Goal: Information Seeking & Learning: Find contact information

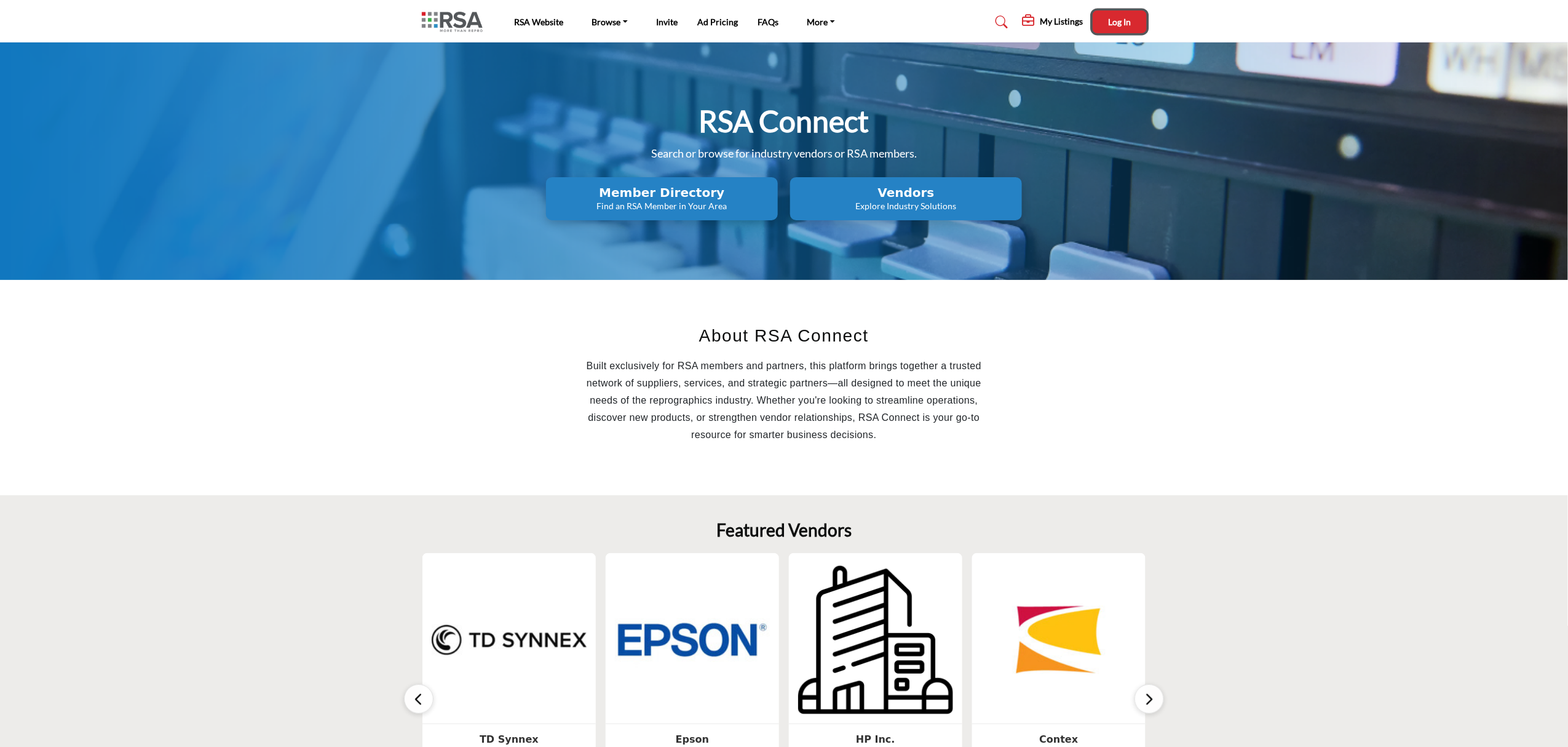
click at [1108, 31] on button "Log In" at bounding box center [1120, 22] width 54 height 23
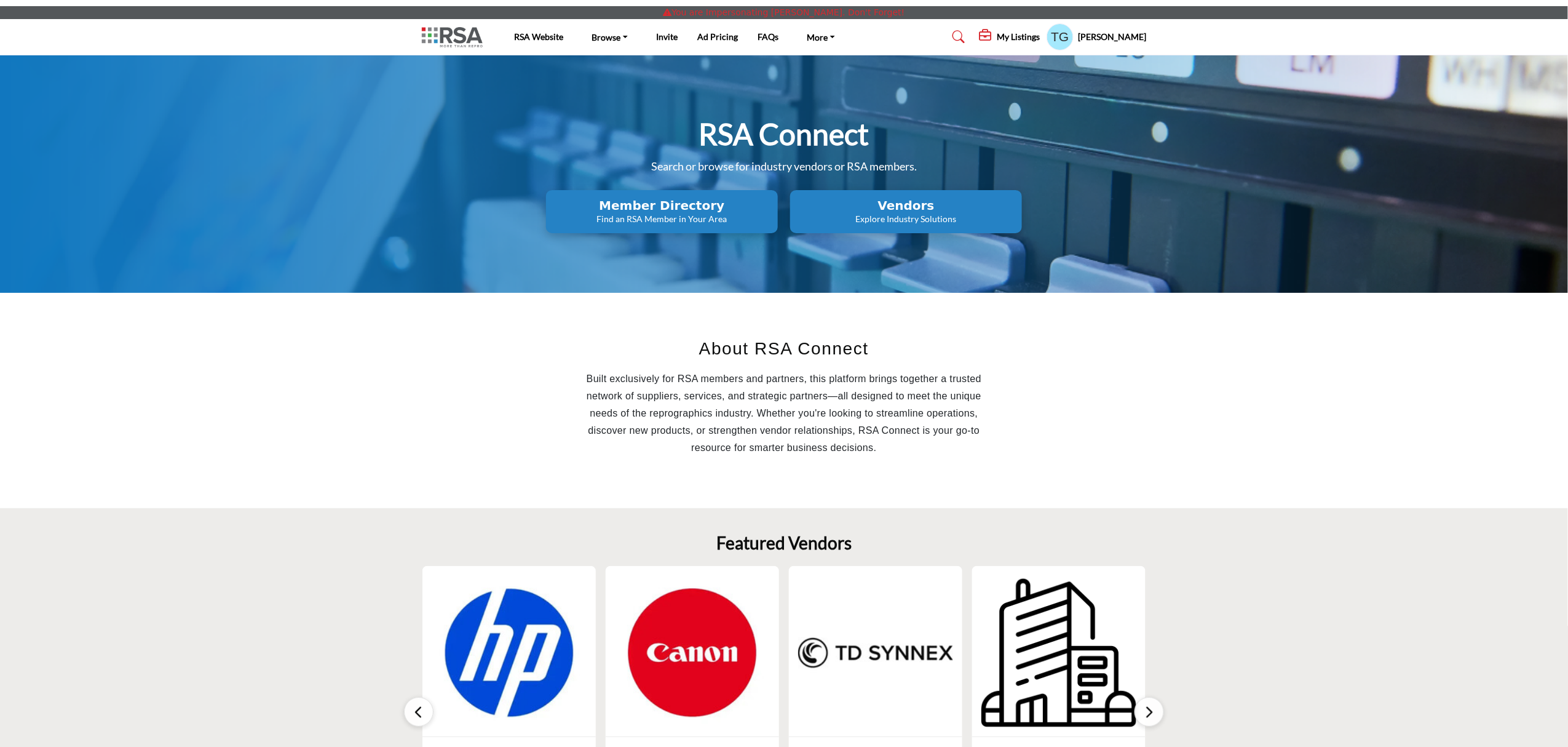
click at [1113, 40] on h5 "[PERSON_NAME]" at bounding box center [1113, 37] width 68 height 12
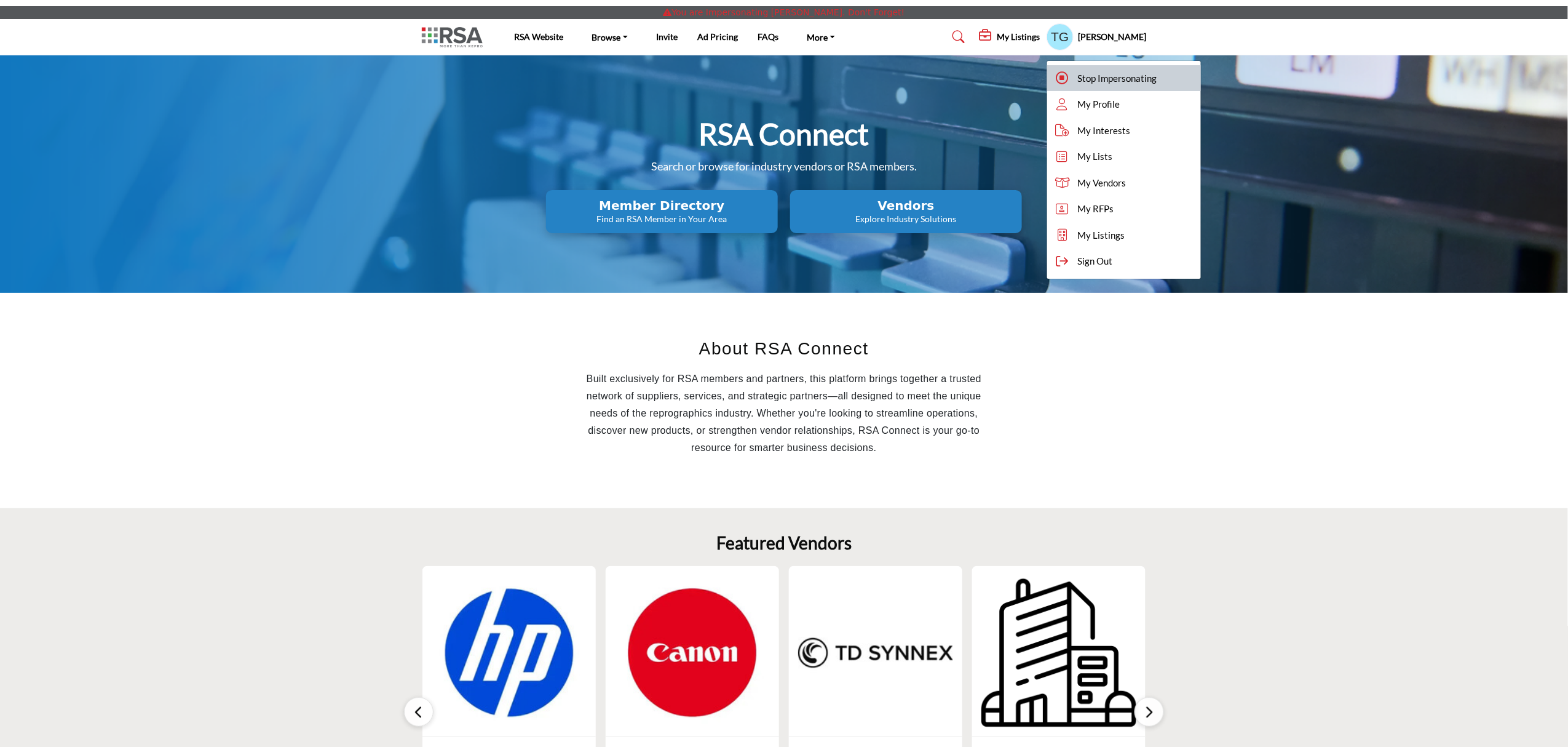
click at [1125, 72] on span "Stop Impersonating" at bounding box center [1117, 79] width 79 height 14
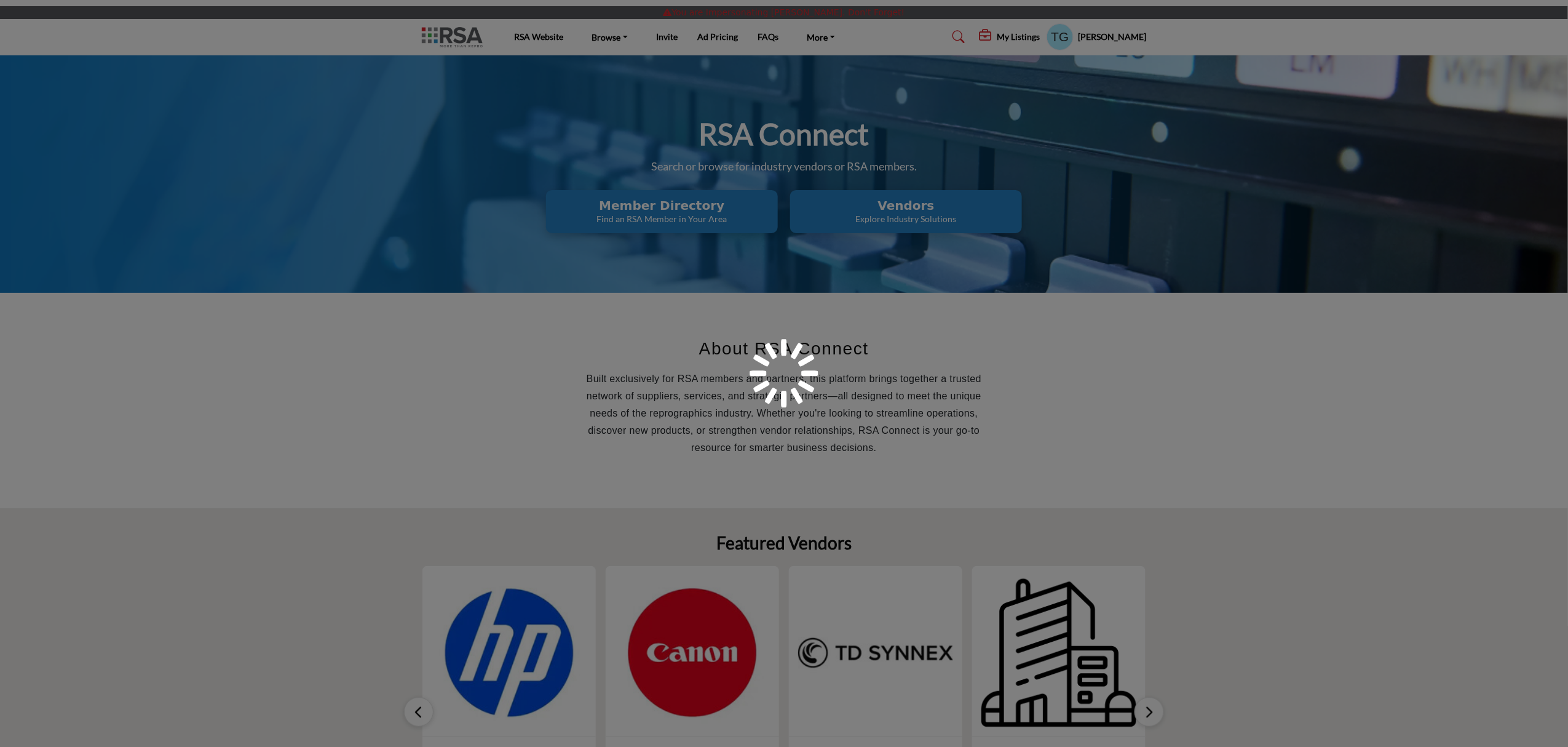
click at [1102, 35] on div at bounding box center [784, 373] width 1568 height 747
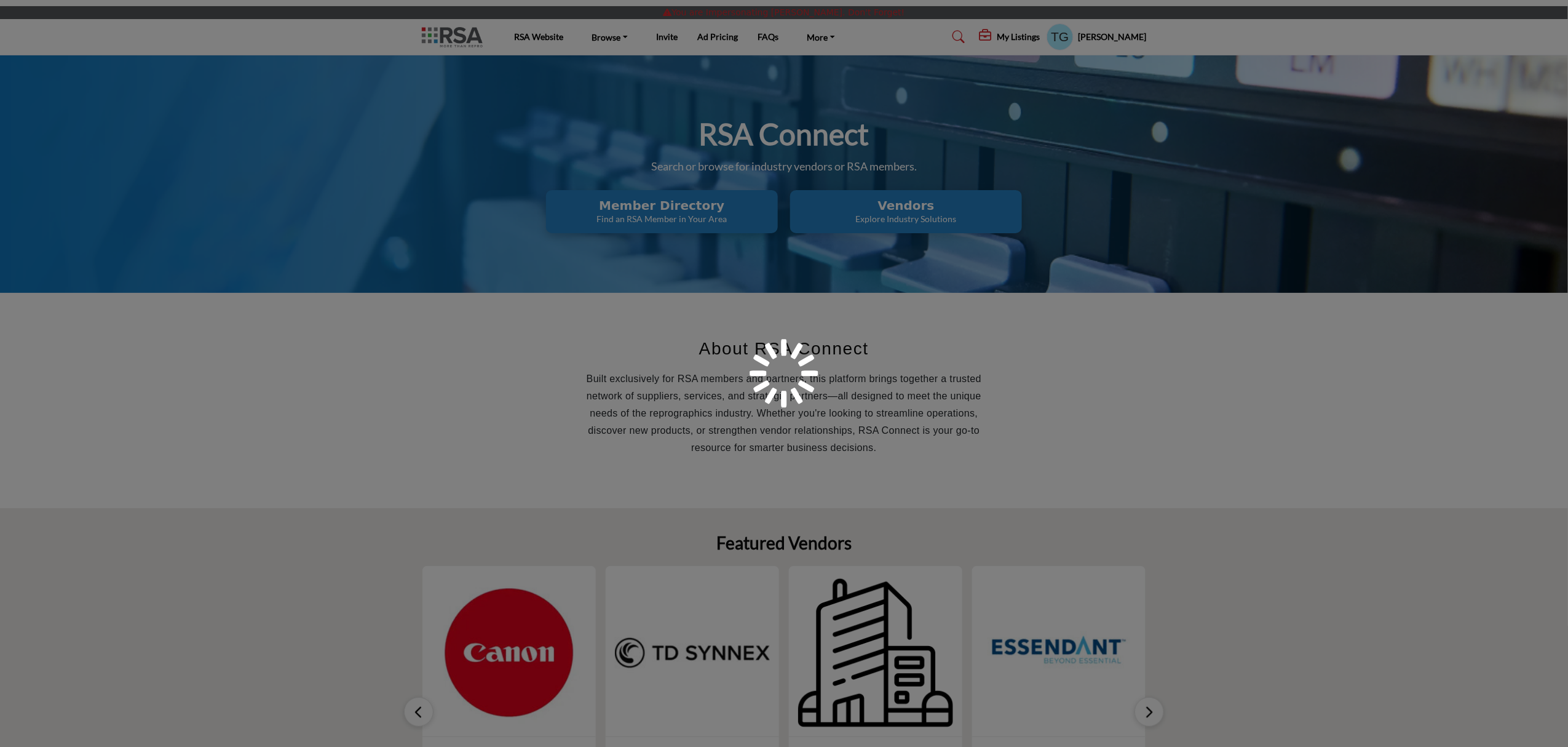
click at [1116, 36] on div at bounding box center [784, 373] width 1568 height 747
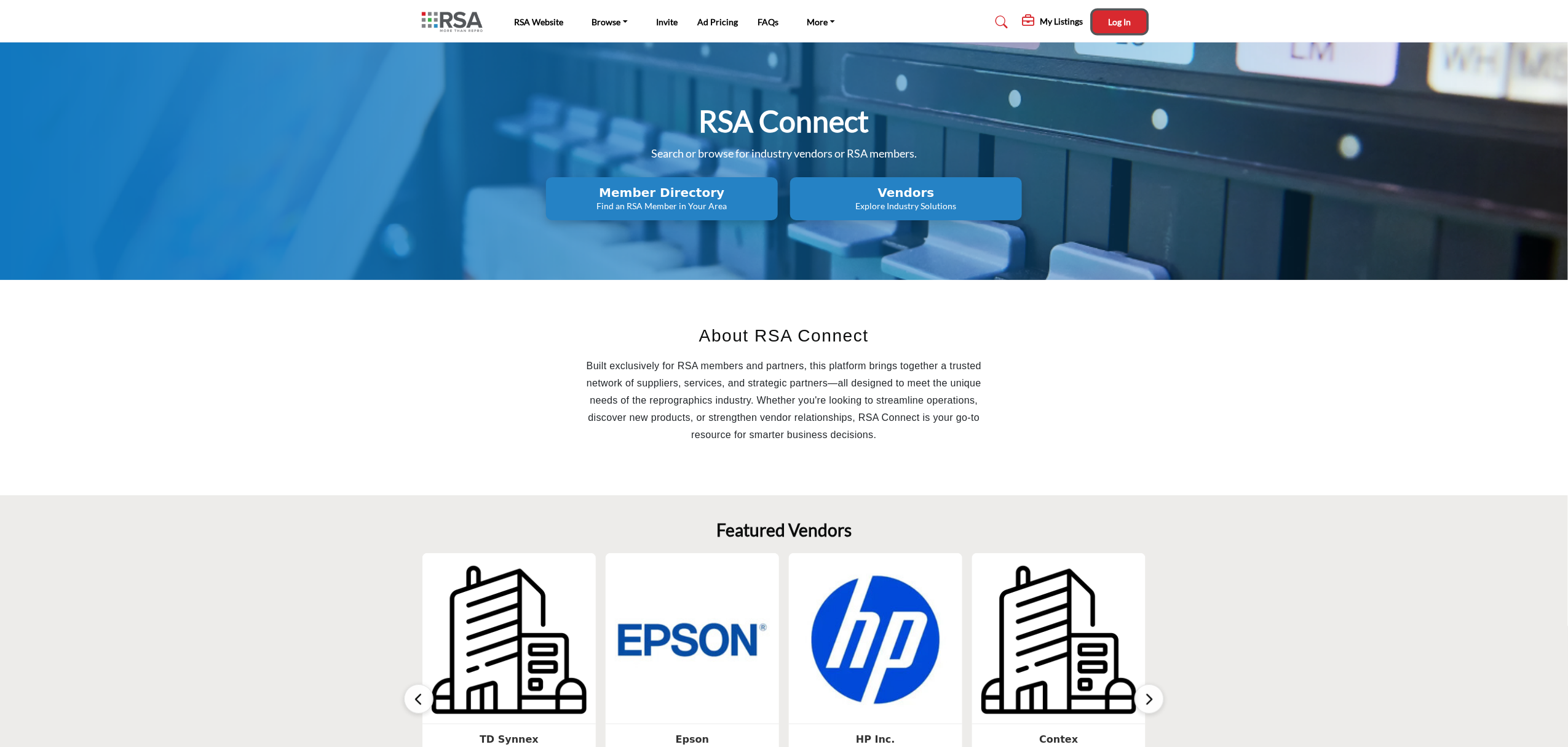
click at [1116, 24] on span "Log In" at bounding box center [1119, 22] width 23 height 10
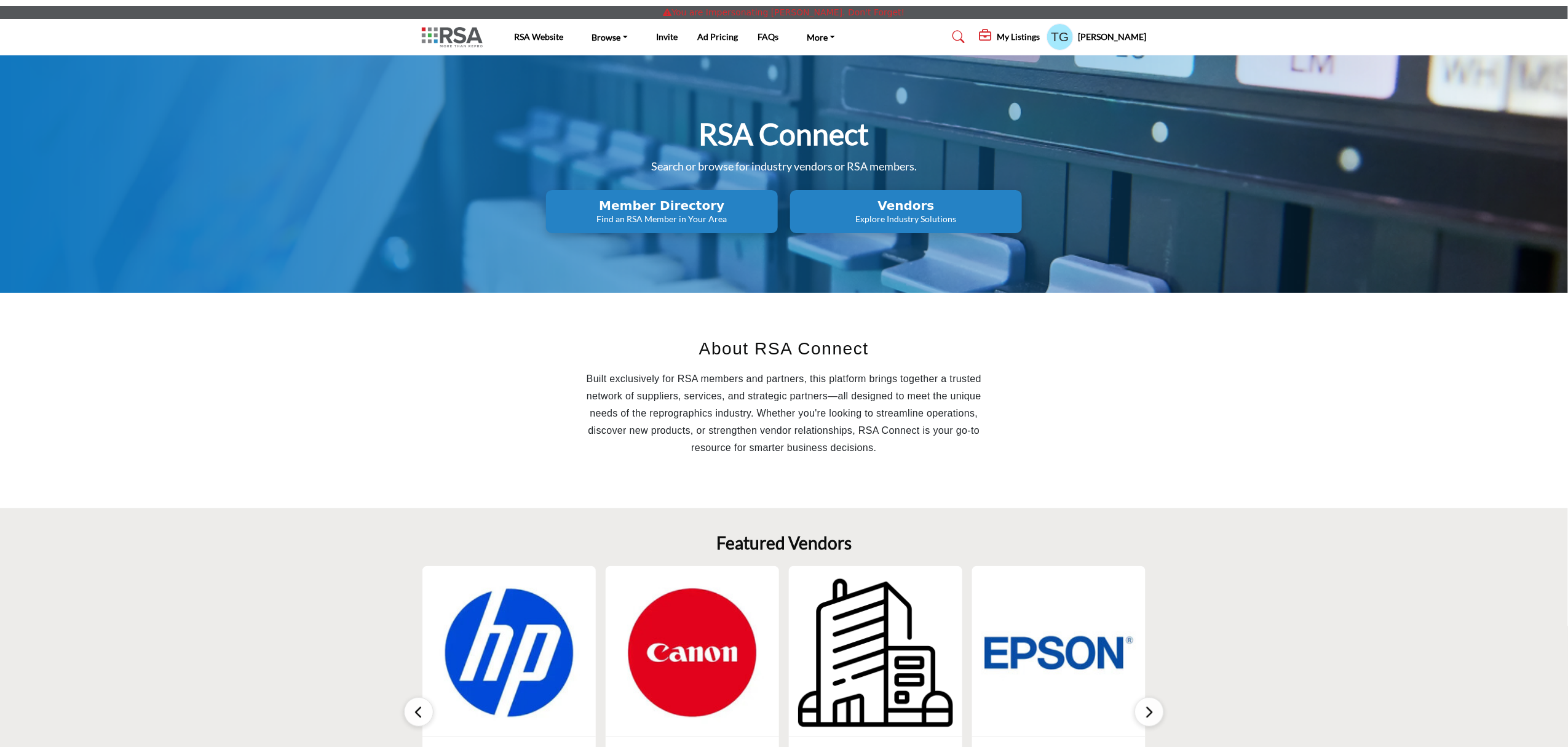
click at [1125, 35] on h5 "[PERSON_NAME]" at bounding box center [1113, 37] width 68 height 12
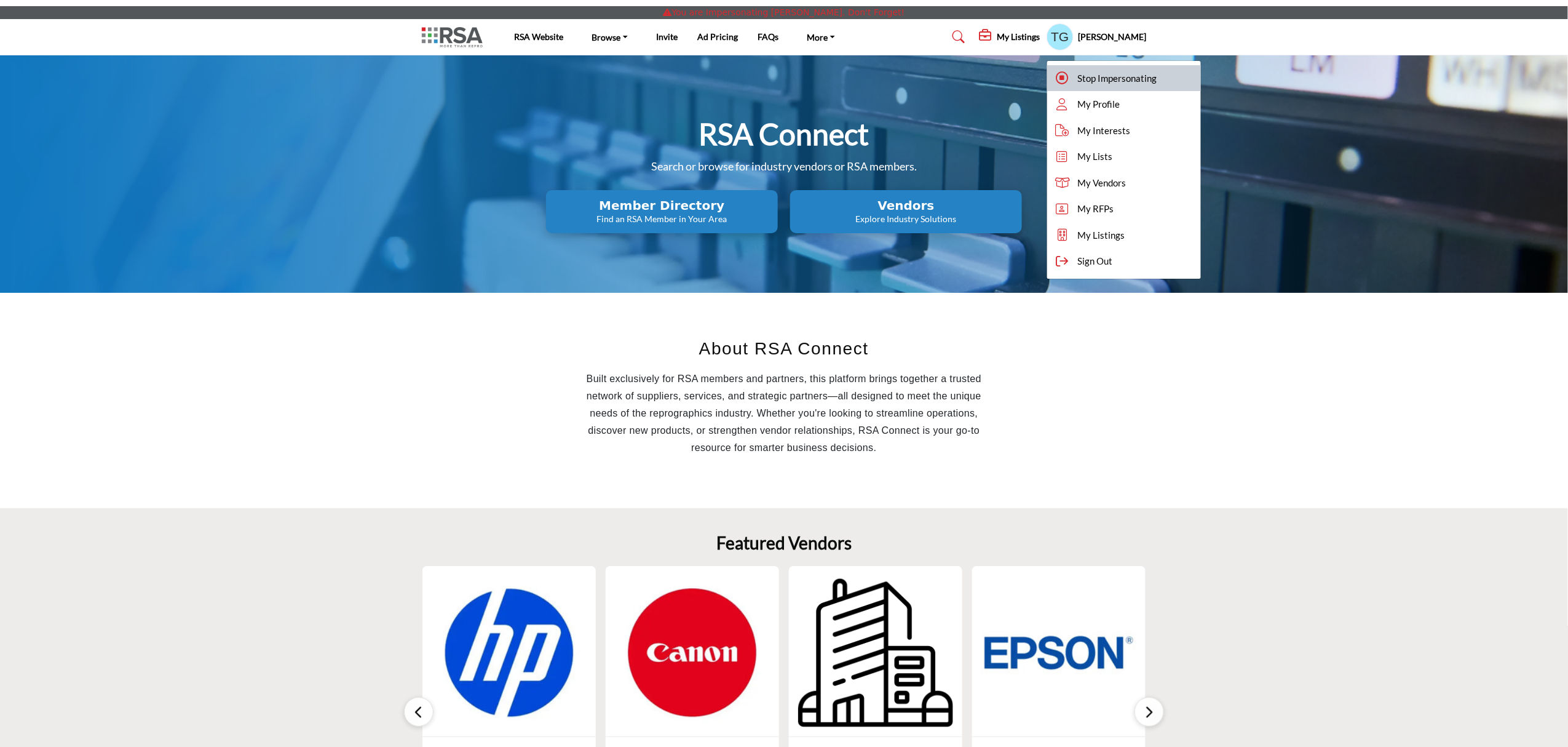
click at [1125, 66] on div "Stop Impersonating" at bounding box center [1124, 79] width 154 height 26
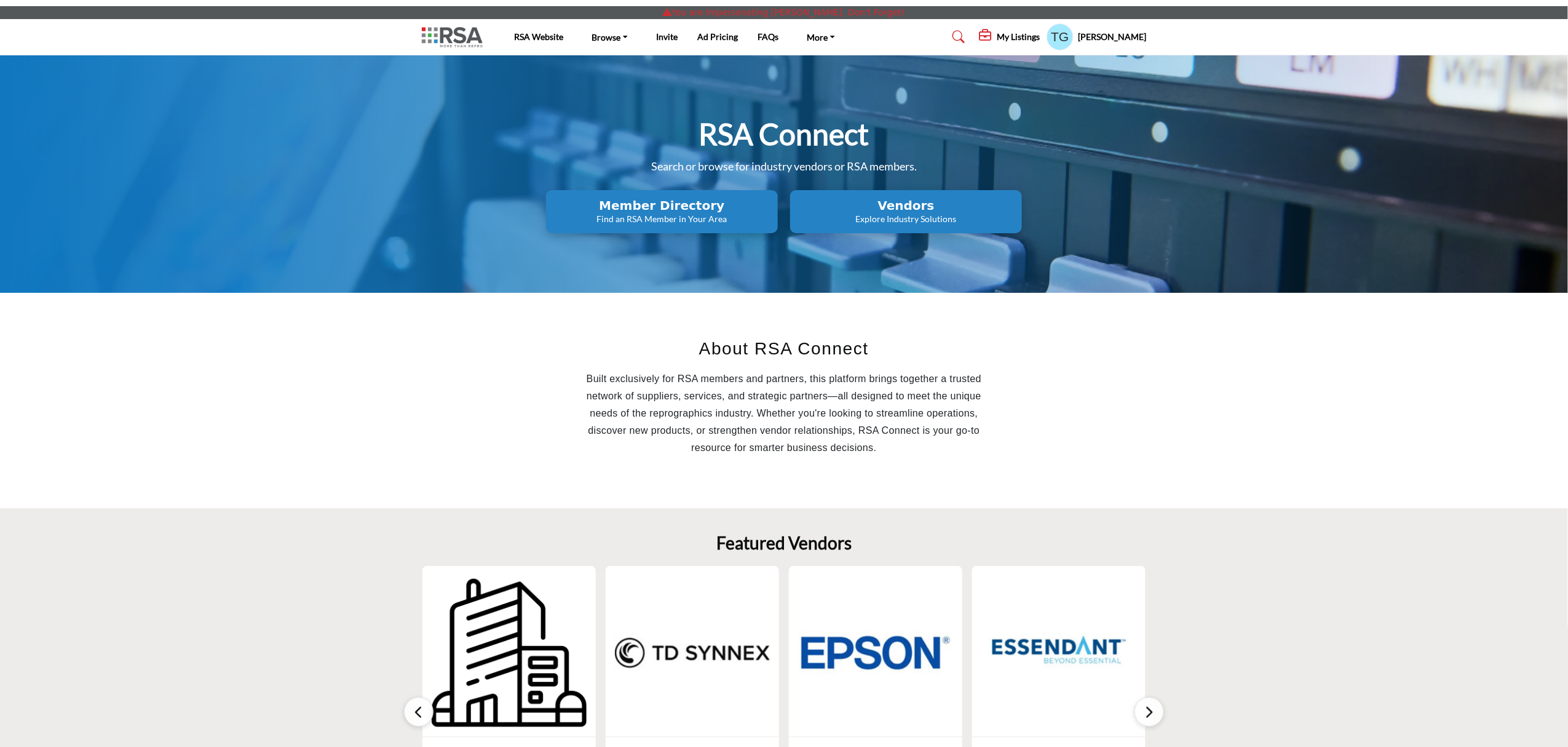
click at [1130, 43] on div "[PERSON_NAME] Stop Impersonating My Profile My Interests My Lists My Vendors My…" at bounding box center [1096, 37] width 100 height 27
click at [1115, 38] on h5 "[PERSON_NAME]" at bounding box center [1113, 37] width 68 height 12
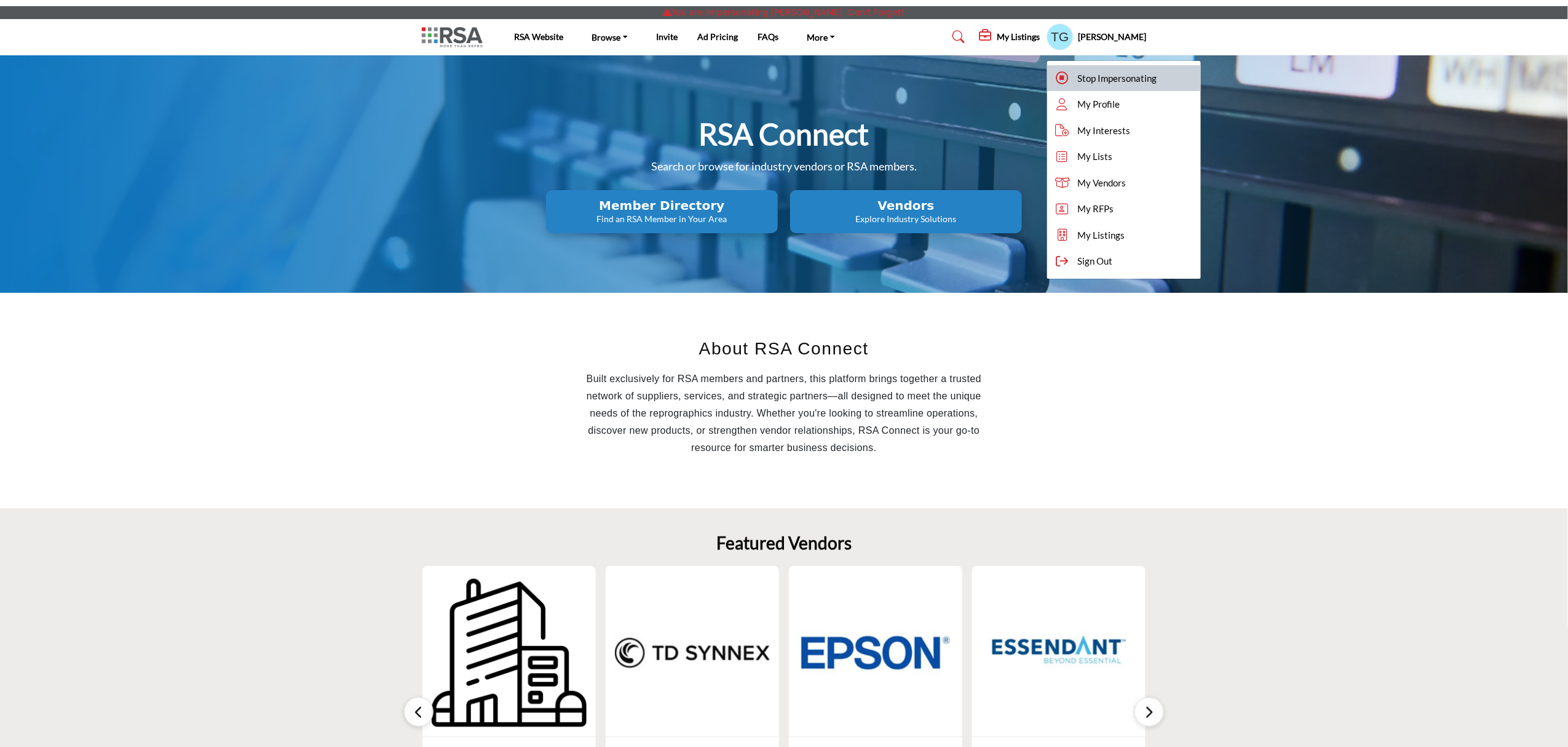
click at [1110, 72] on span "Stop Impersonating" at bounding box center [1117, 79] width 79 height 14
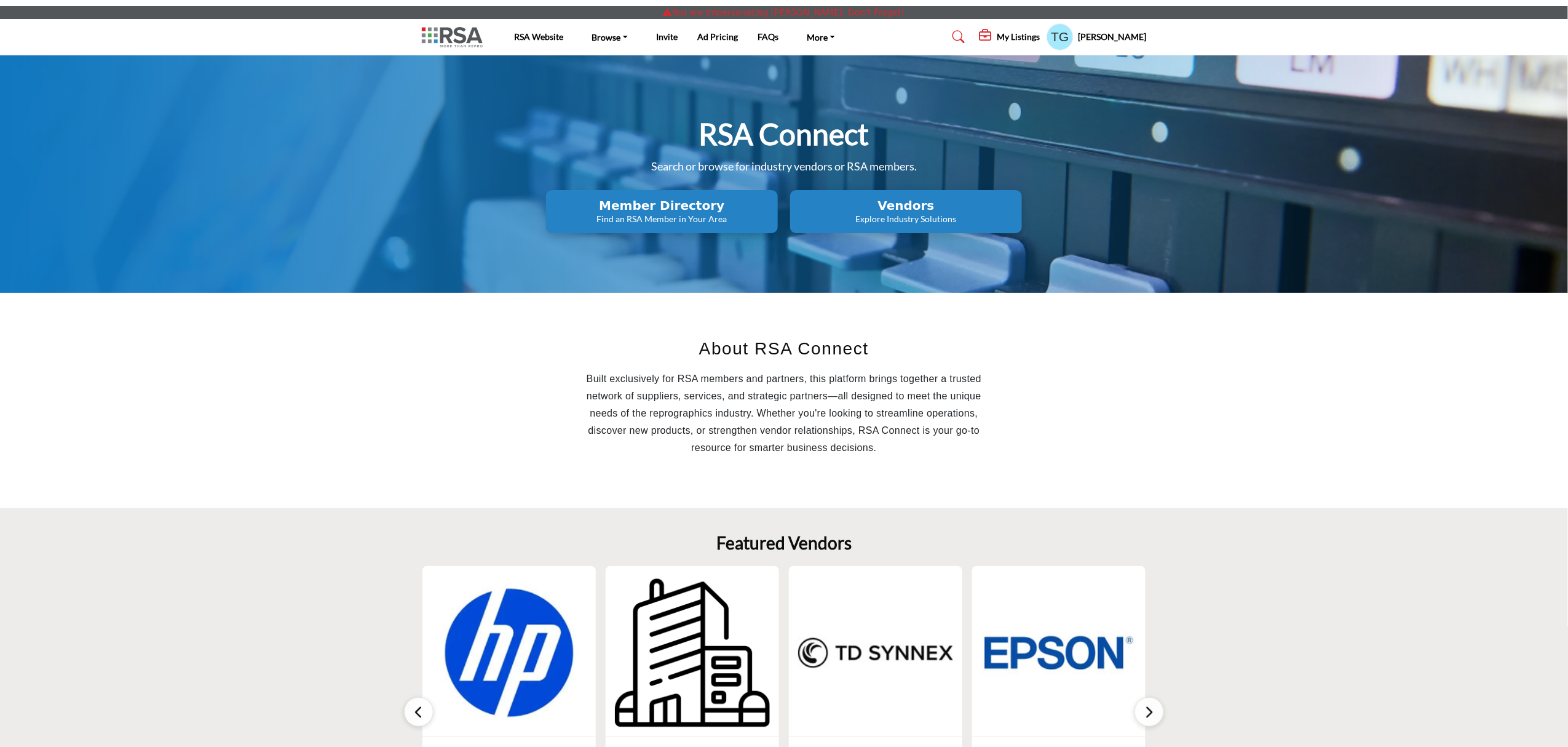
click at [1119, 28] on div "Ted Gruener Stop Impersonating My Profile My Interests My Lists My Vendors My R…" at bounding box center [1096, 37] width 100 height 27
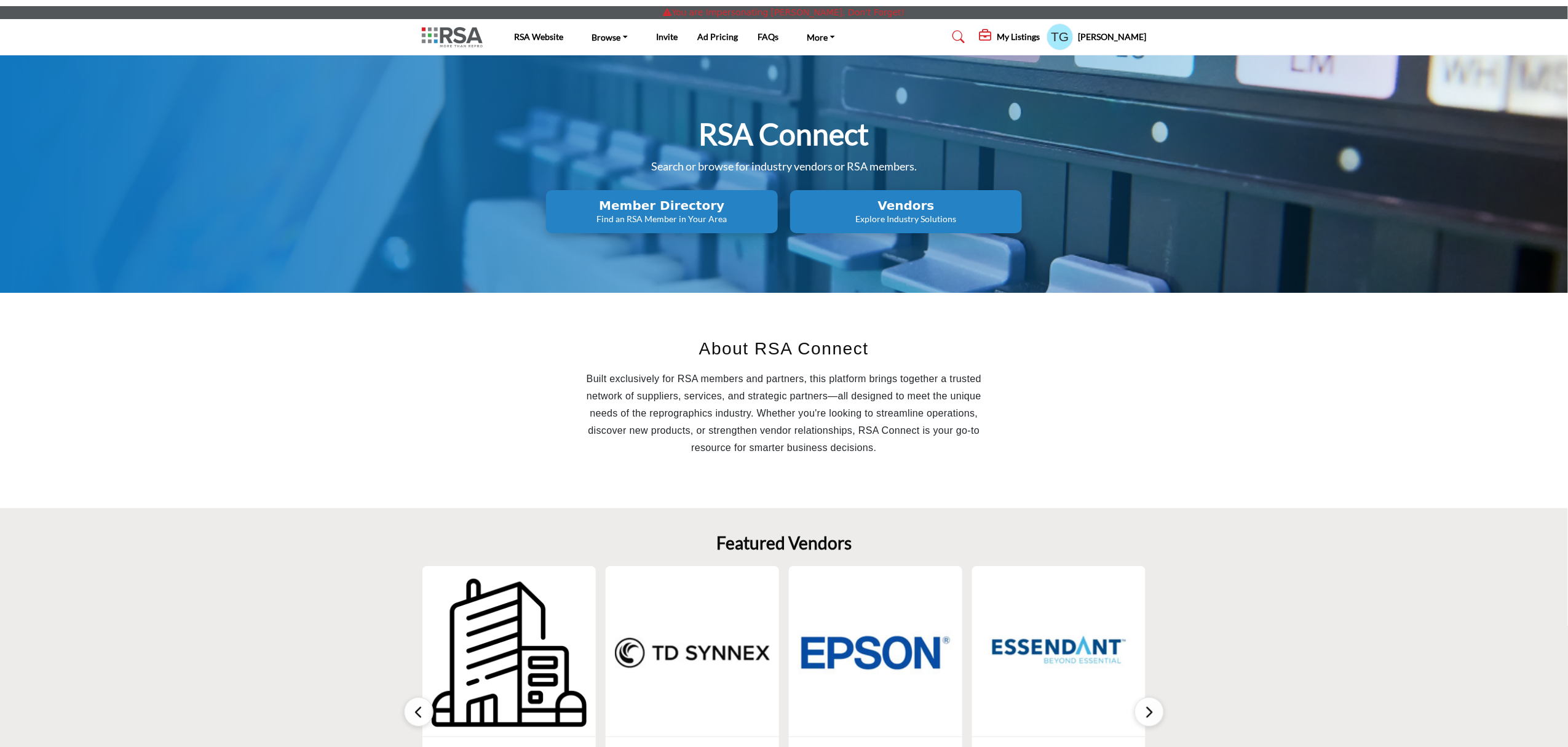
click at [1118, 40] on h5 "Ted Gruener" at bounding box center [1113, 37] width 68 height 12
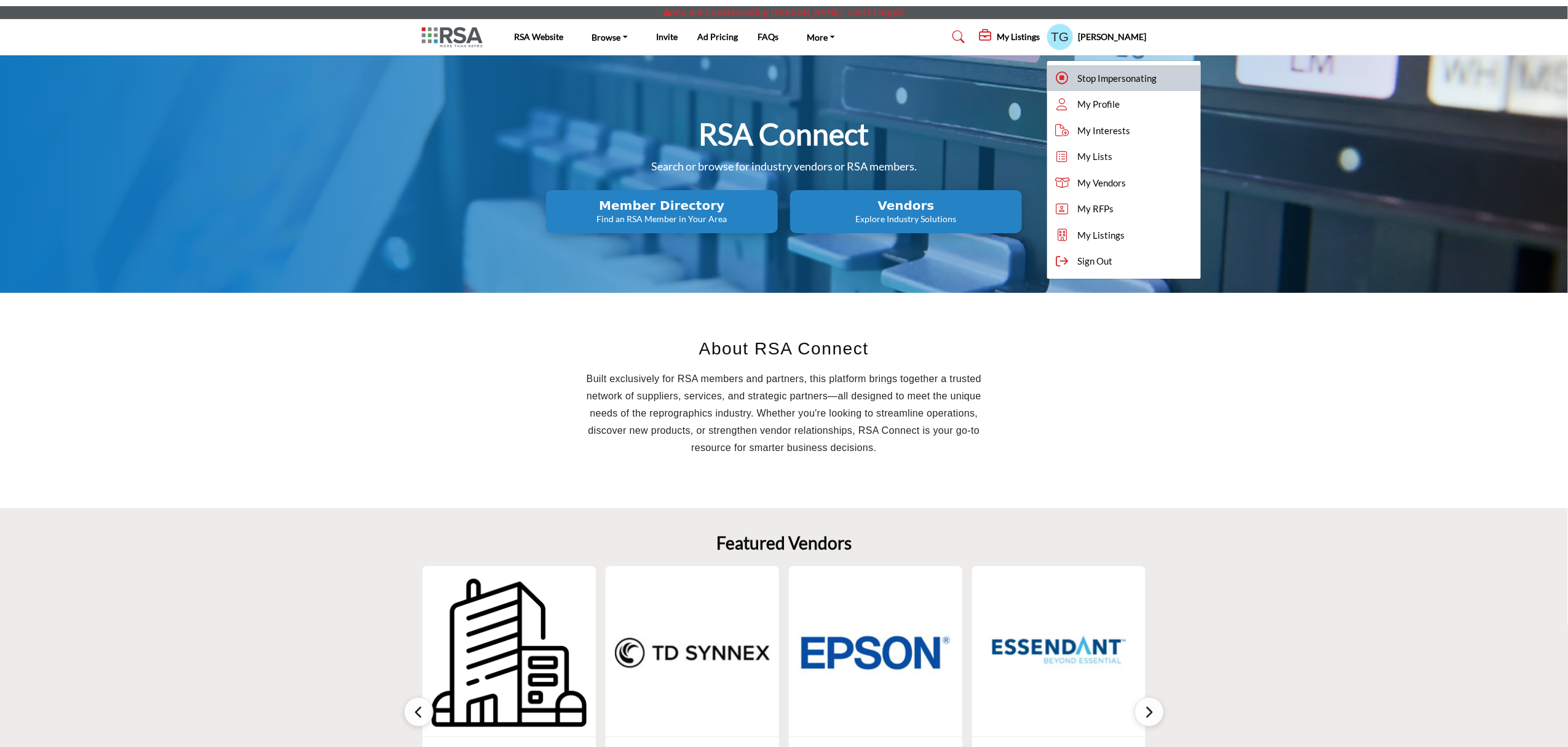
click at [1101, 77] on span "Stop Impersonating" at bounding box center [1117, 79] width 79 height 14
click at [0, 0] on div at bounding box center [0, 0] width 0 height 0
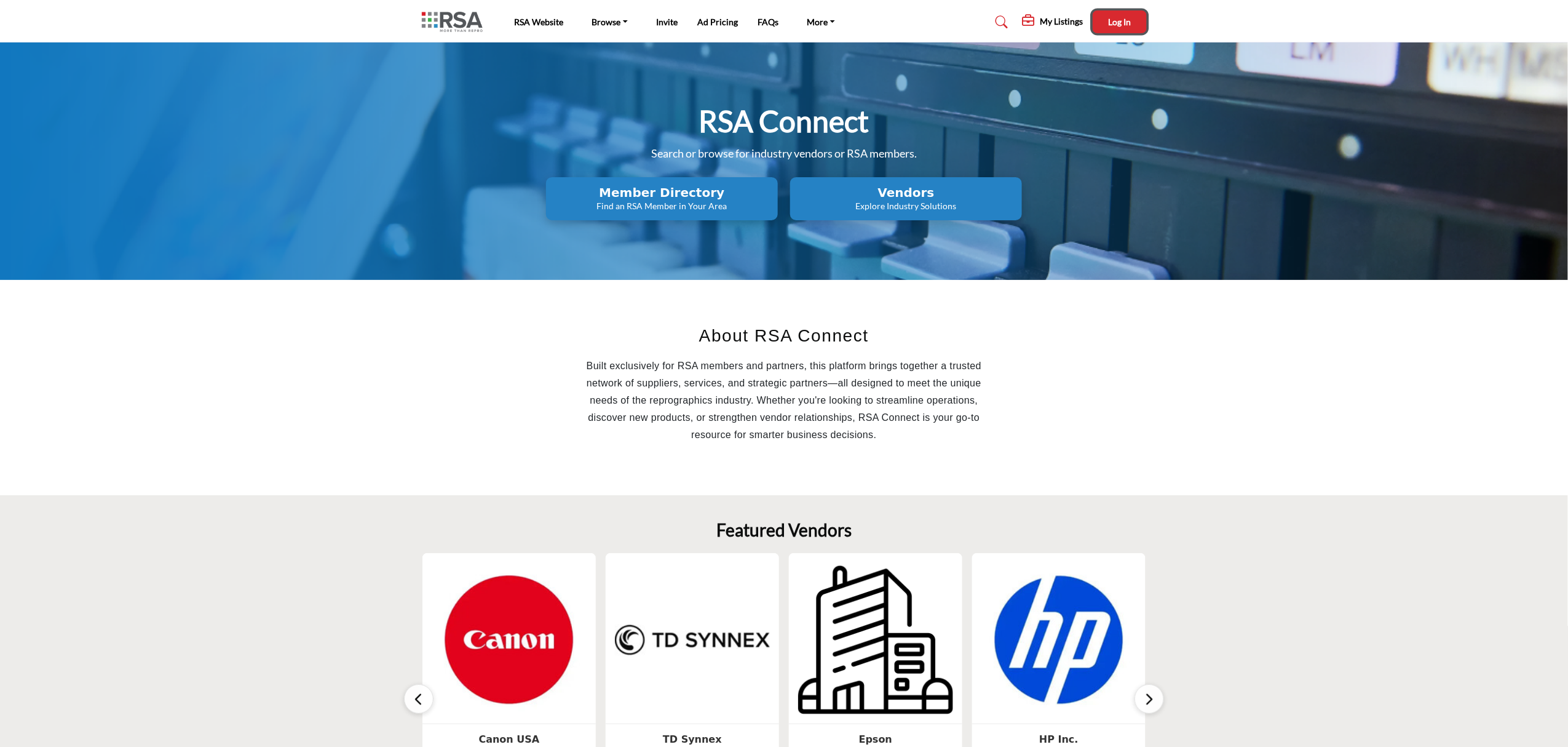
click at [1116, 24] on span "Log In" at bounding box center [1119, 22] width 23 height 10
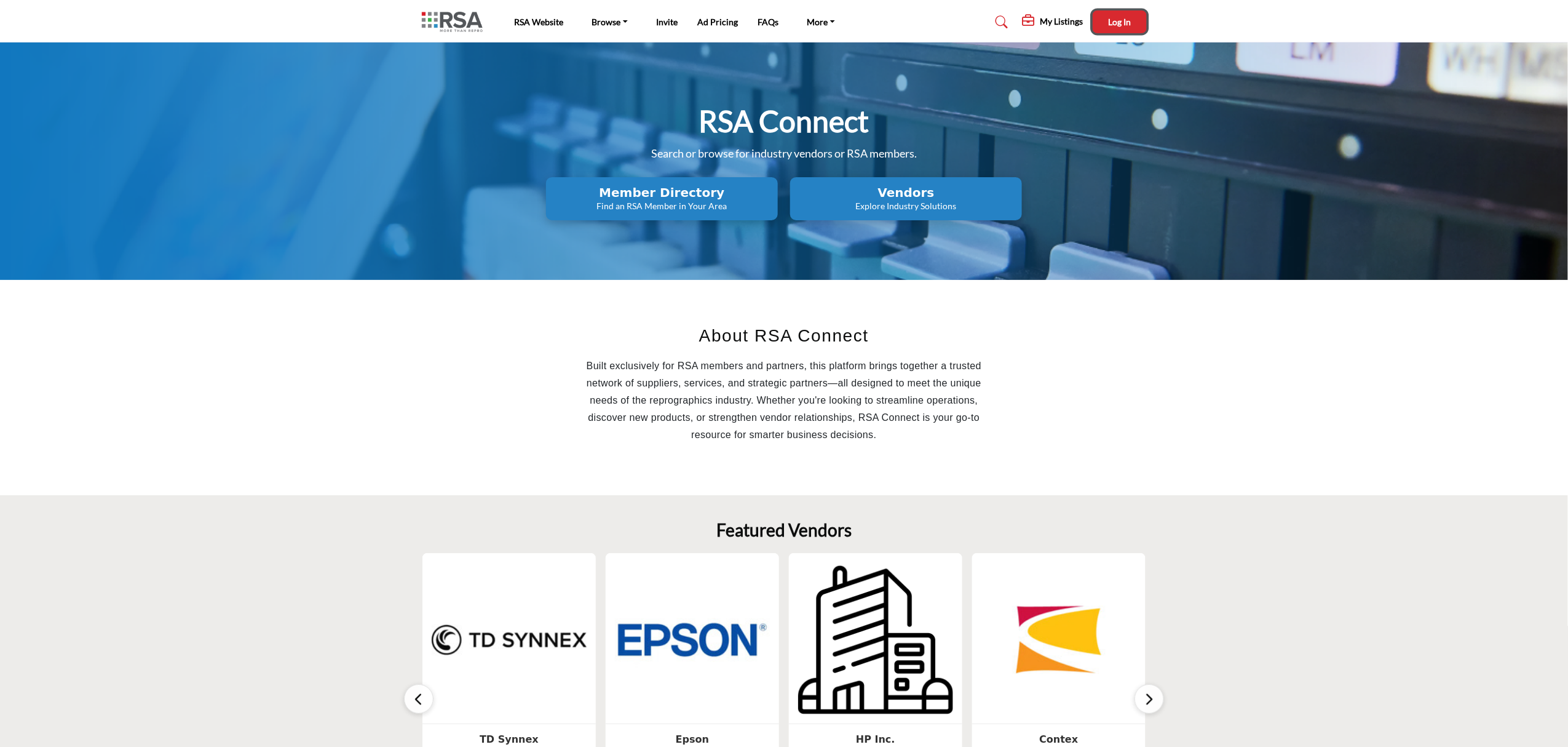
click at [1110, 13] on button "Log In" at bounding box center [1120, 22] width 54 height 23
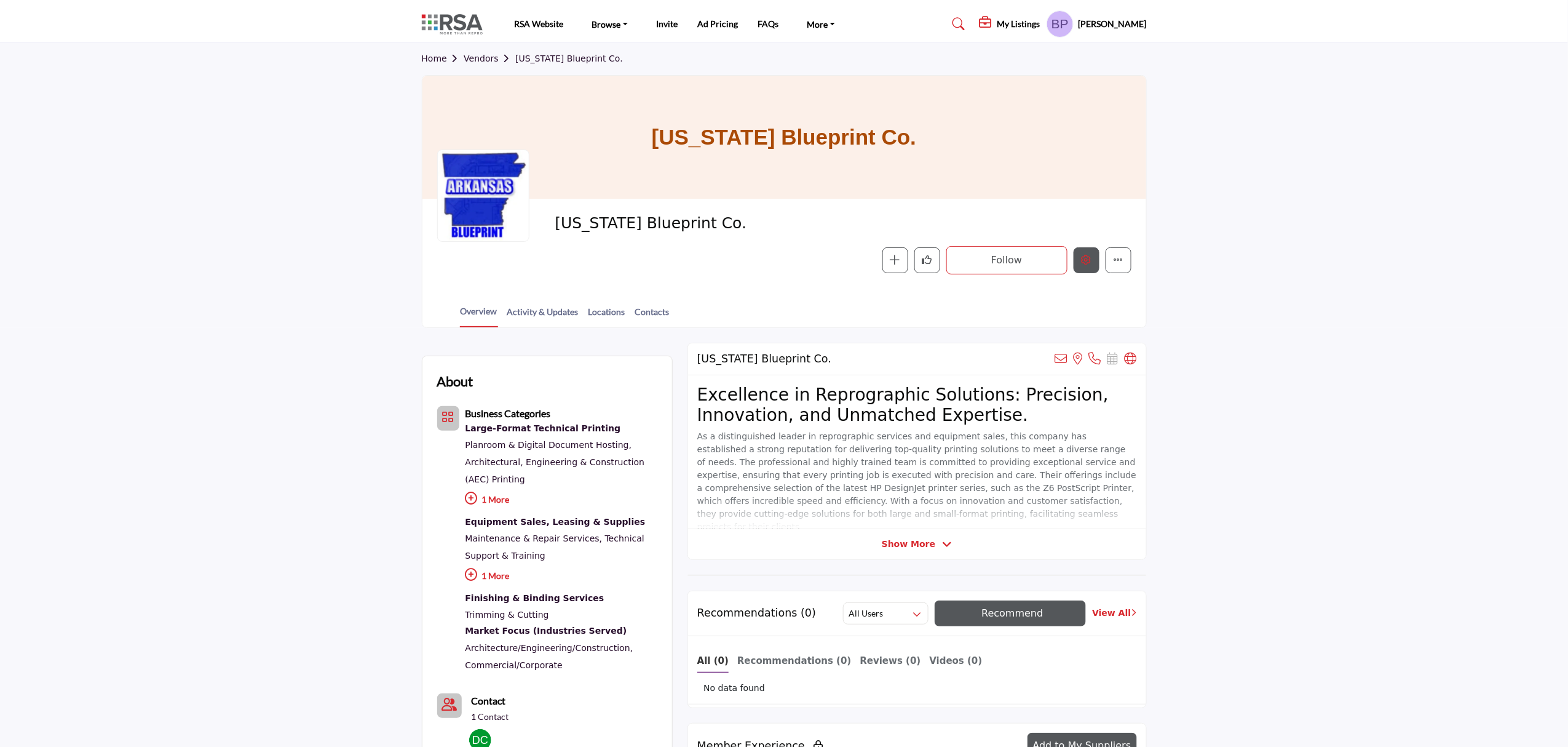
click at [1088, 256] on icon "Edit company" at bounding box center [1086, 259] width 10 height 10
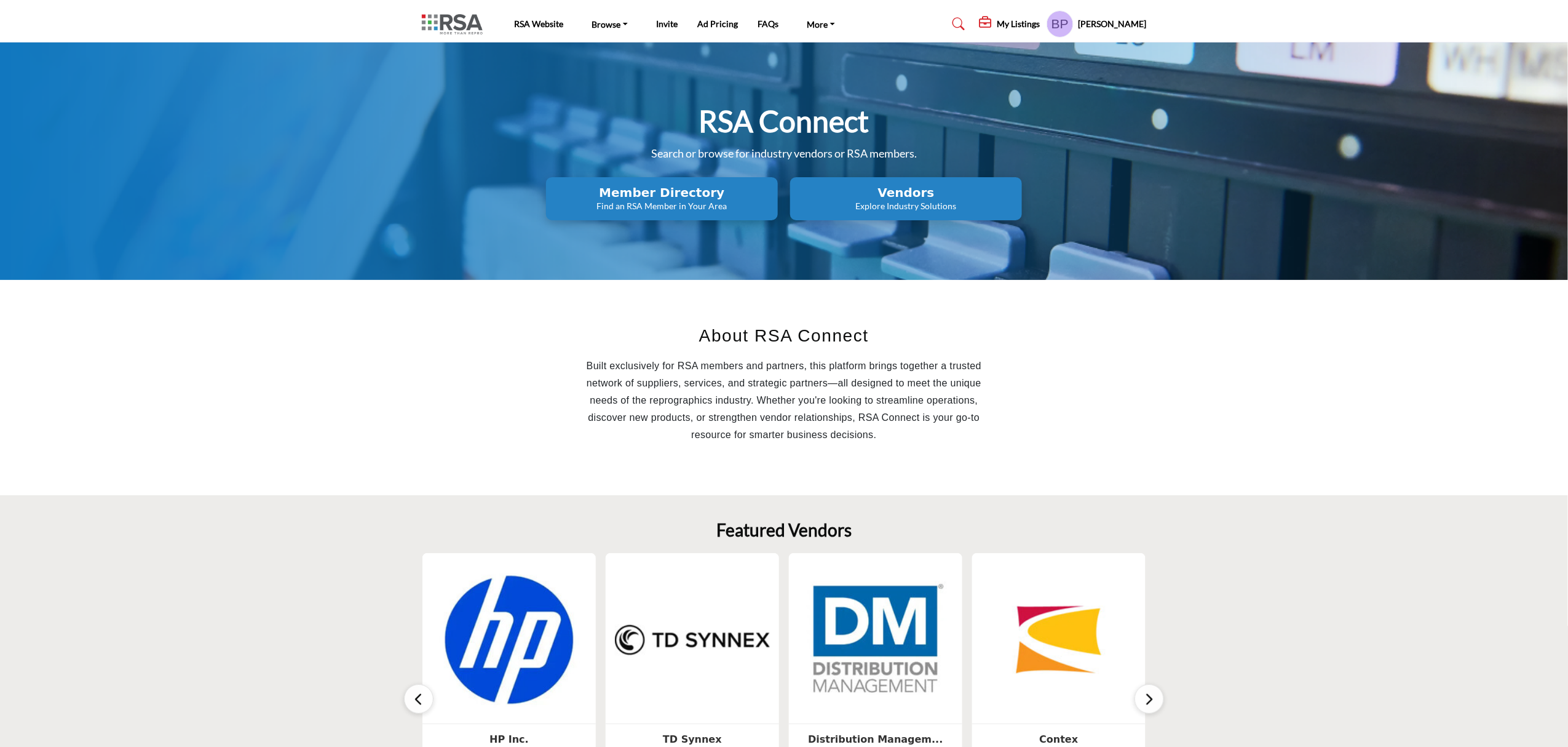
click at [964, 20] on icon at bounding box center [958, 24] width 12 height 12
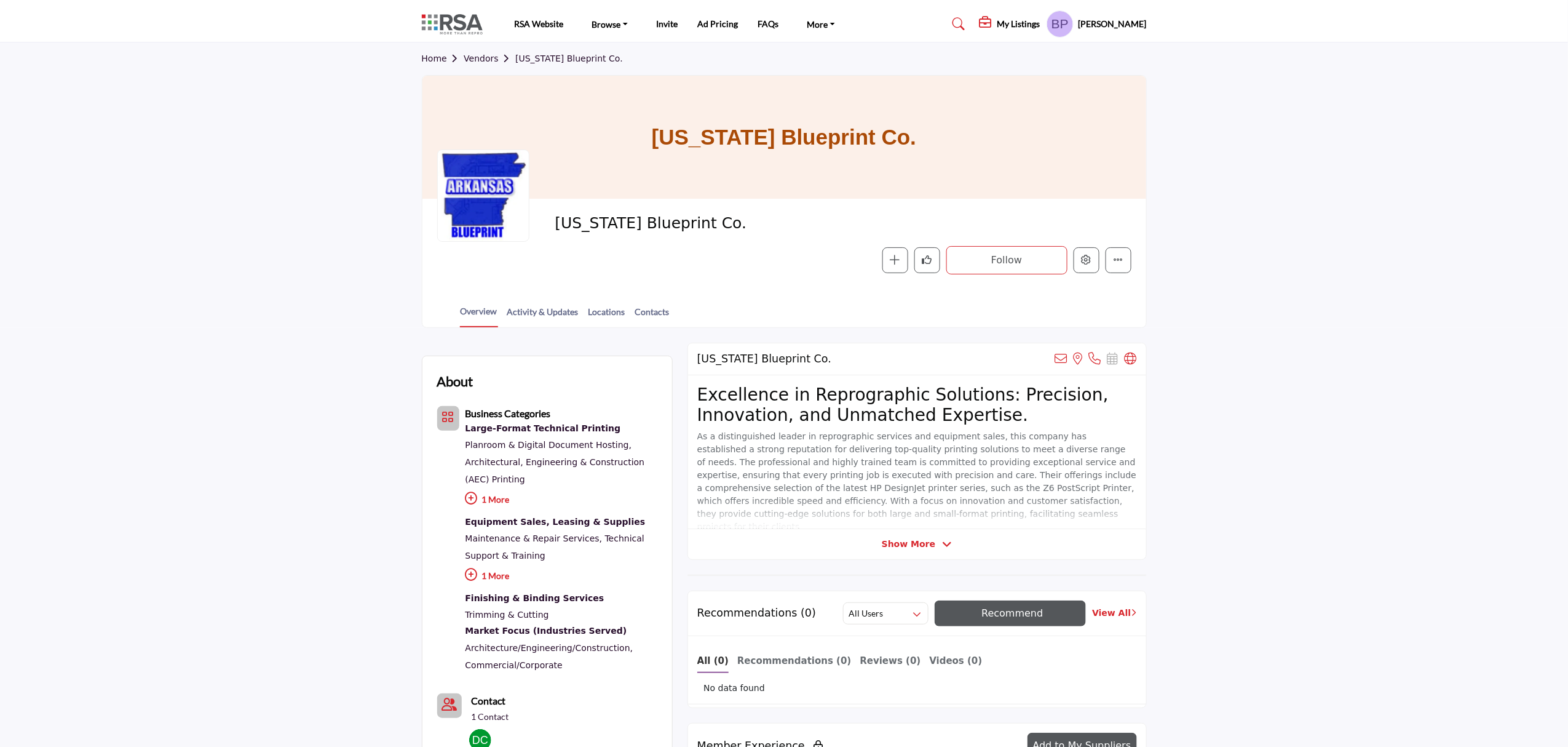
click at [439, 57] on link "Home" at bounding box center [443, 58] width 43 height 10
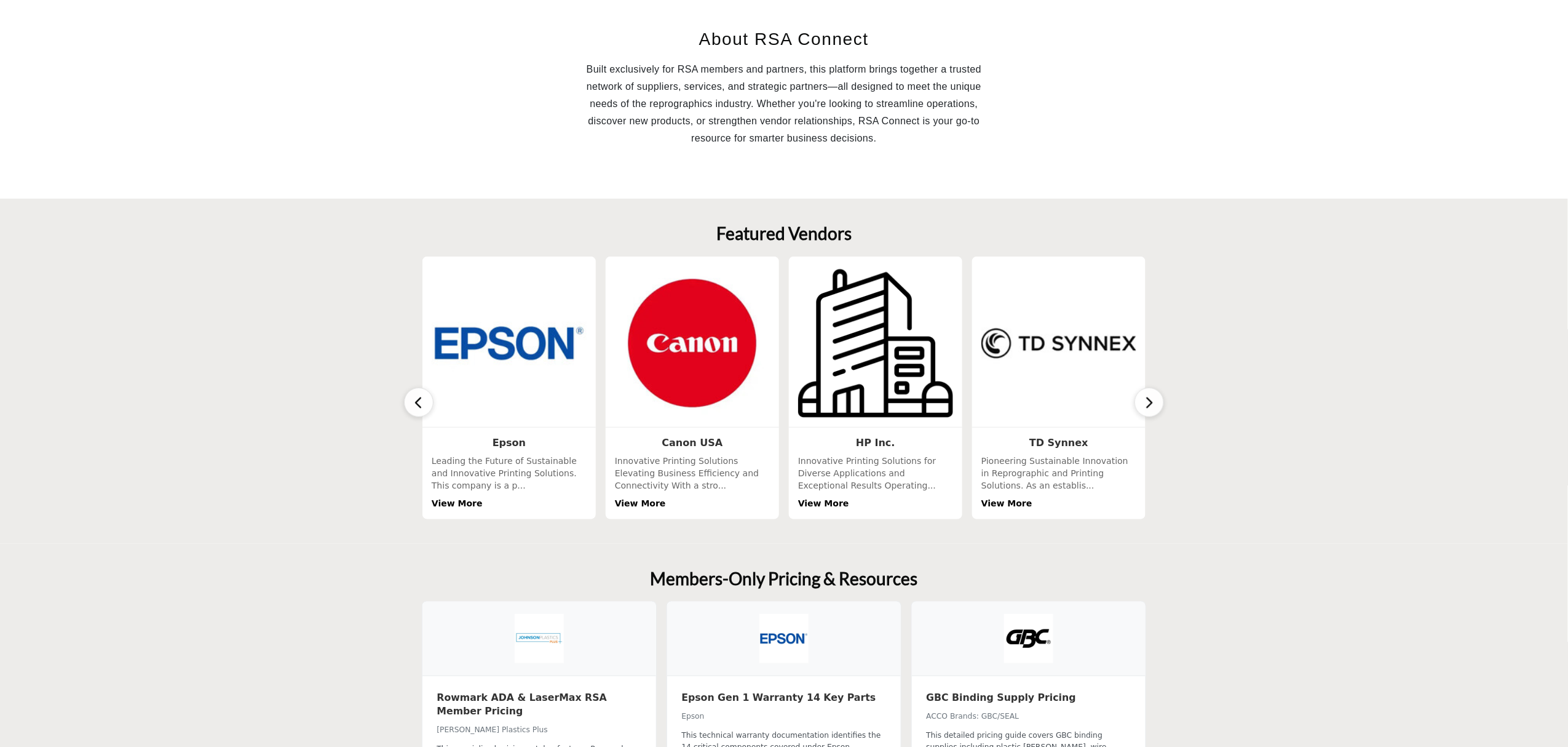
scroll to position [328, 0]
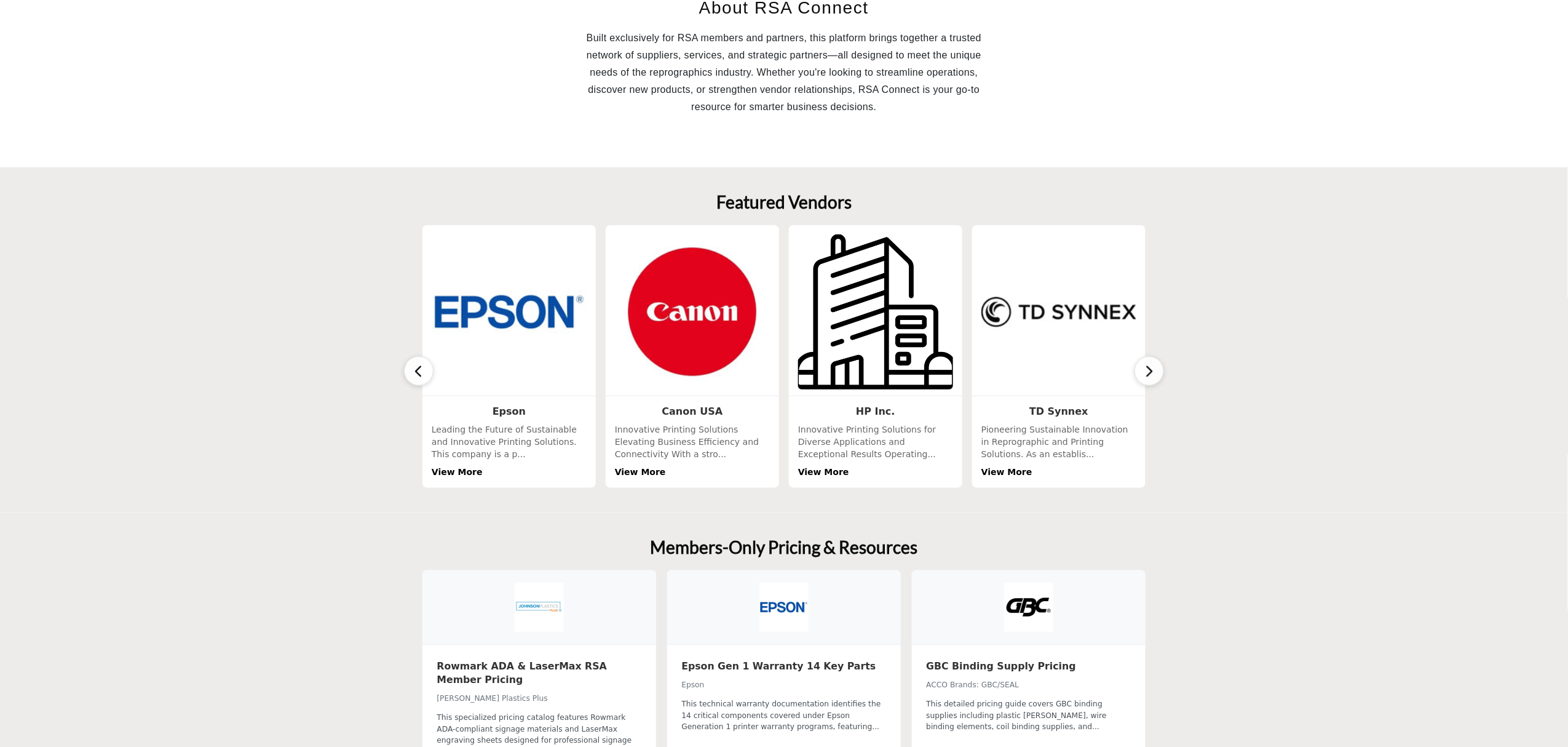
click at [874, 328] on img at bounding box center [875, 311] width 163 height 163
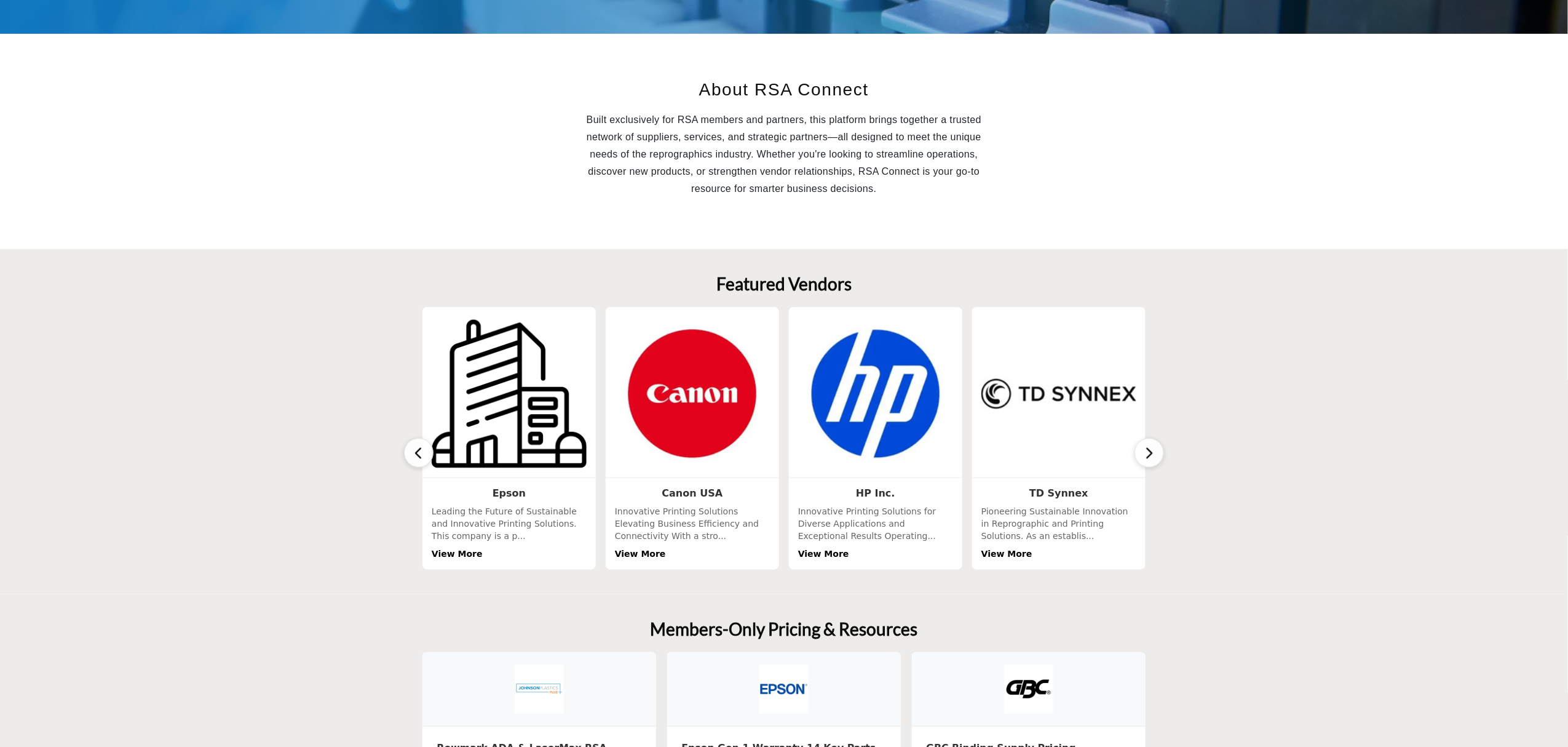
scroll to position [328, 0]
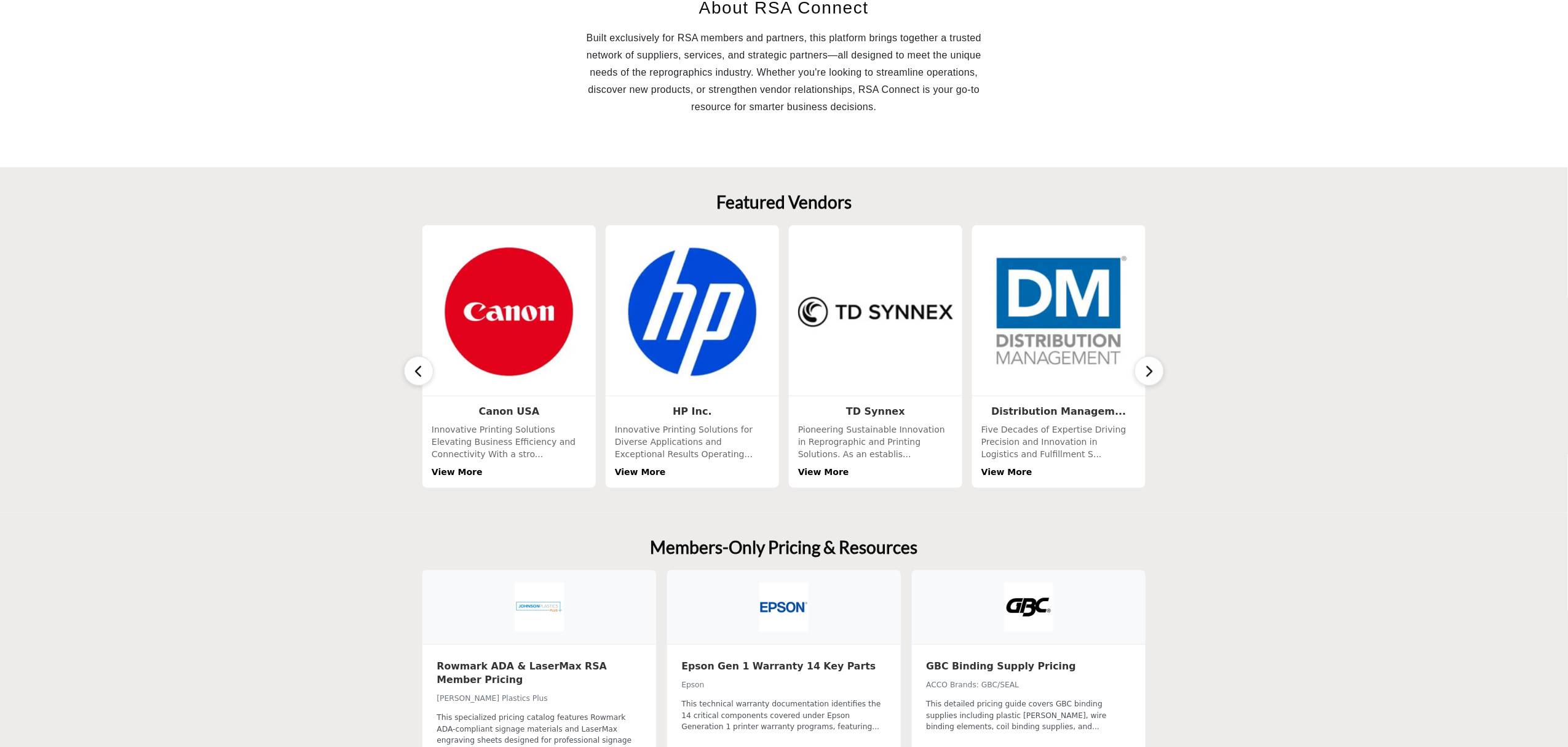
click at [1146, 375] on icon "button" at bounding box center [1149, 371] width 10 height 16
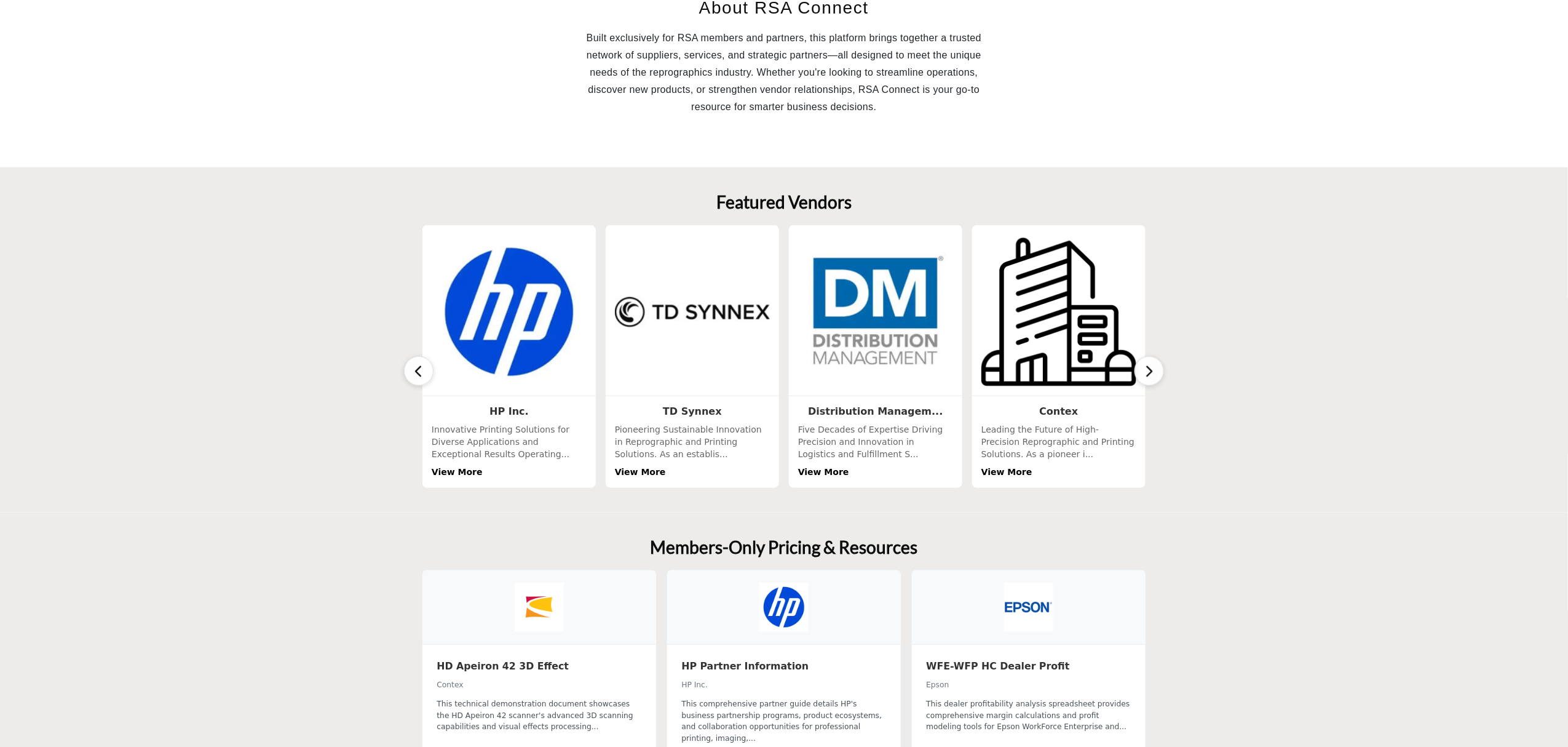
click at [1146, 375] on icon "button" at bounding box center [1149, 371] width 10 height 16
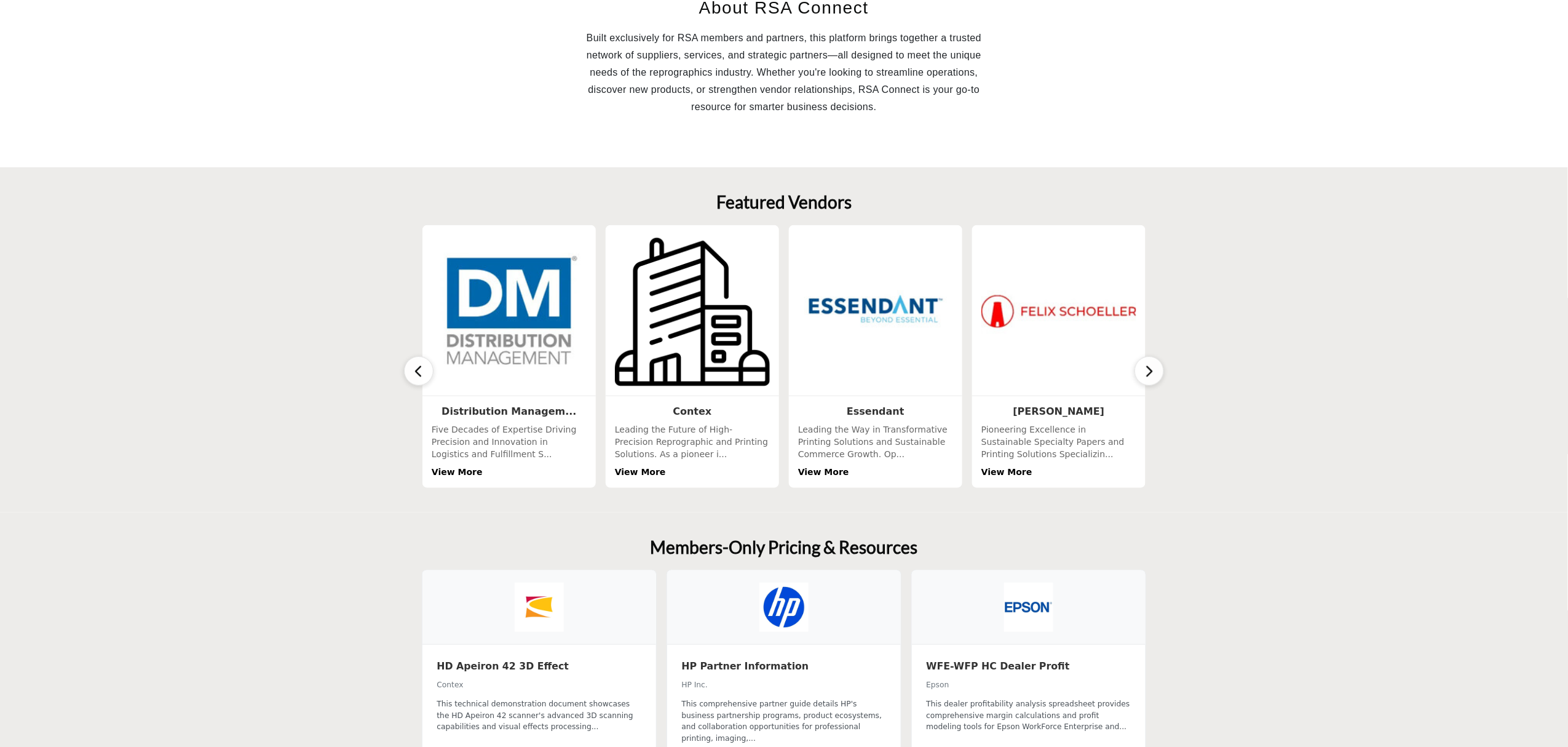
click at [1146, 375] on icon "button" at bounding box center [1149, 371] width 10 height 16
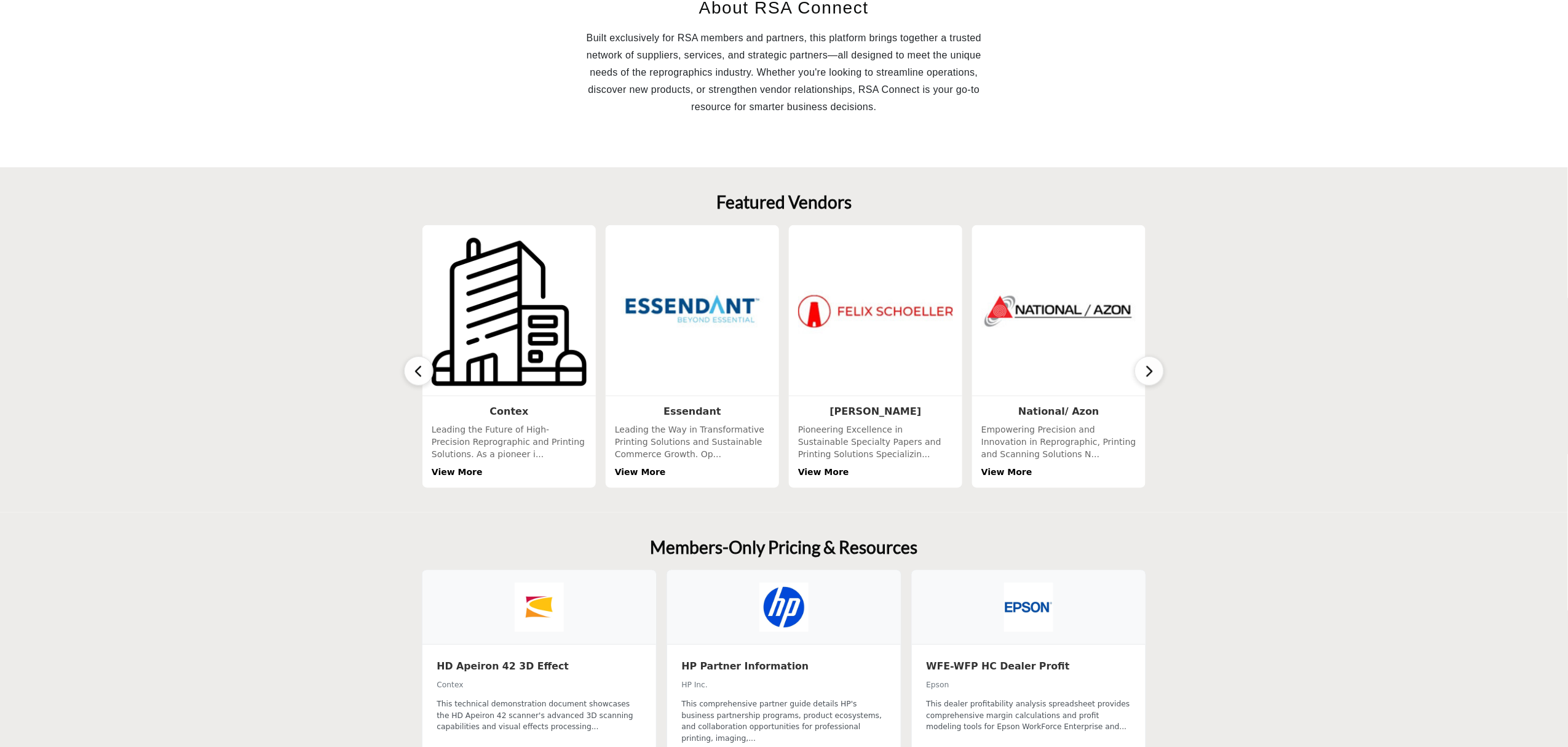
click at [1146, 375] on icon "button" at bounding box center [1149, 371] width 10 height 16
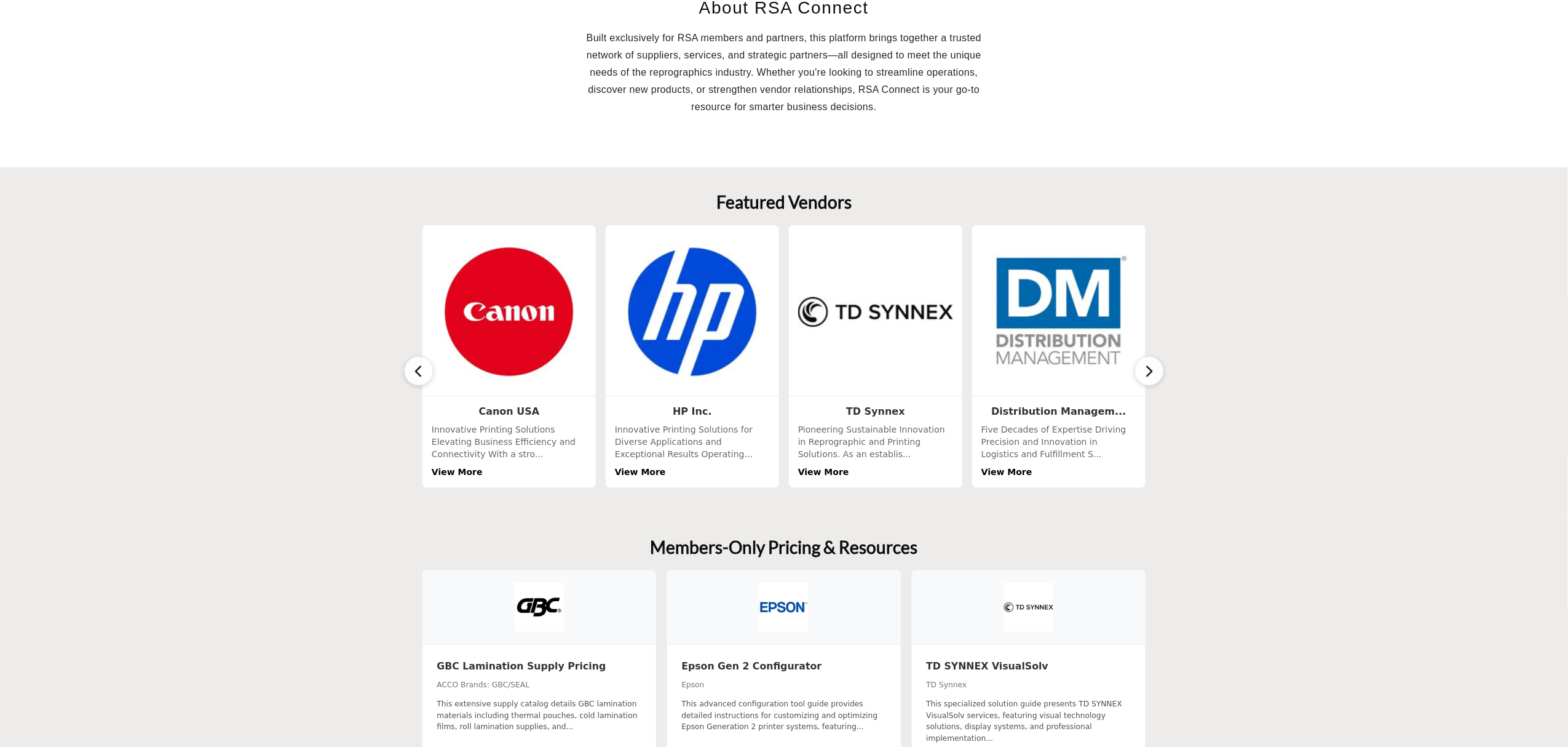
click at [1146, 375] on icon "button" at bounding box center [1149, 371] width 10 height 16
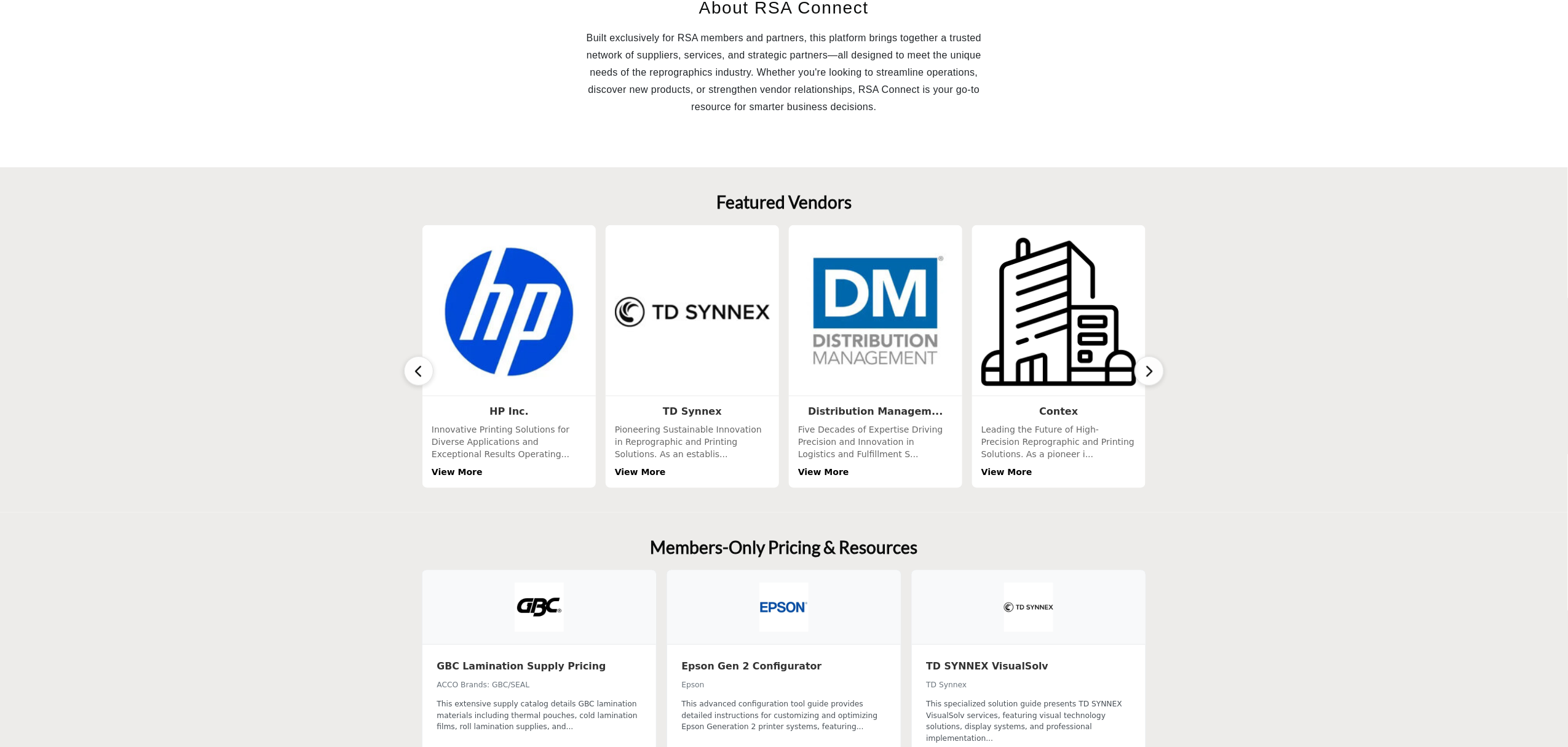
click at [1146, 375] on icon "button" at bounding box center [1149, 371] width 10 height 16
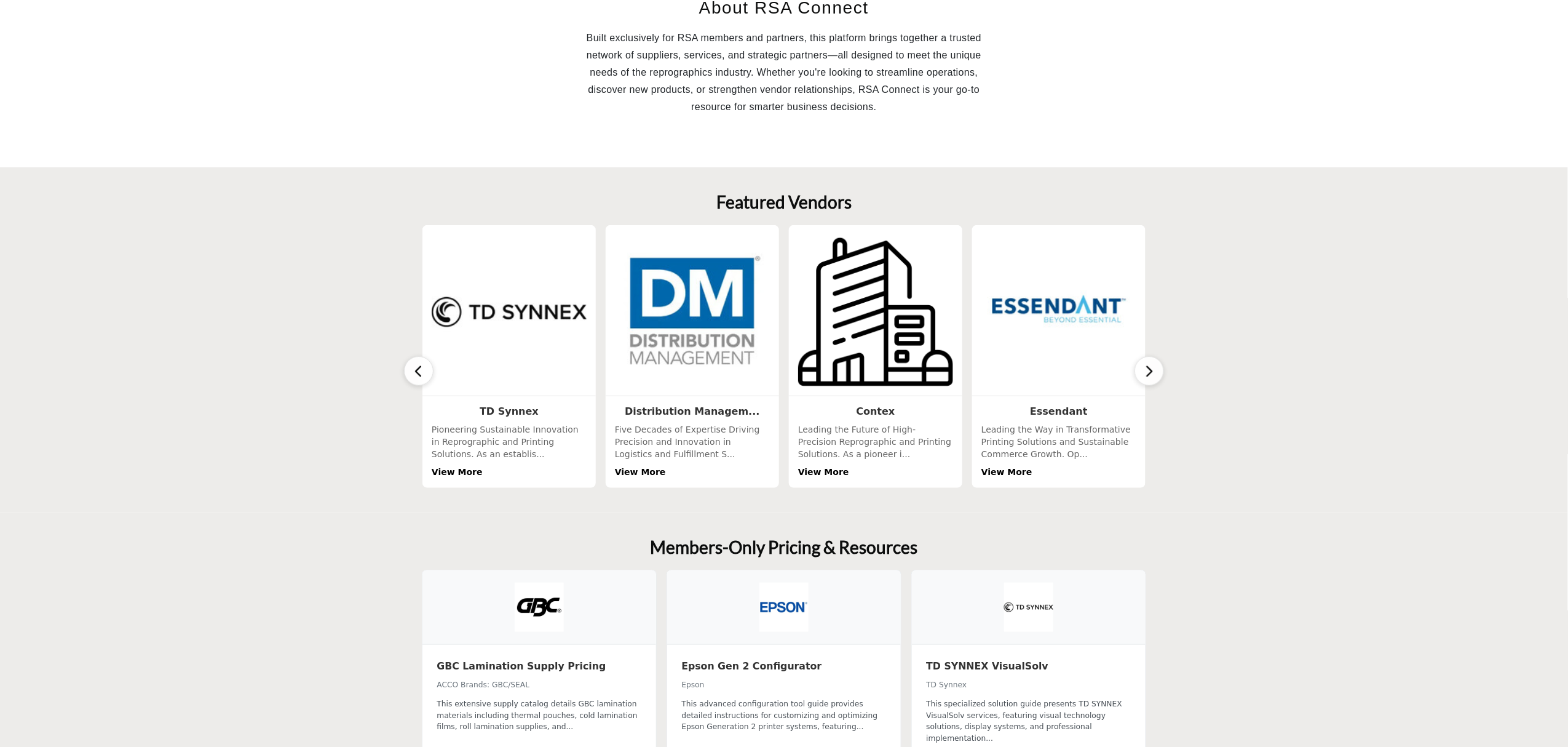
click at [1146, 375] on icon "button" at bounding box center [1149, 371] width 10 height 16
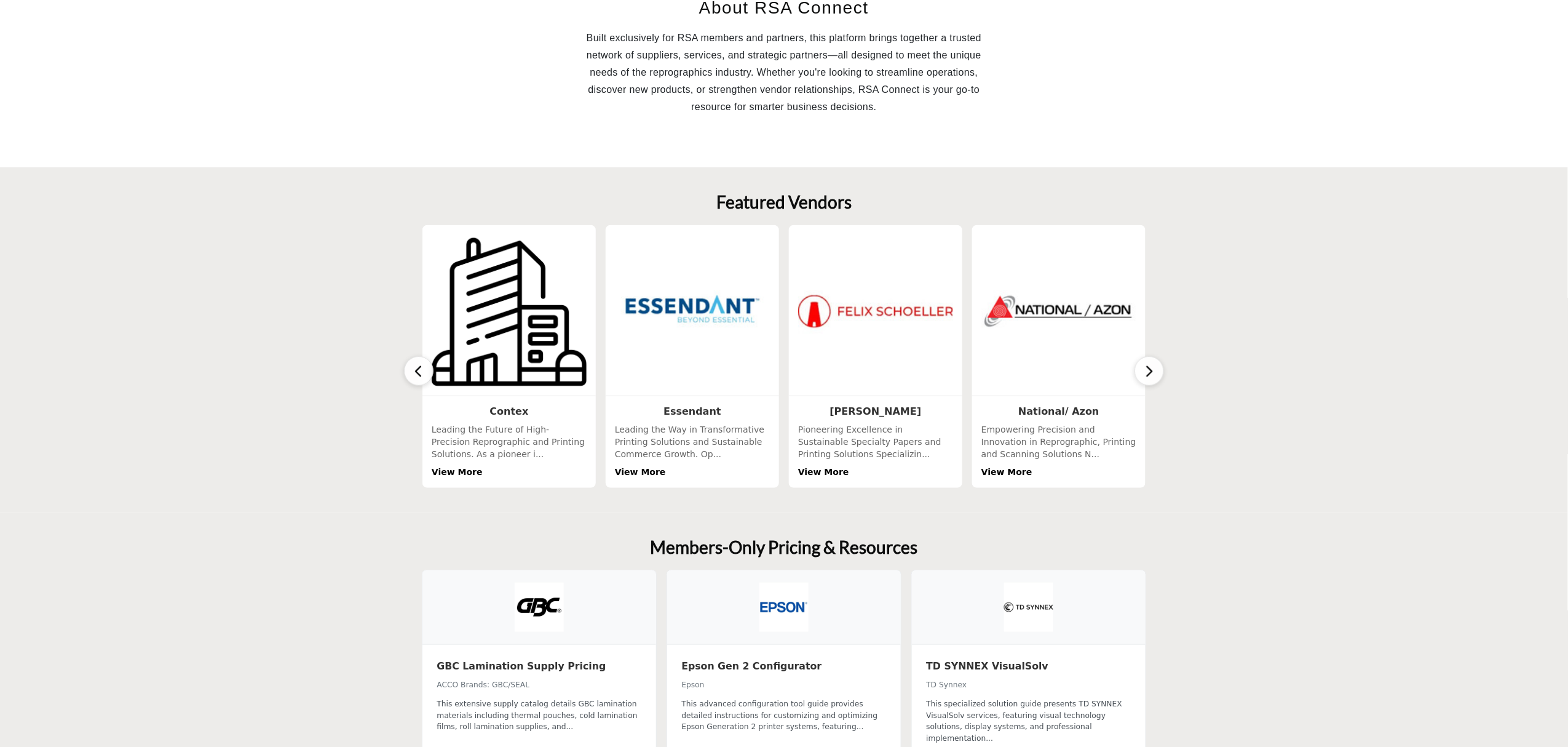
click at [1146, 375] on icon "button" at bounding box center [1149, 371] width 10 height 16
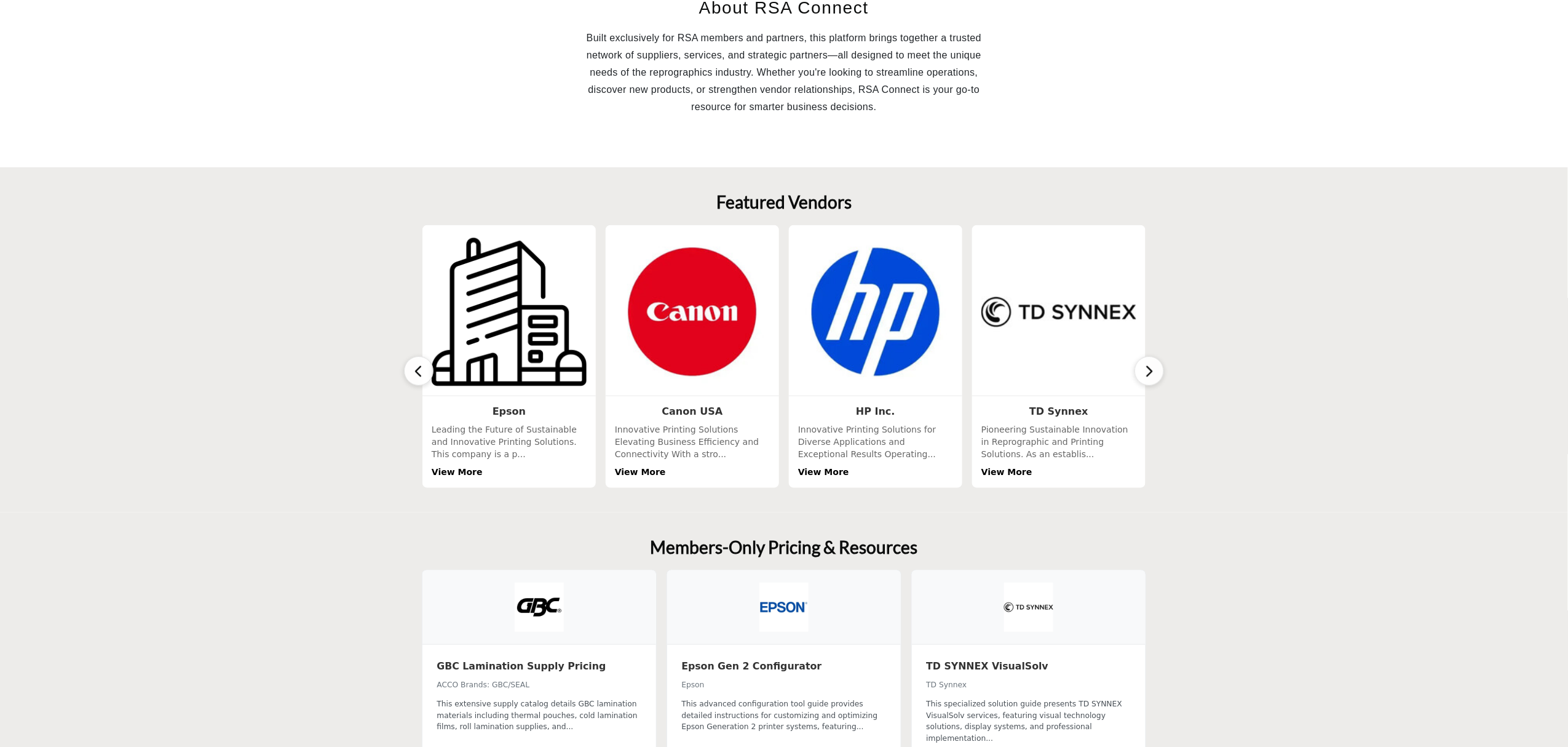
click at [1146, 375] on icon "button" at bounding box center [1149, 371] width 10 height 16
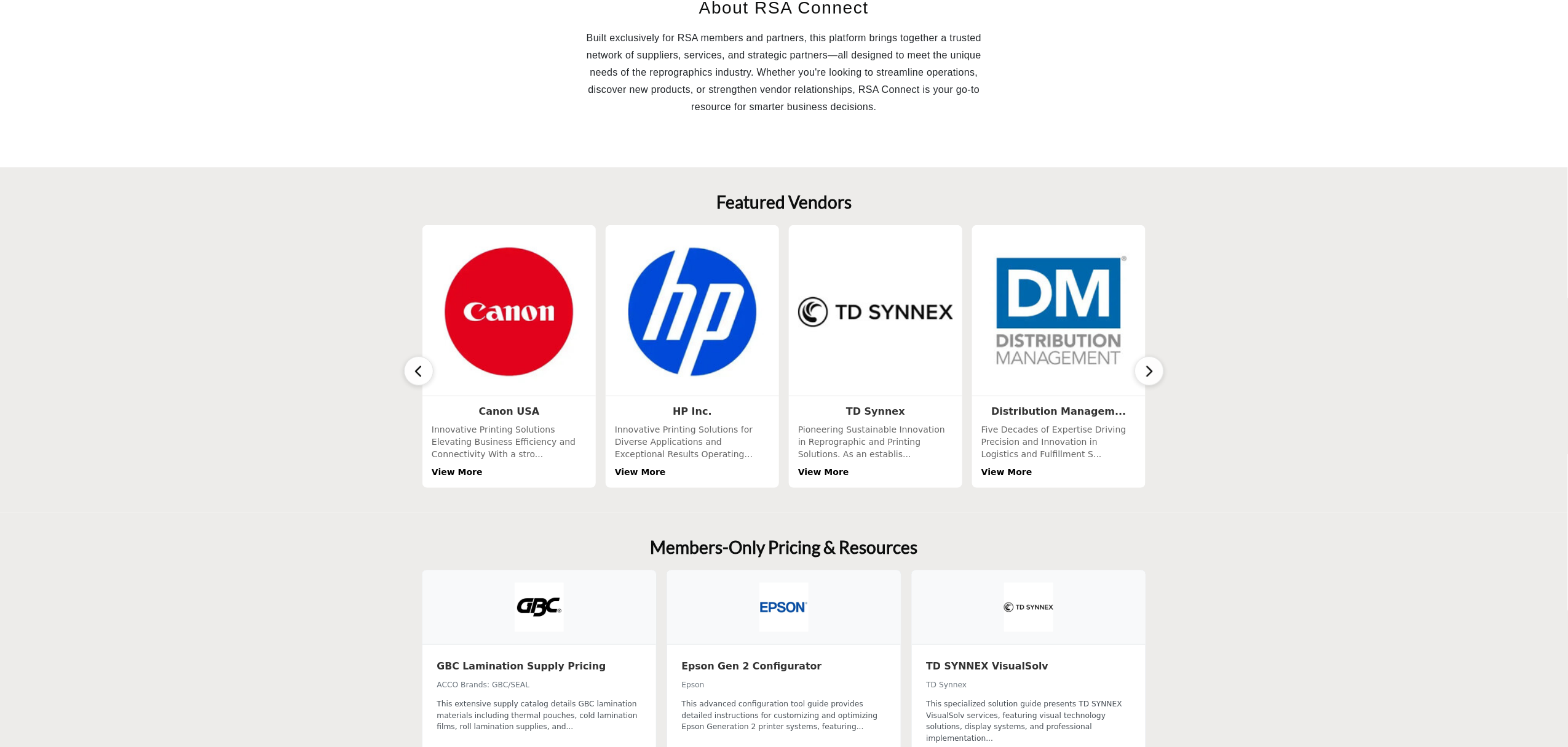
click at [1146, 375] on icon "button" at bounding box center [1149, 371] width 10 height 16
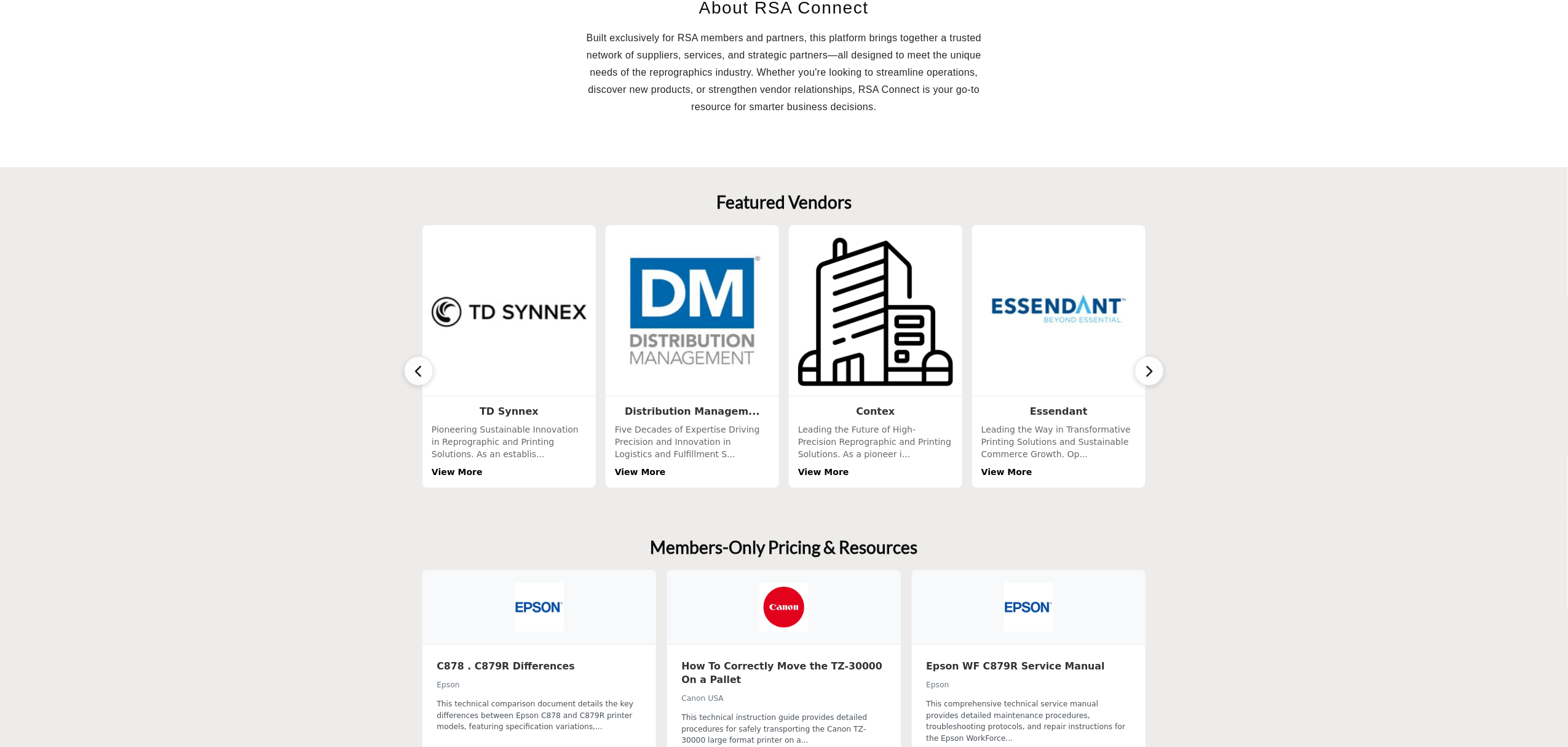
click at [1146, 375] on icon "button" at bounding box center [1149, 371] width 10 height 16
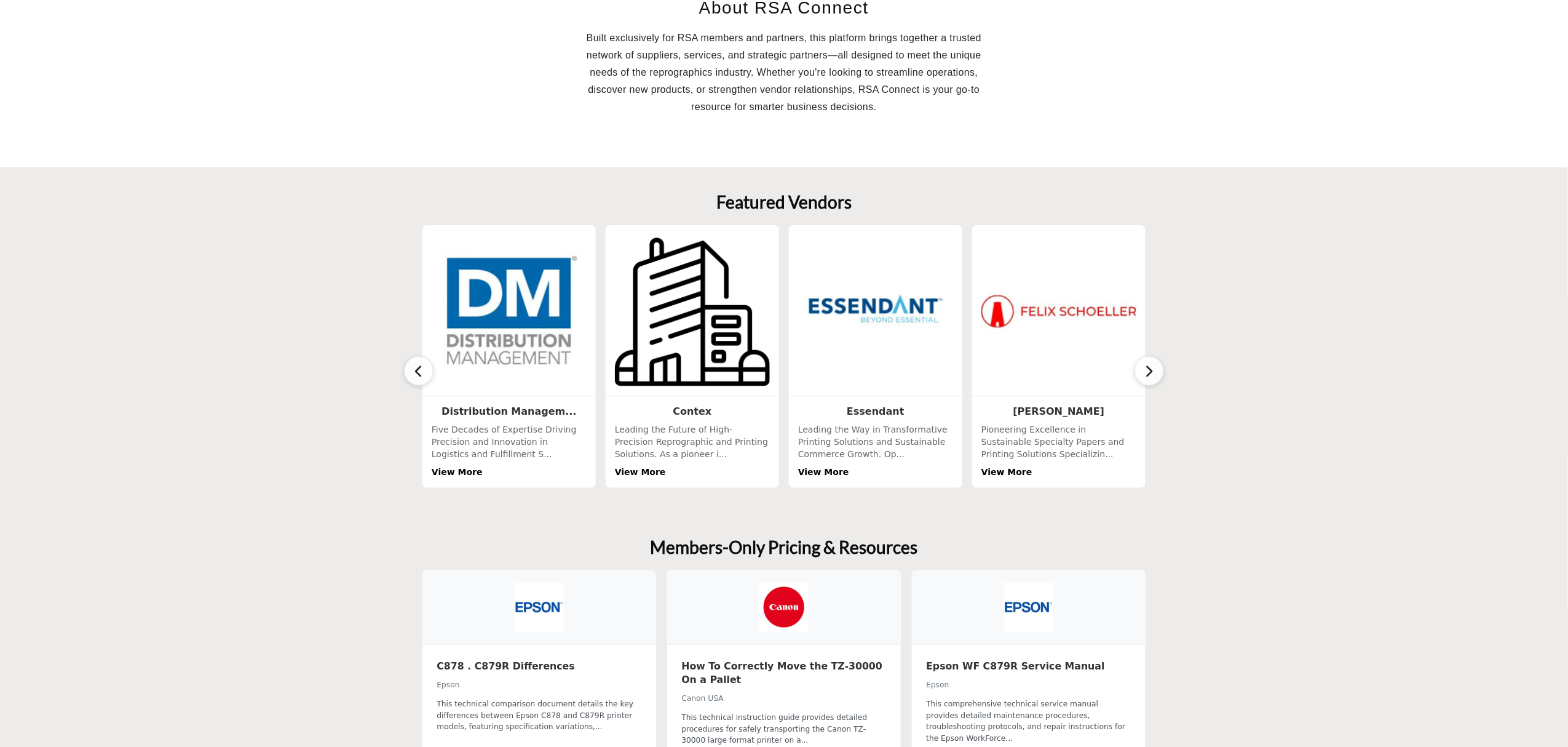
click at [1146, 375] on icon "button" at bounding box center [1149, 371] width 10 height 16
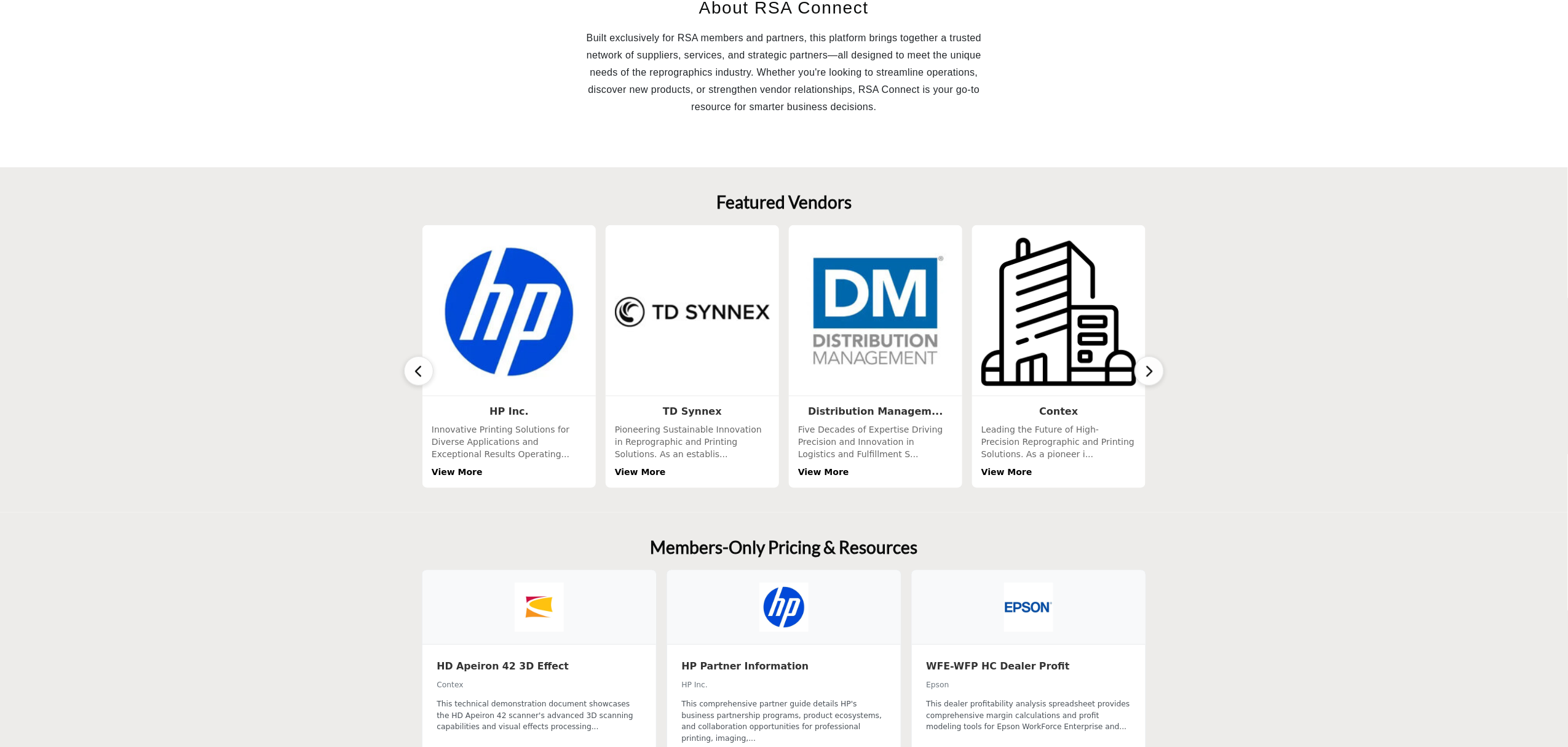
click at [1147, 367] on icon "button" at bounding box center [1149, 371] width 10 height 16
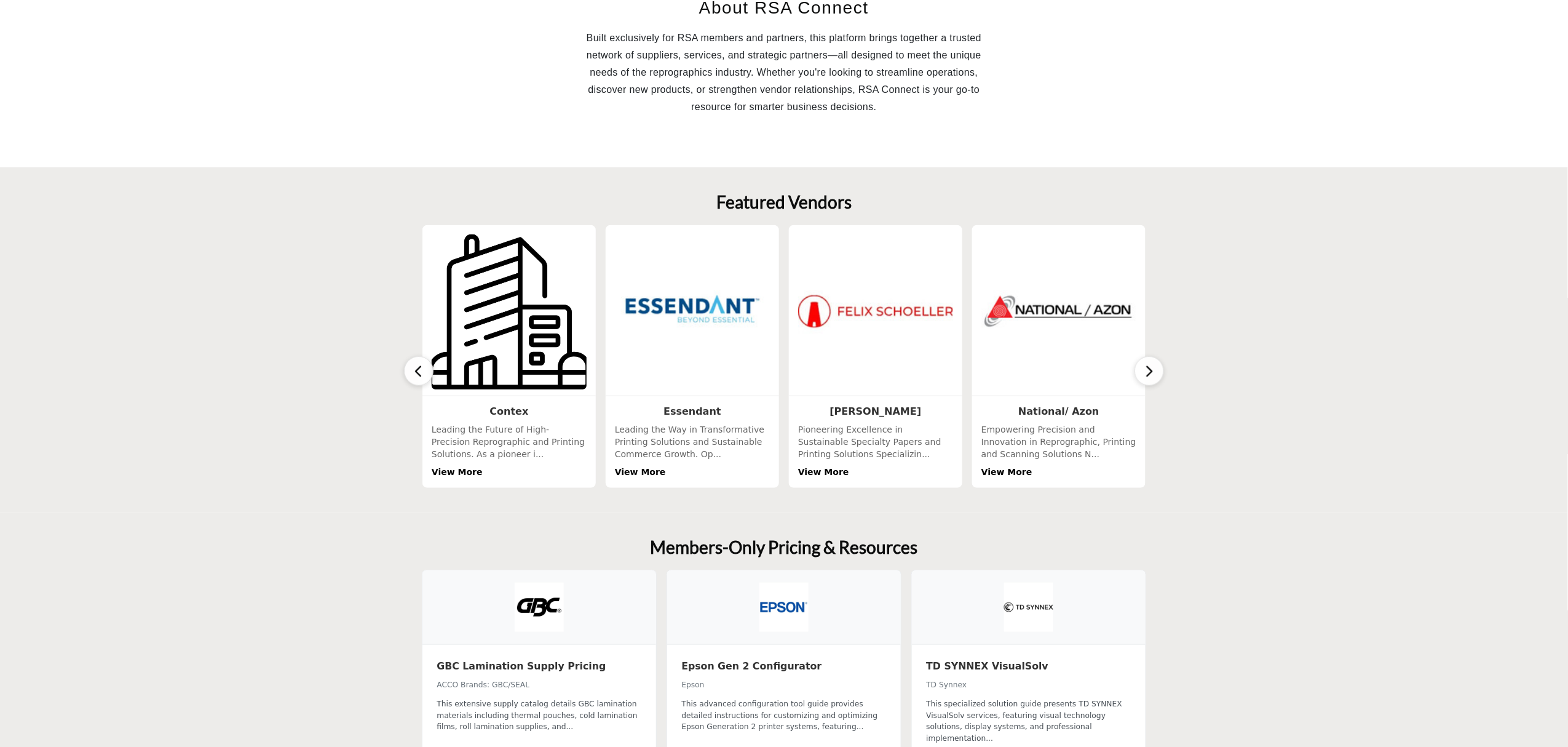
click at [548, 334] on img at bounding box center [509, 311] width 163 height 163
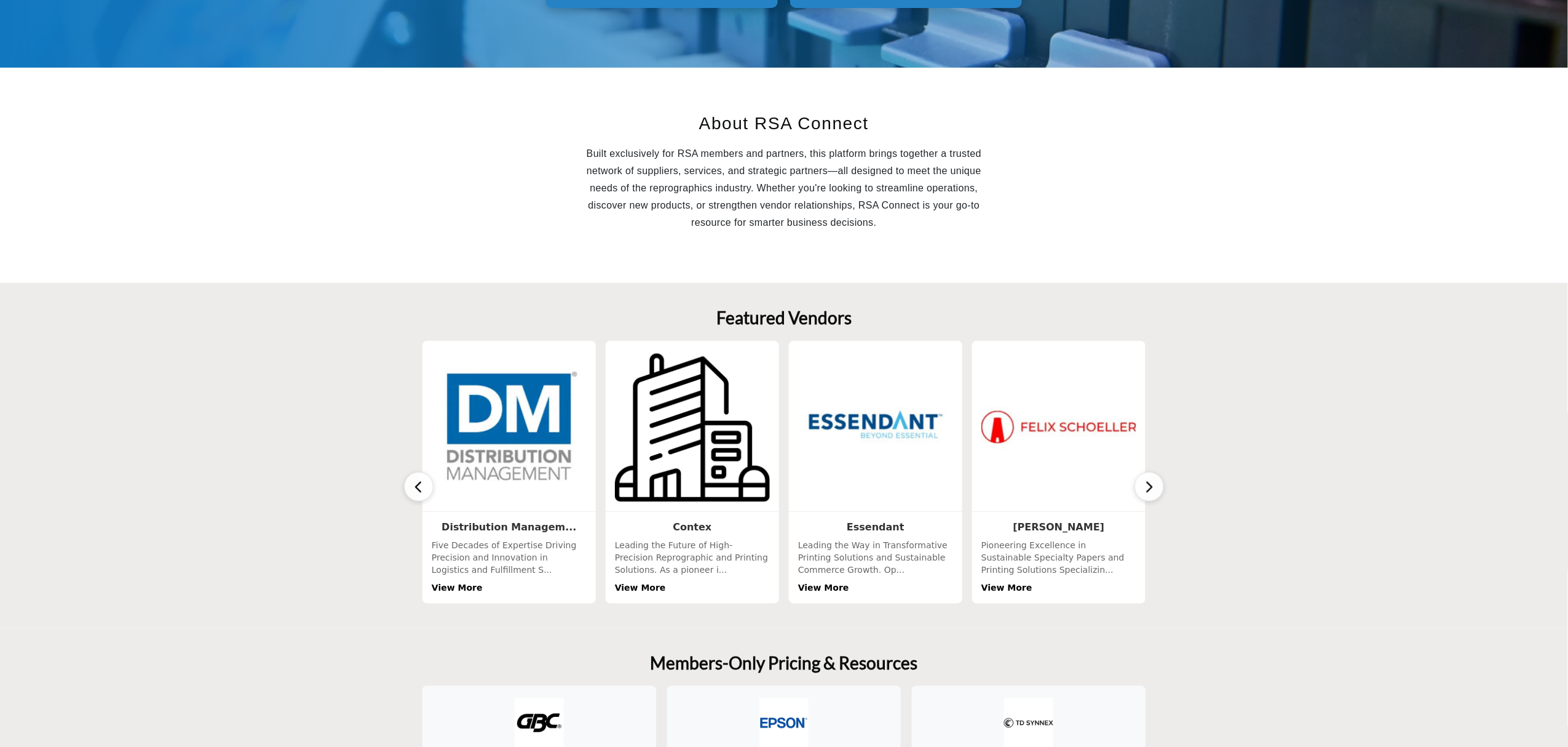
scroll to position [325, 0]
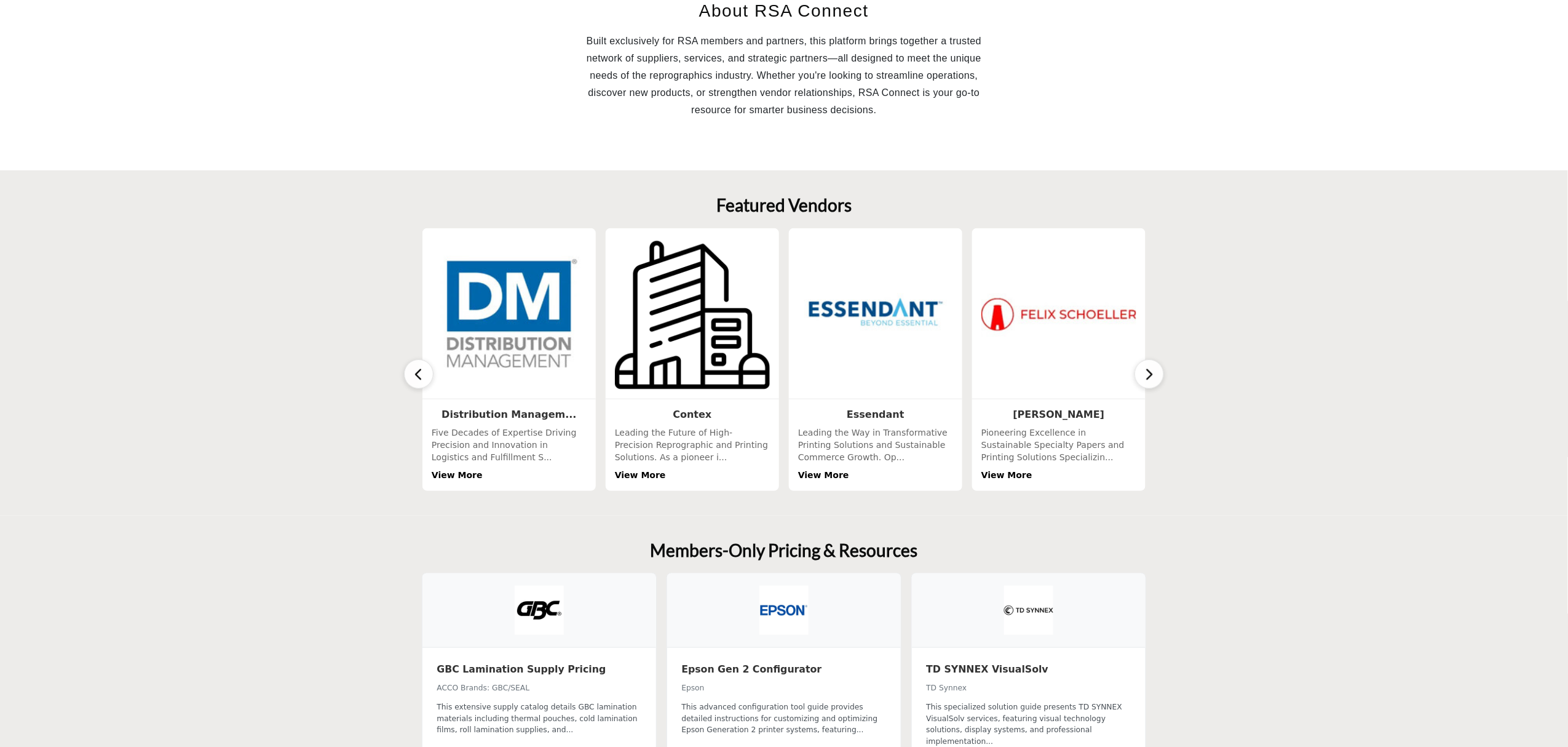
click at [1139, 370] on button "button" at bounding box center [1150, 374] width 30 height 30
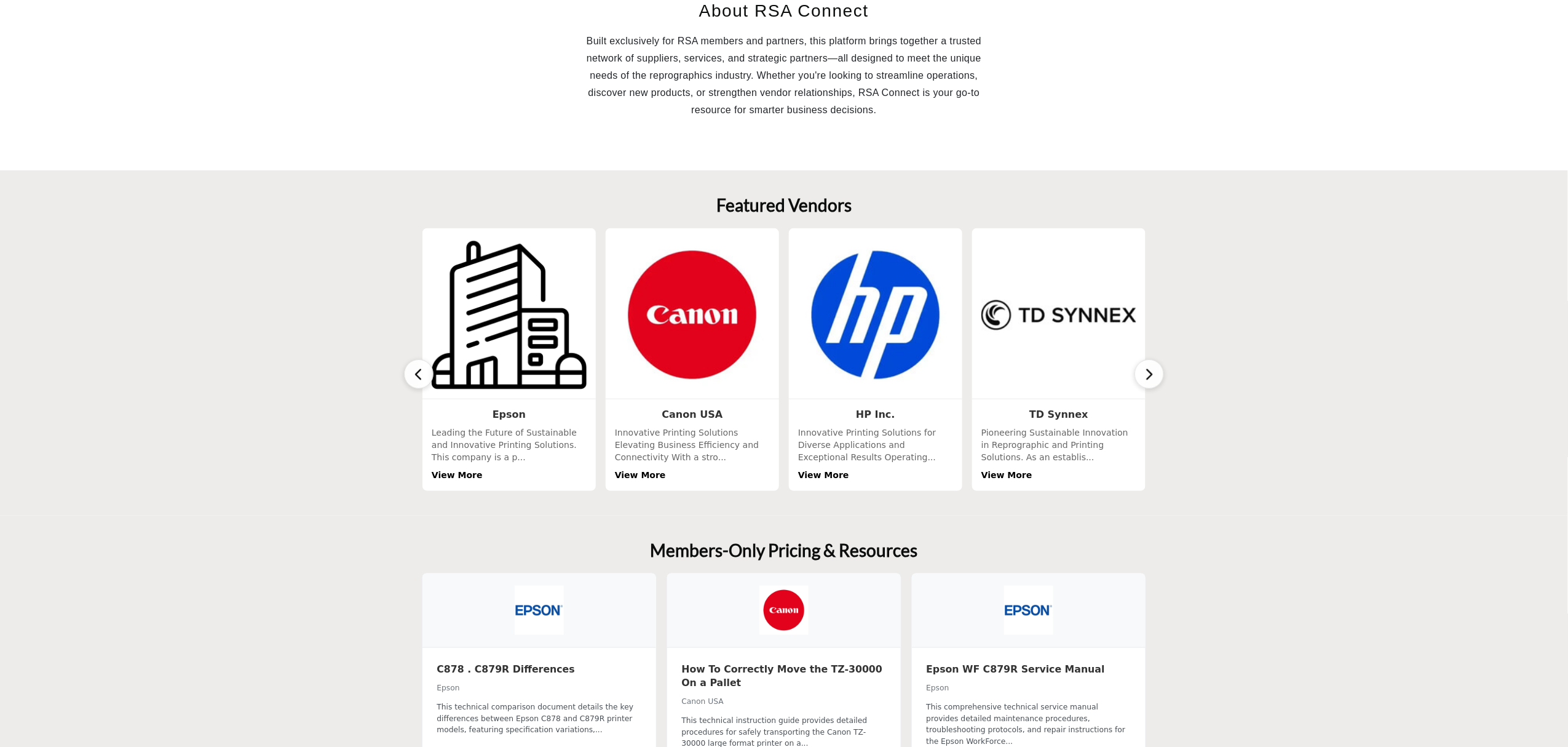
click at [1139, 370] on button "button" at bounding box center [1150, 374] width 30 height 30
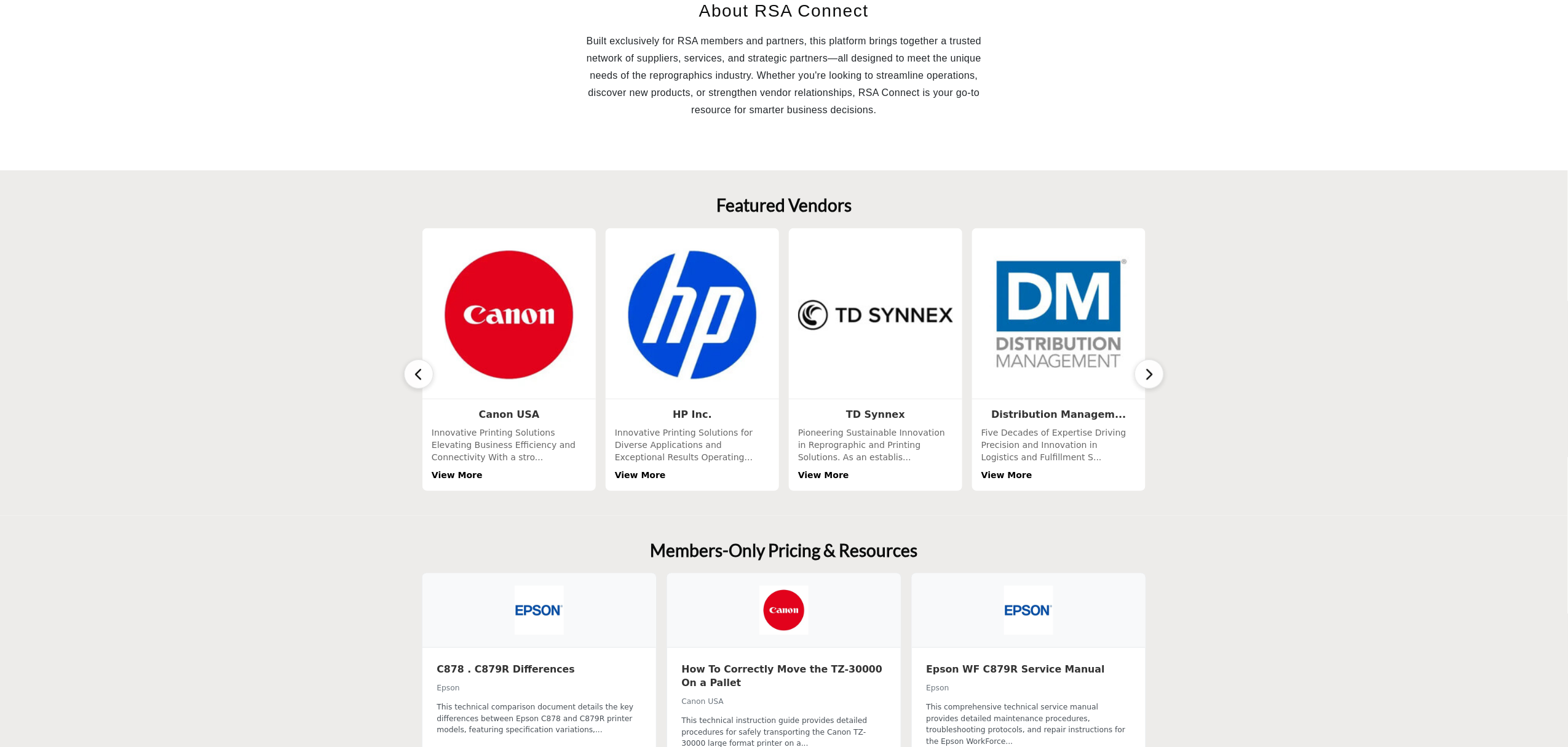
click at [1139, 370] on button "button" at bounding box center [1150, 374] width 30 height 30
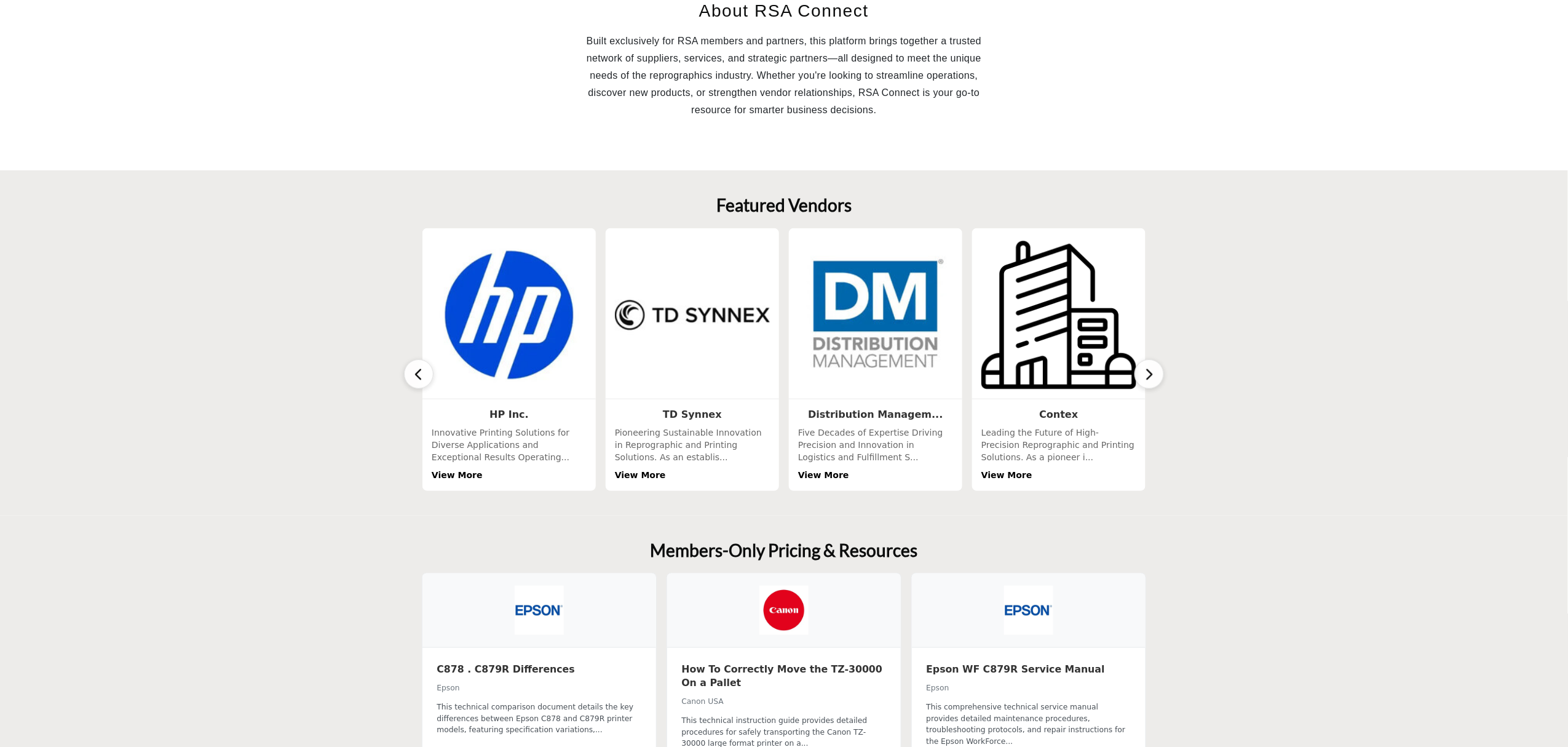
click at [1139, 370] on button "button" at bounding box center [1150, 374] width 30 height 30
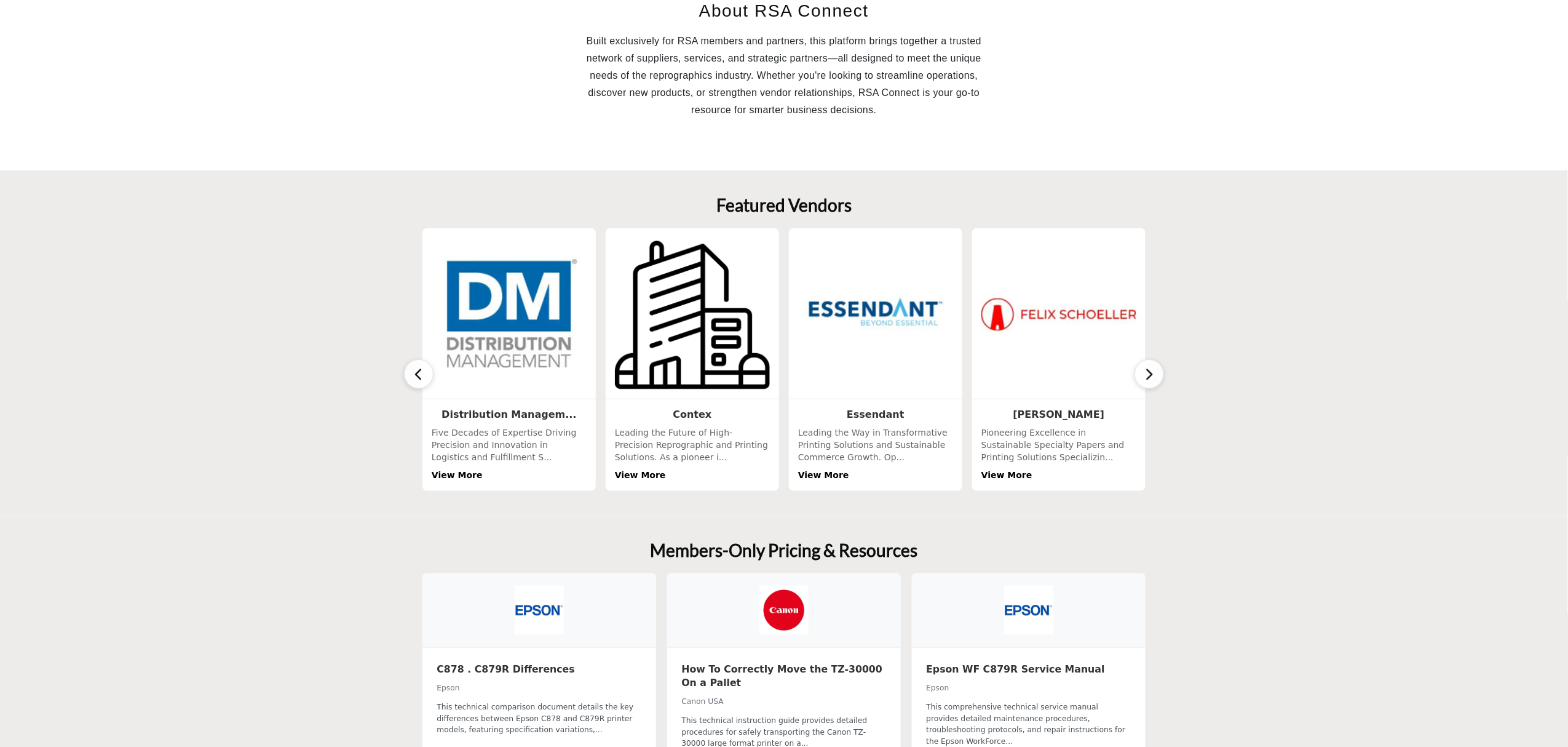
click at [1139, 370] on button "button" at bounding box center [1150, 374] width 30 height 30
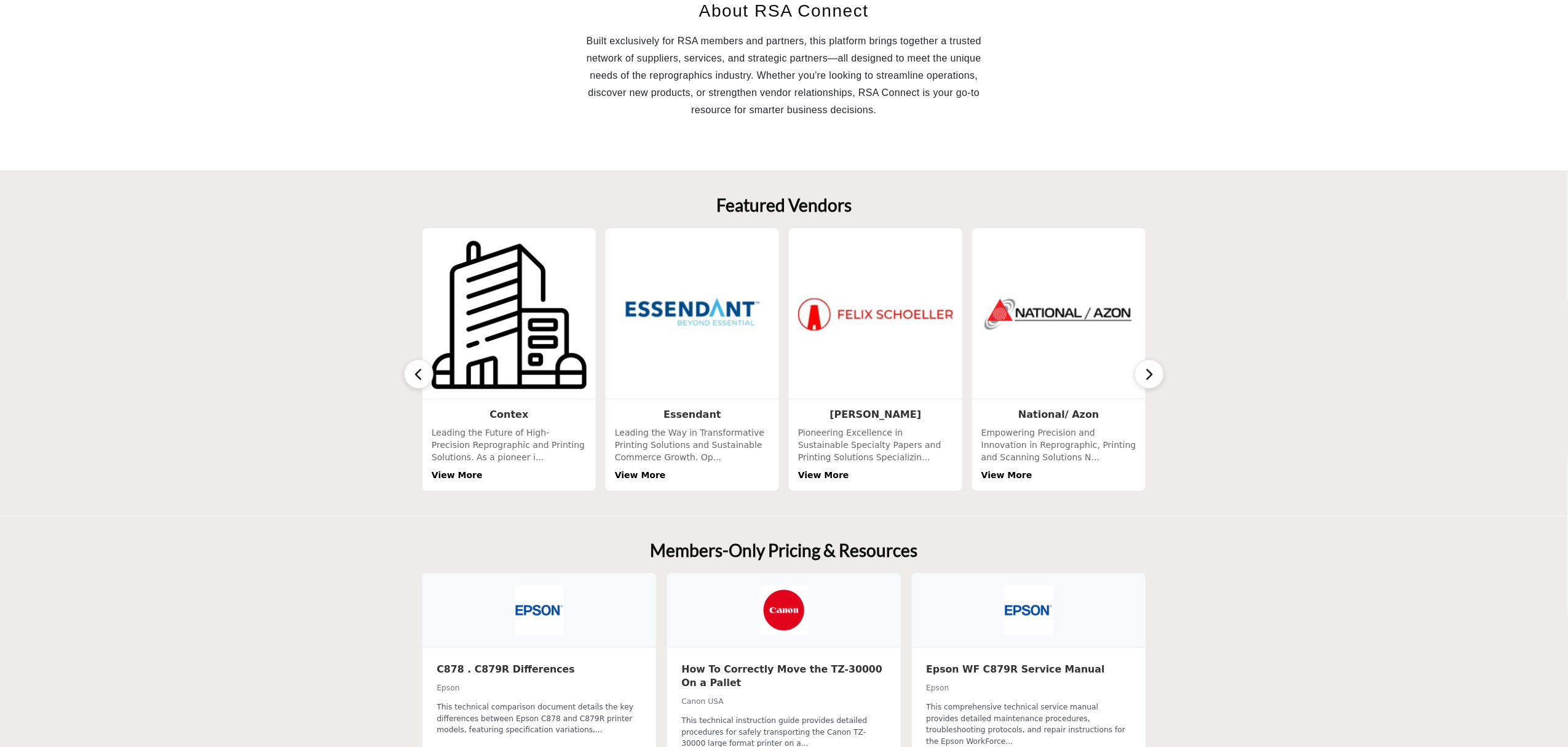
click at [1139, 370] on button "button" at bounding box center [1150, 374] width 30 height 30
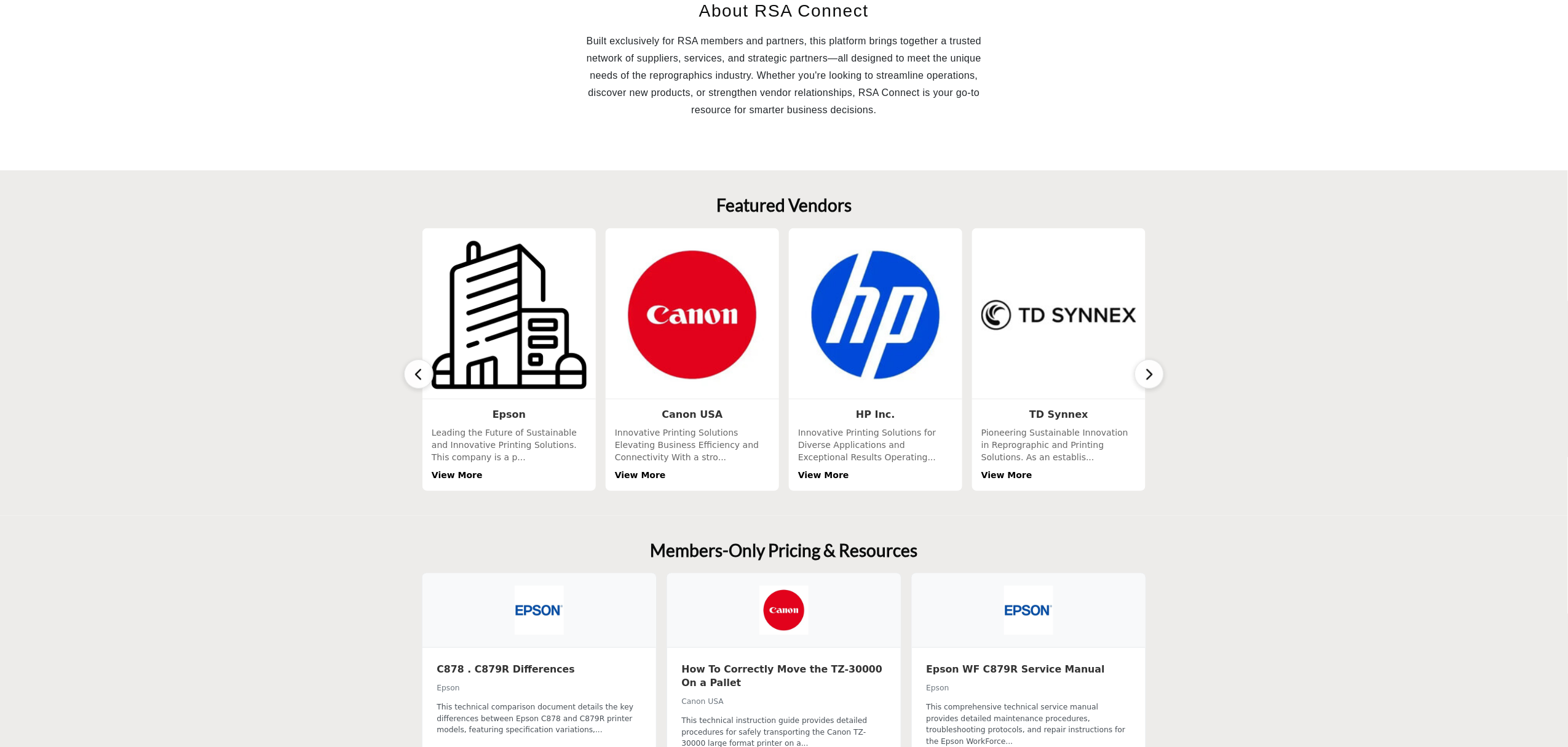
click at [1139, 370] on button "button" at bounding box center [1150, 374] width 30 height 30
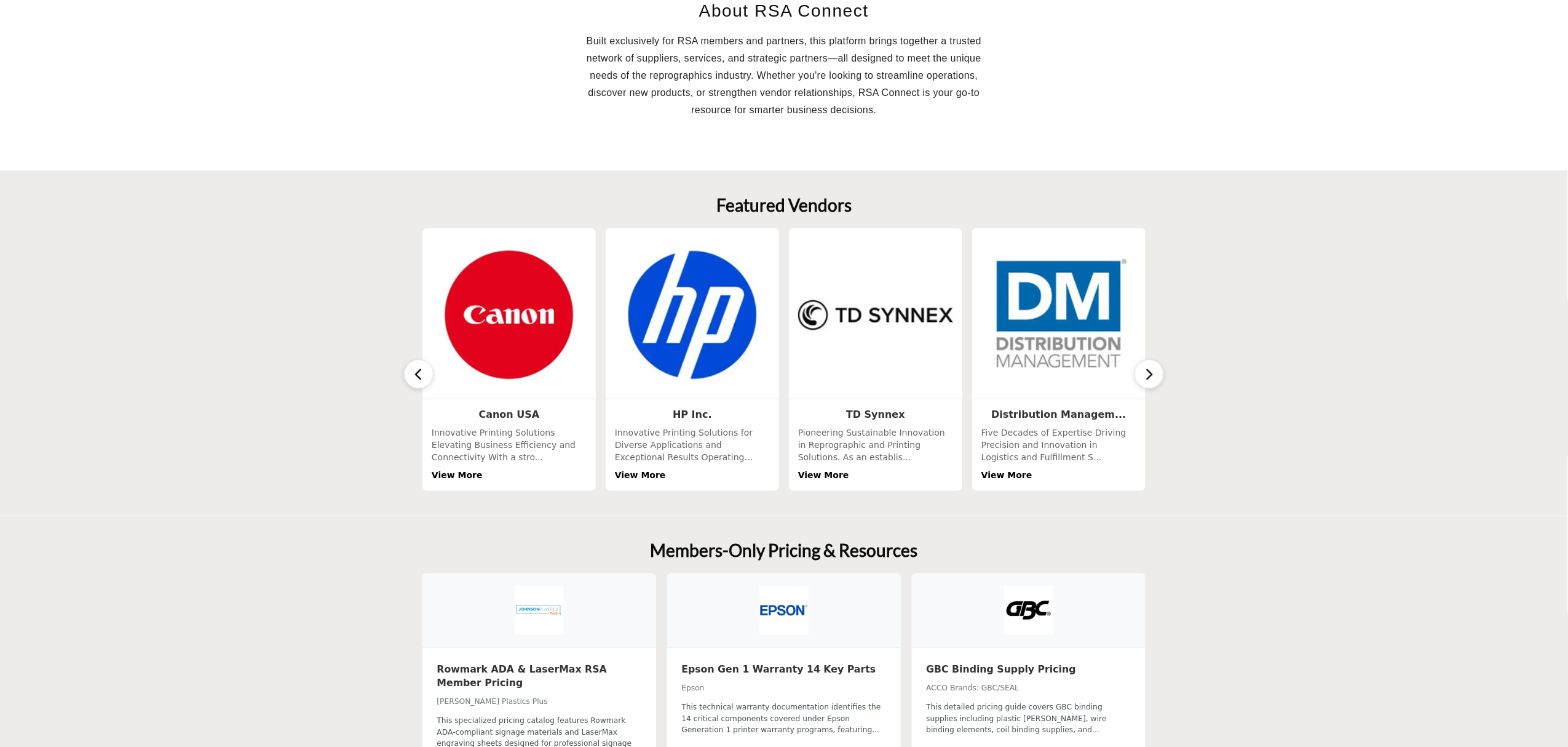
click at [1139, 370] on button "button" at bounding box center [1150, 374] width 30 height 30
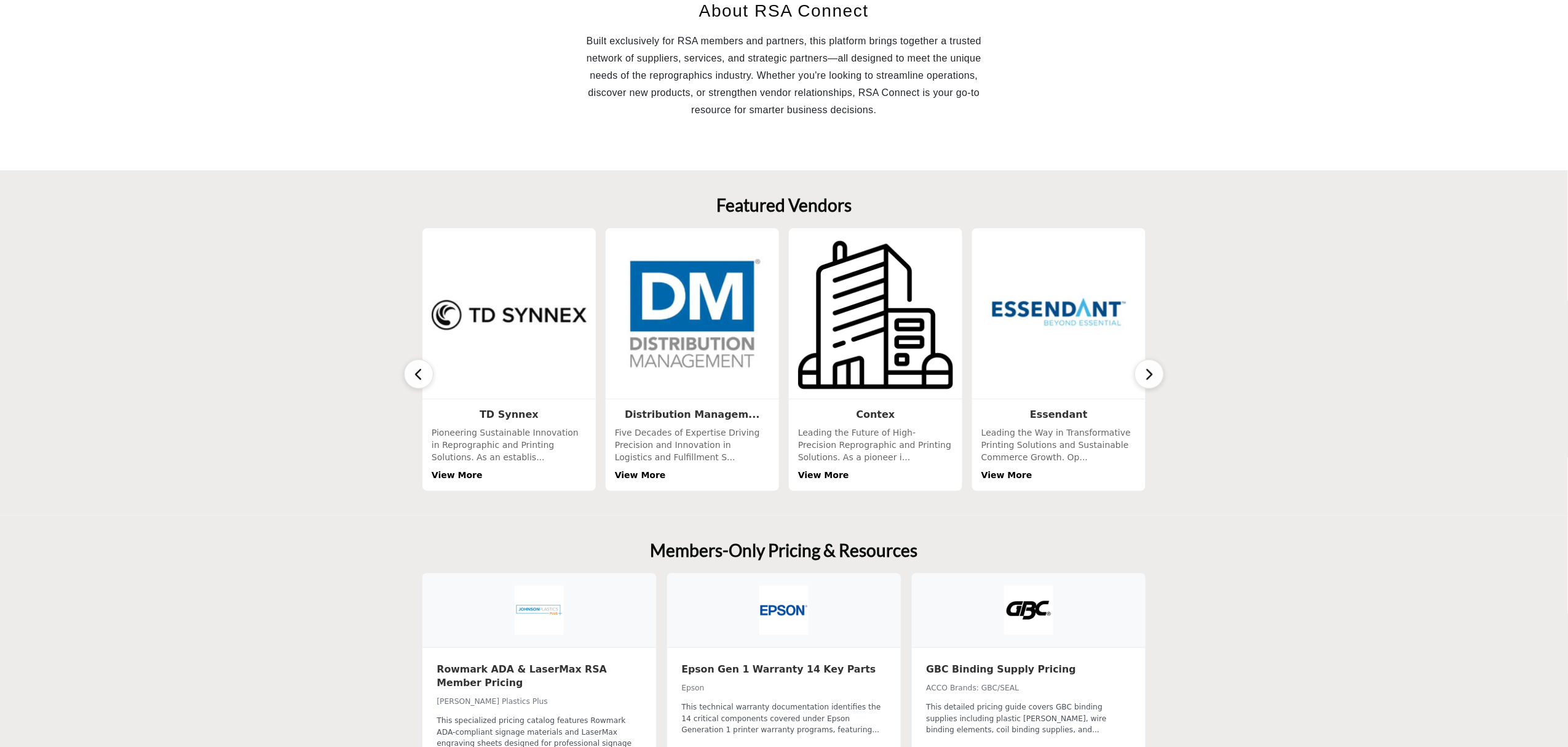
click at [1139, 370] on button "button" at bounding box center [1150, 374] width 30 height 30
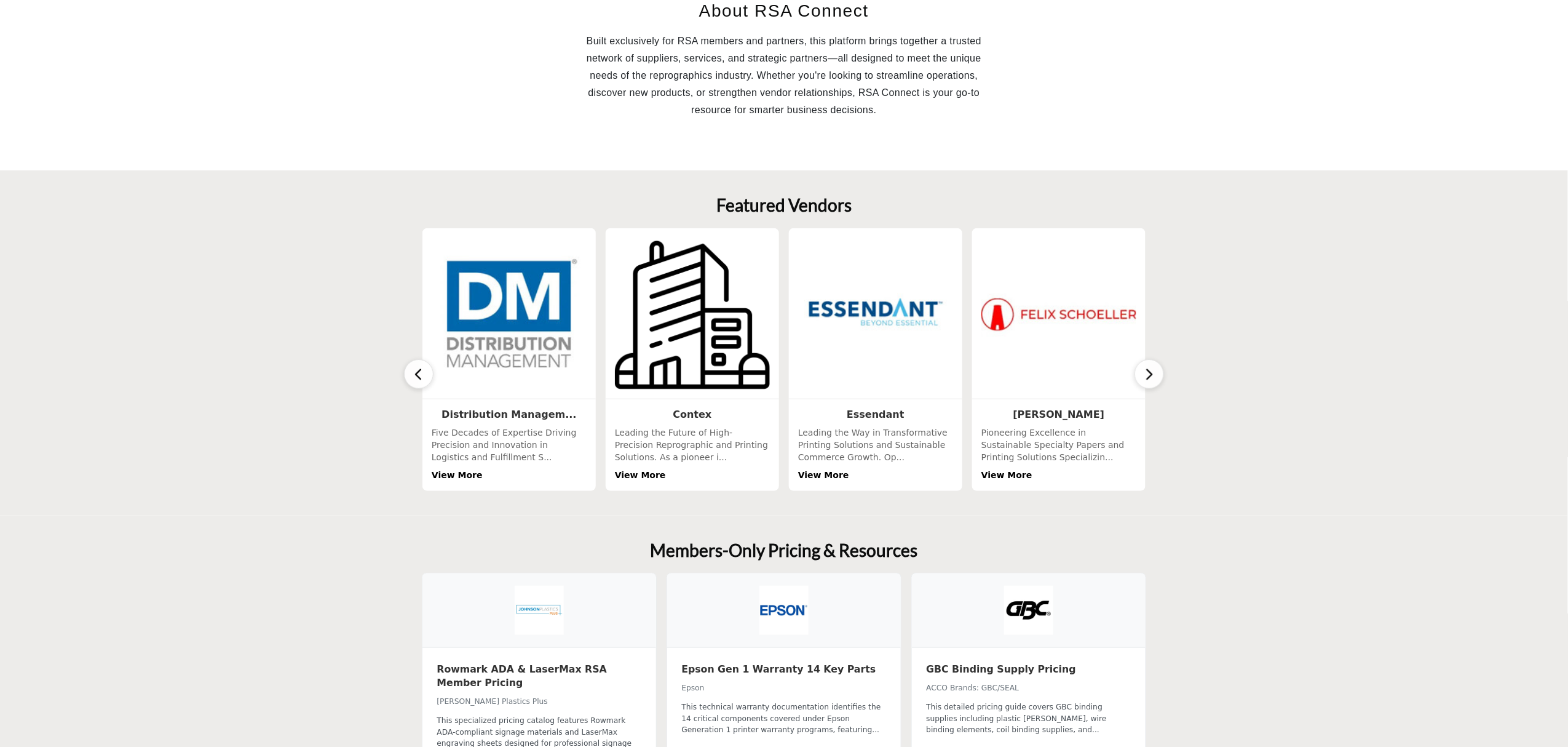
click at [1139, 370] on button "button" at bounding box center [1150, 374] width 30 height 30
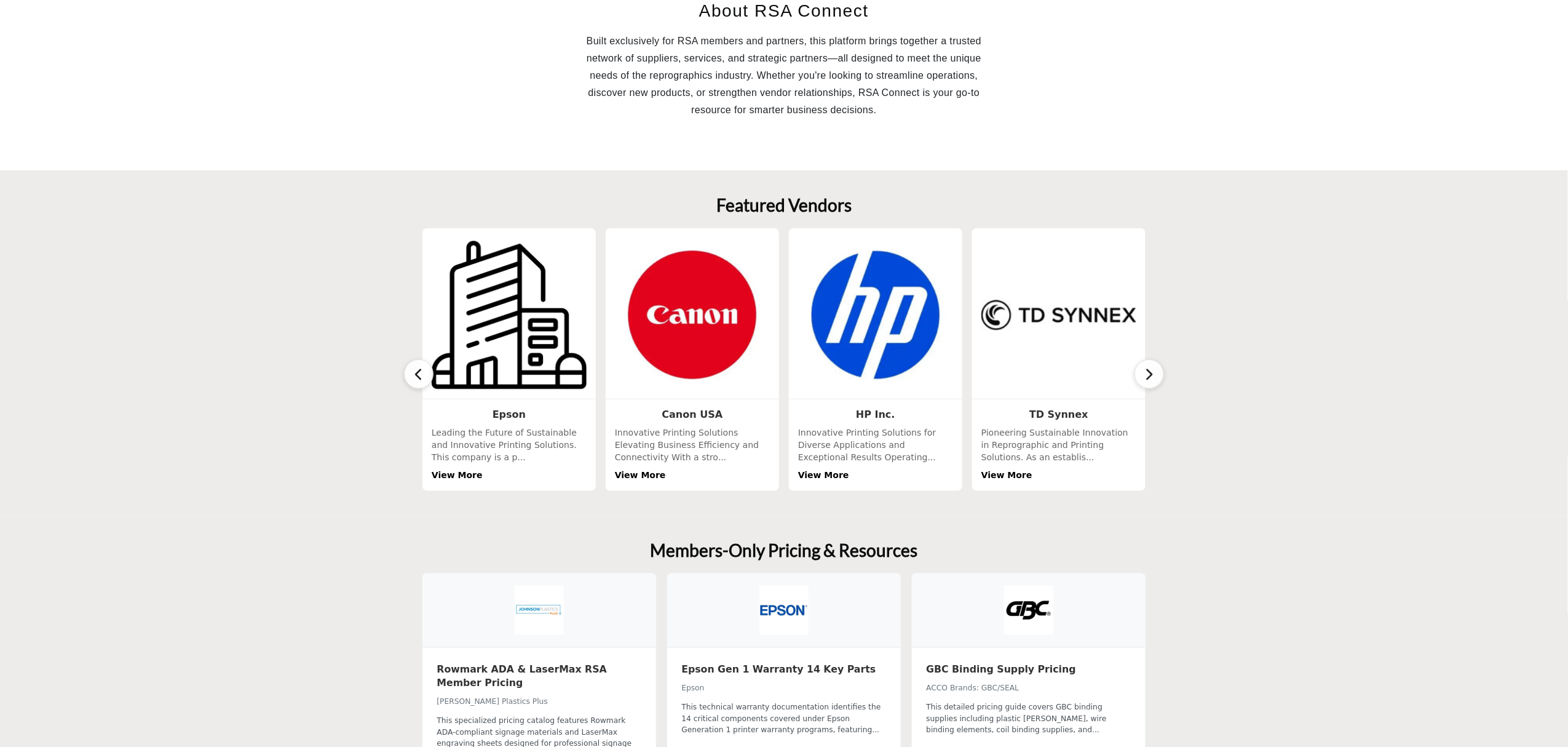
click at [1139, 370] on button "button" at bounding box center [1150, 374] width 30 height 30
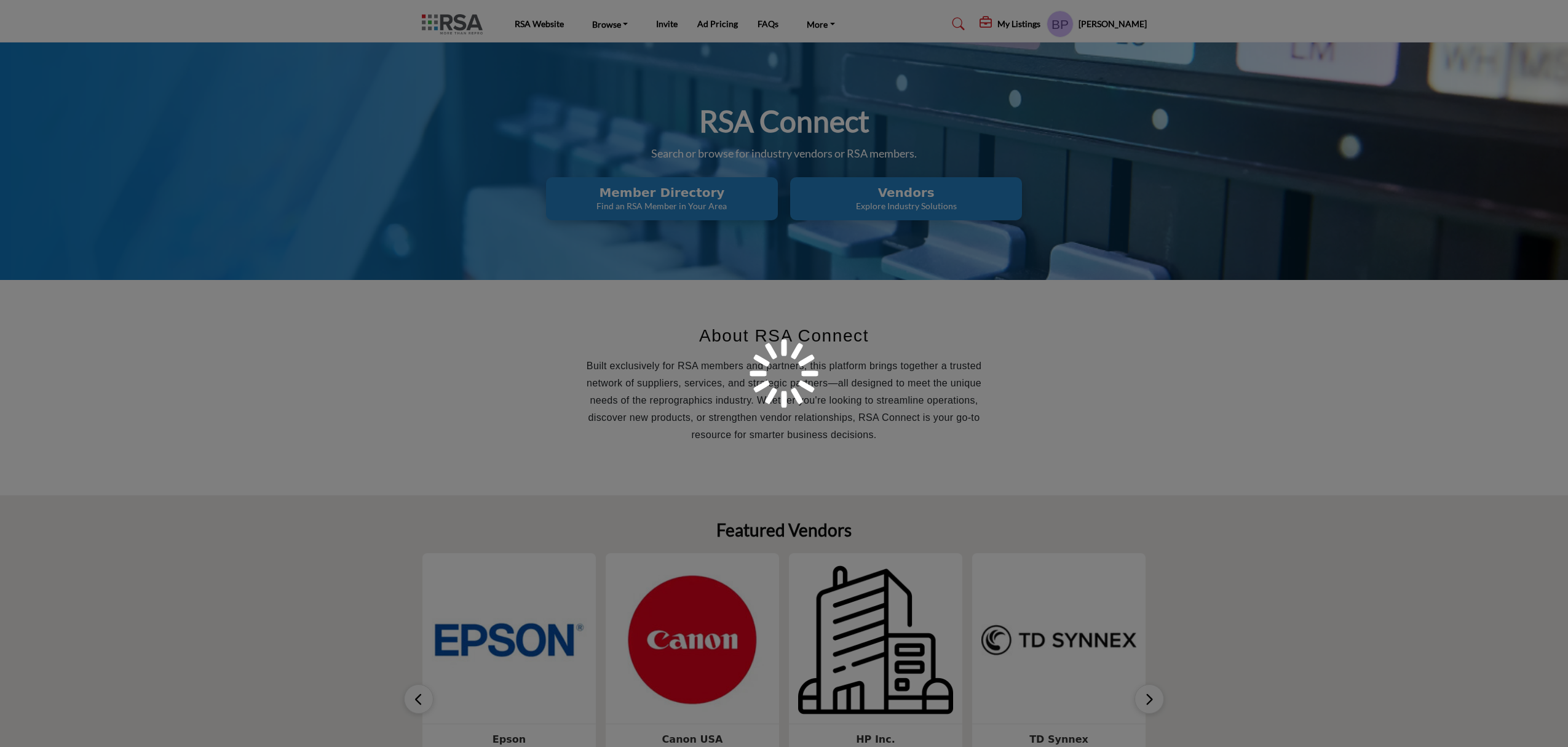
scroll to position [321, 0]
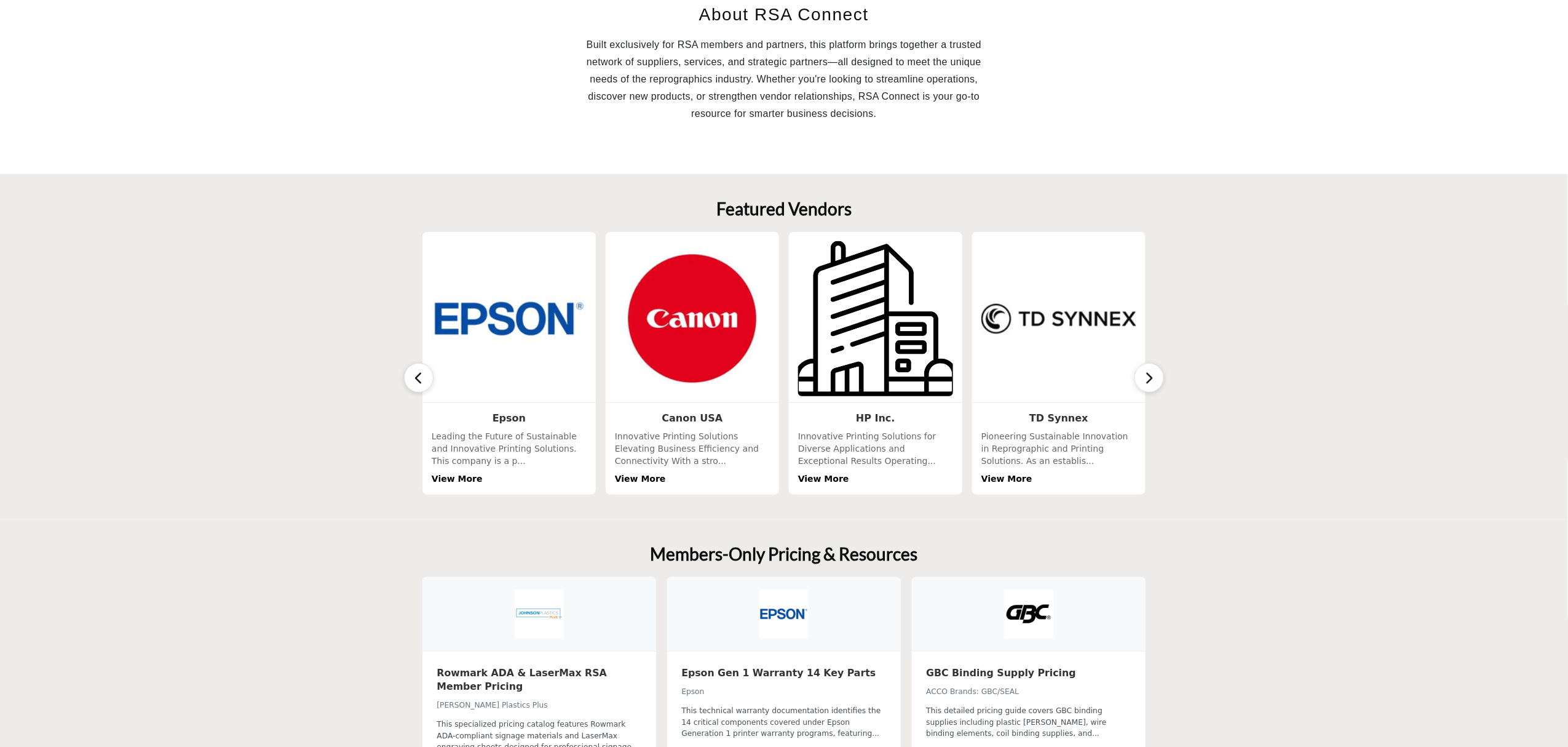
click at [874, 356] on img at bounding box center [875, 318] width 163 height 163
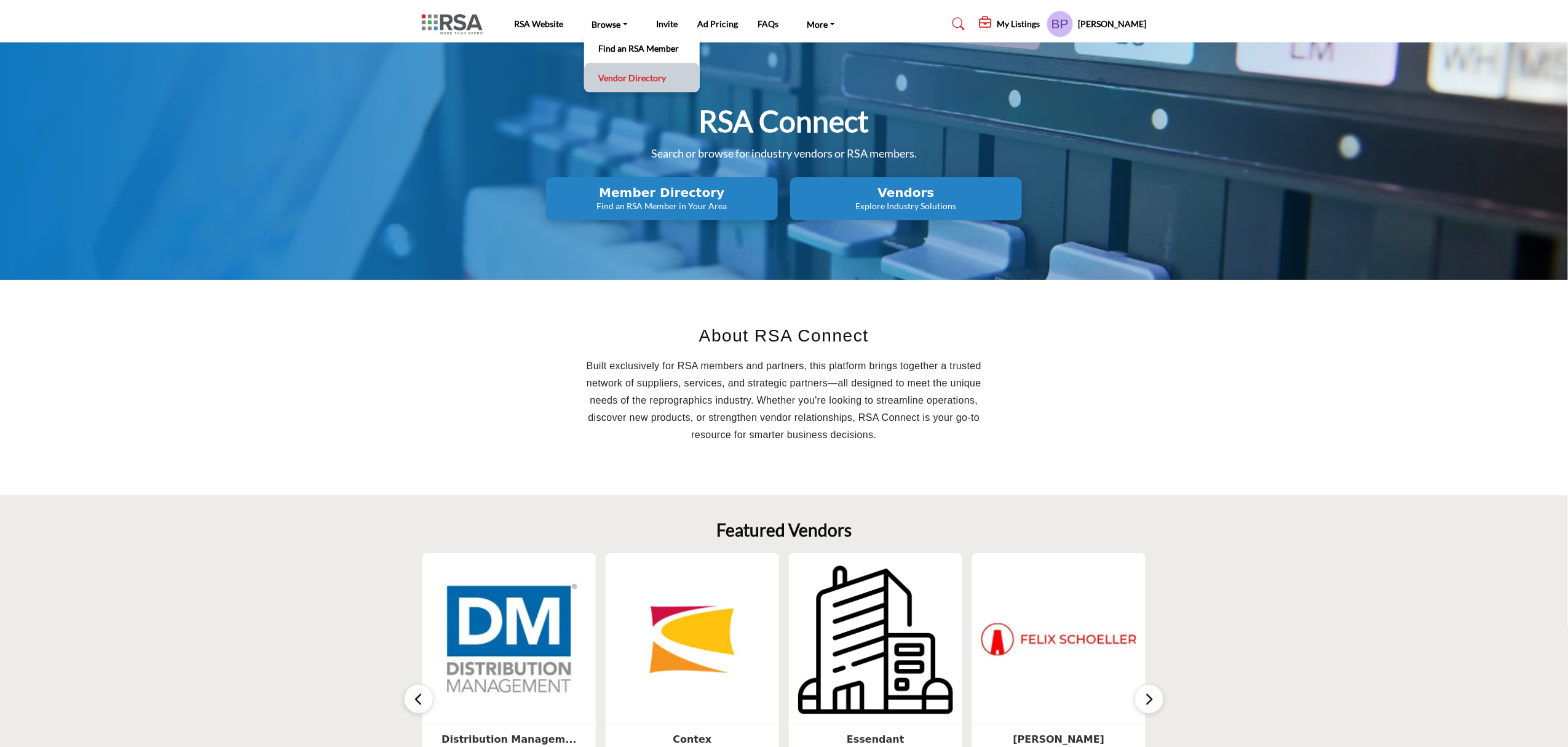
click at [632, 81] on link "Vendor Directory" at bounding box center [642, 78] width 103 height 17
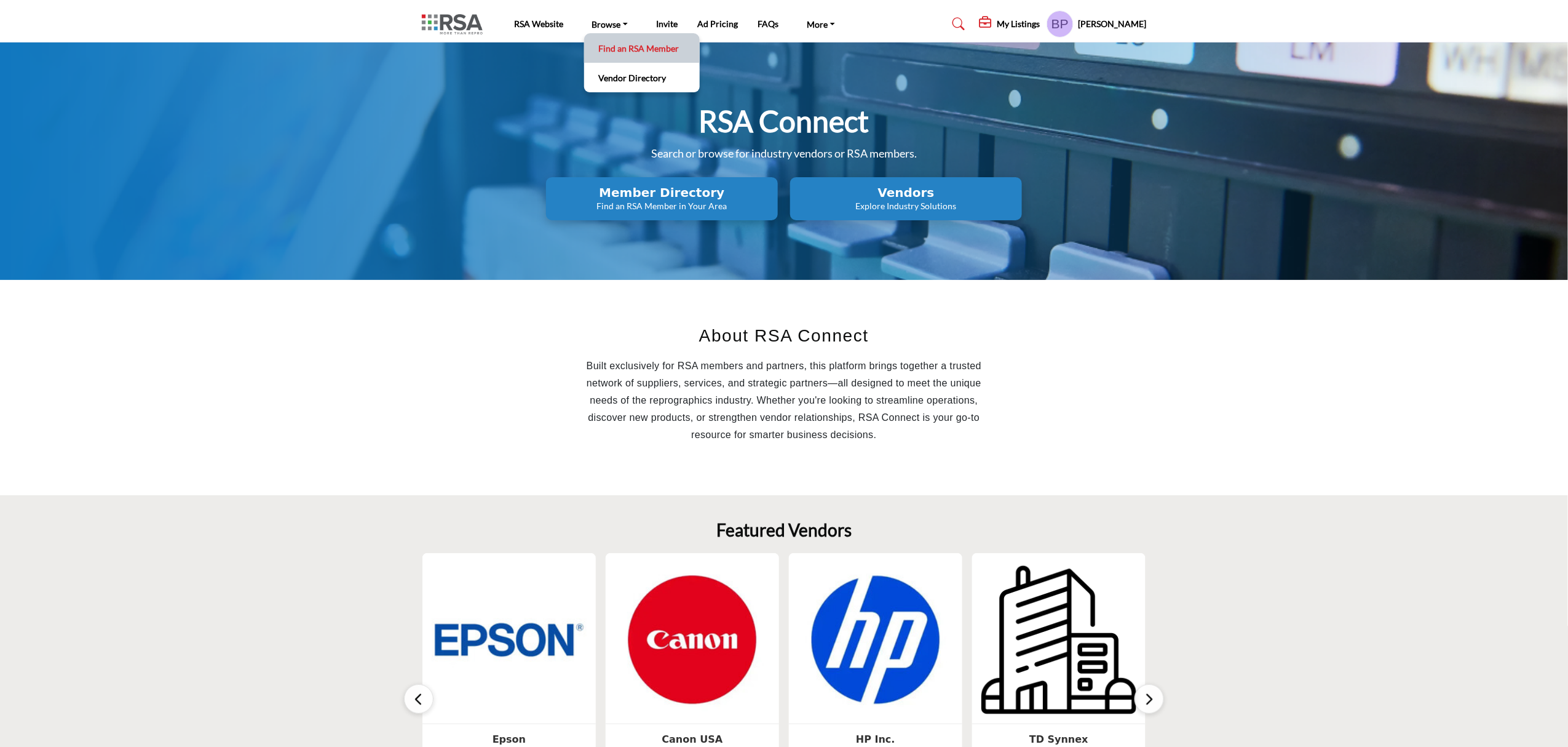
click at [620, 51] on link "Find an RSA Member" at bounding box center [642, 48] width 103 height 17
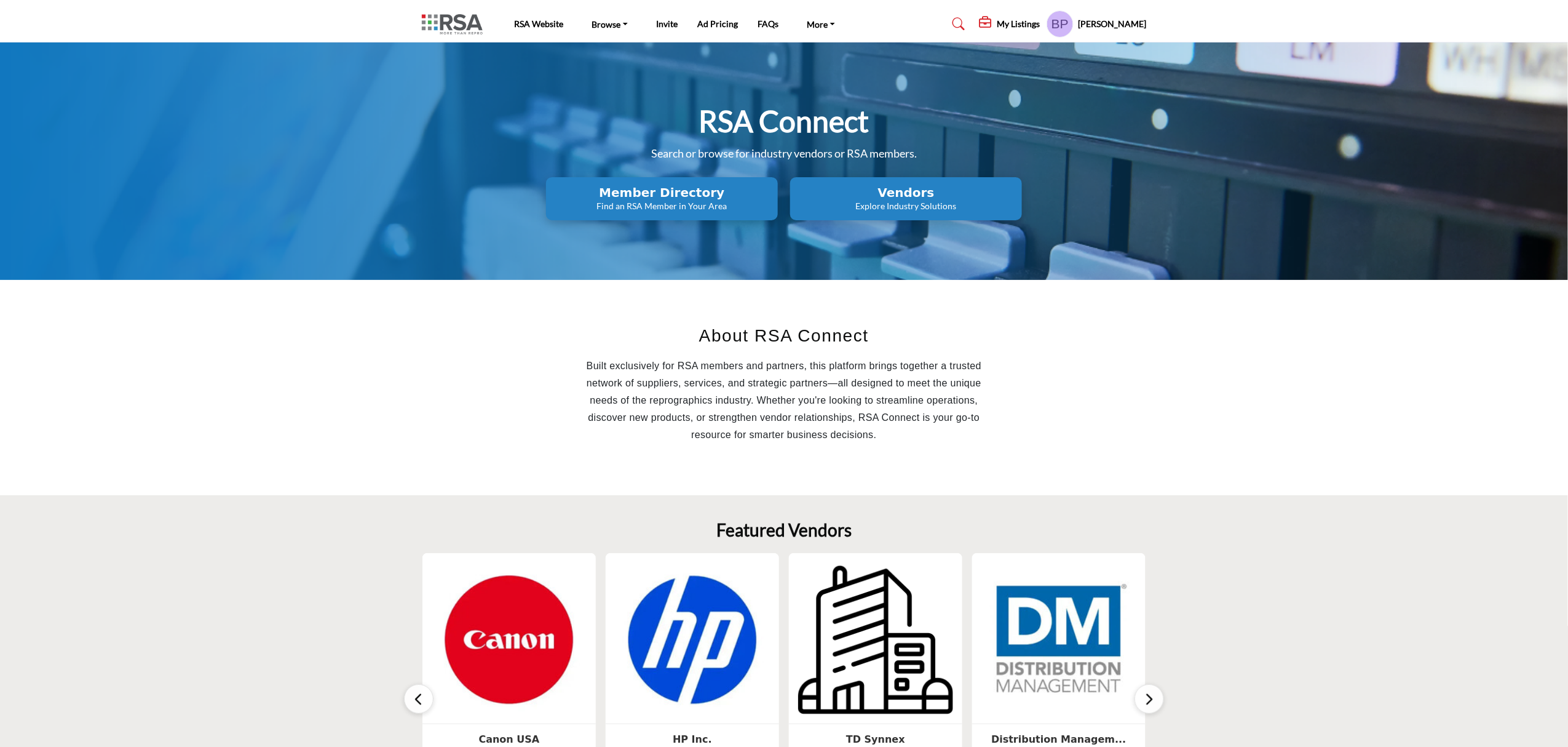
scroll to position [246, 0]
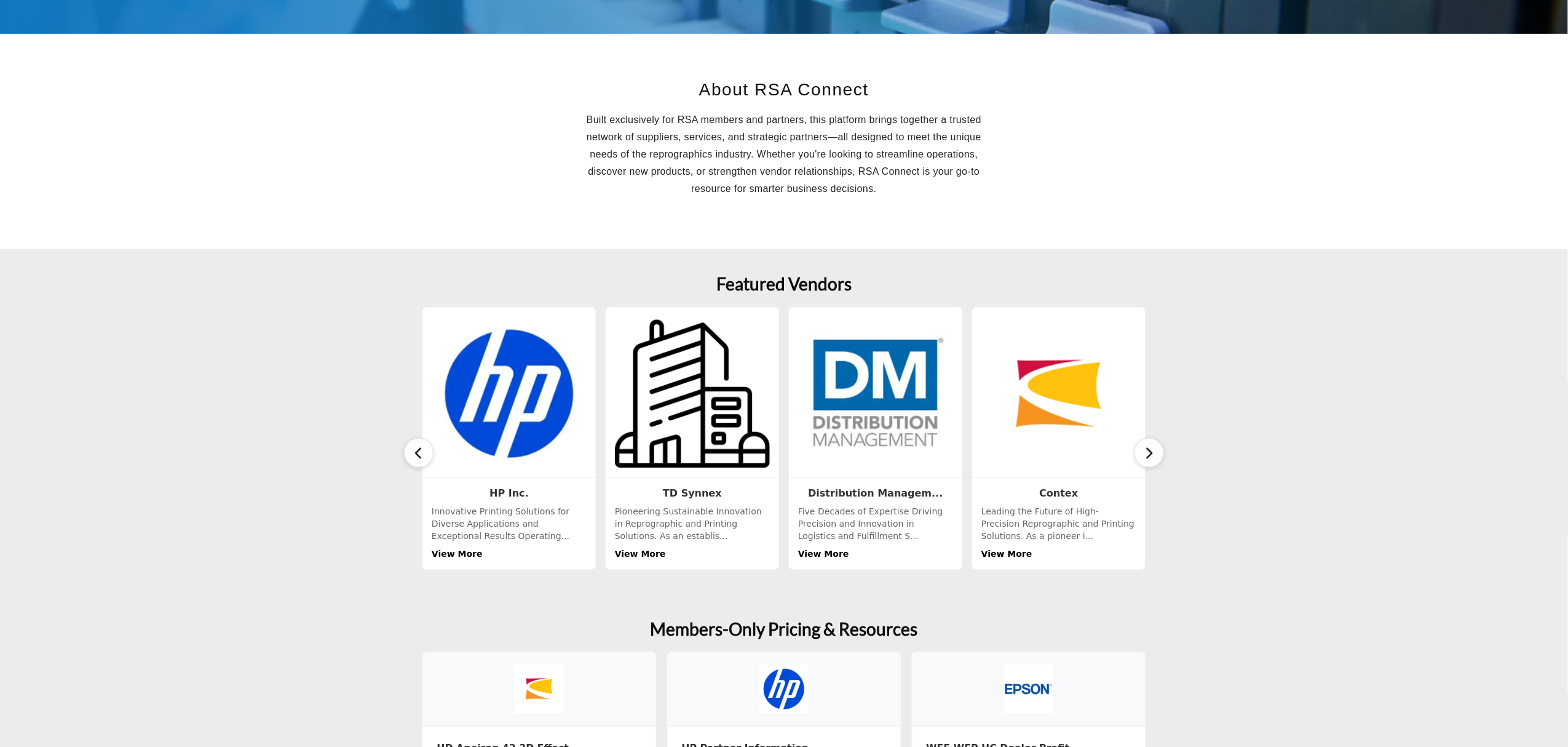
click at [1150, 447] on icon "button" at bounding box center [1149, 453] width 10 height 16
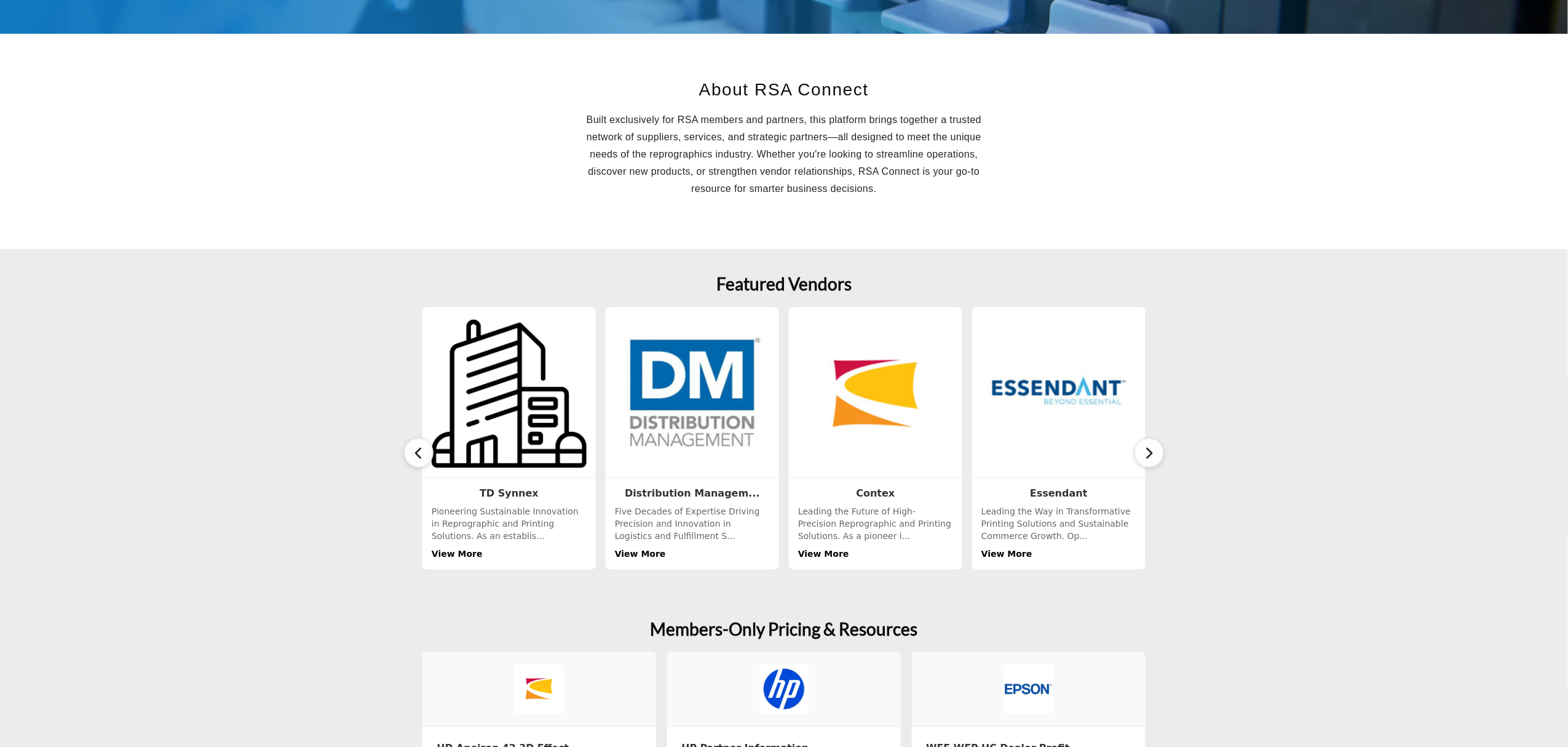
click at [1150, 447] on icon "button" at bounding box center [1149, 453] width 10 height 16
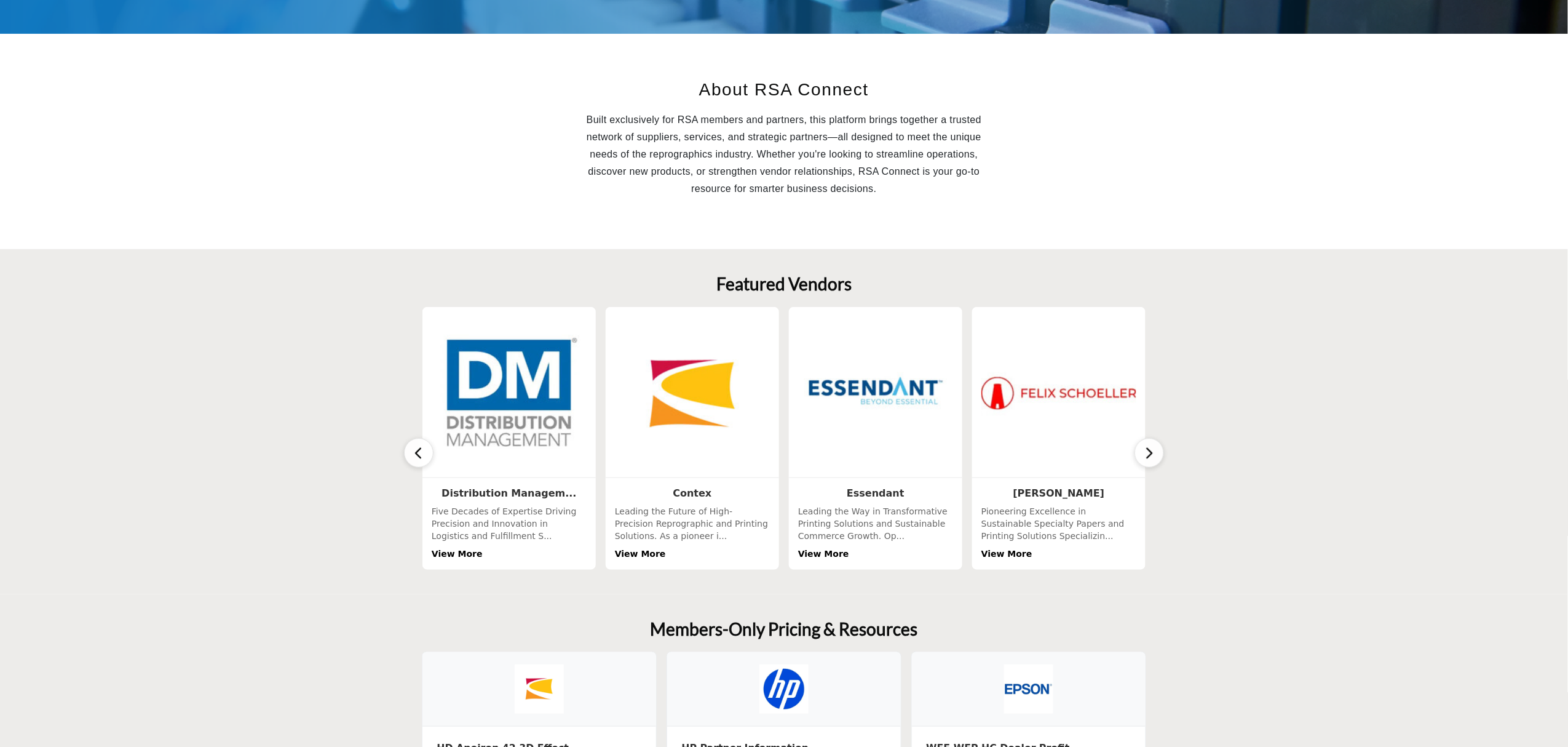
click at [1150, 447] on icon "button" at bounding box center [1149, 453] width 10 height 16
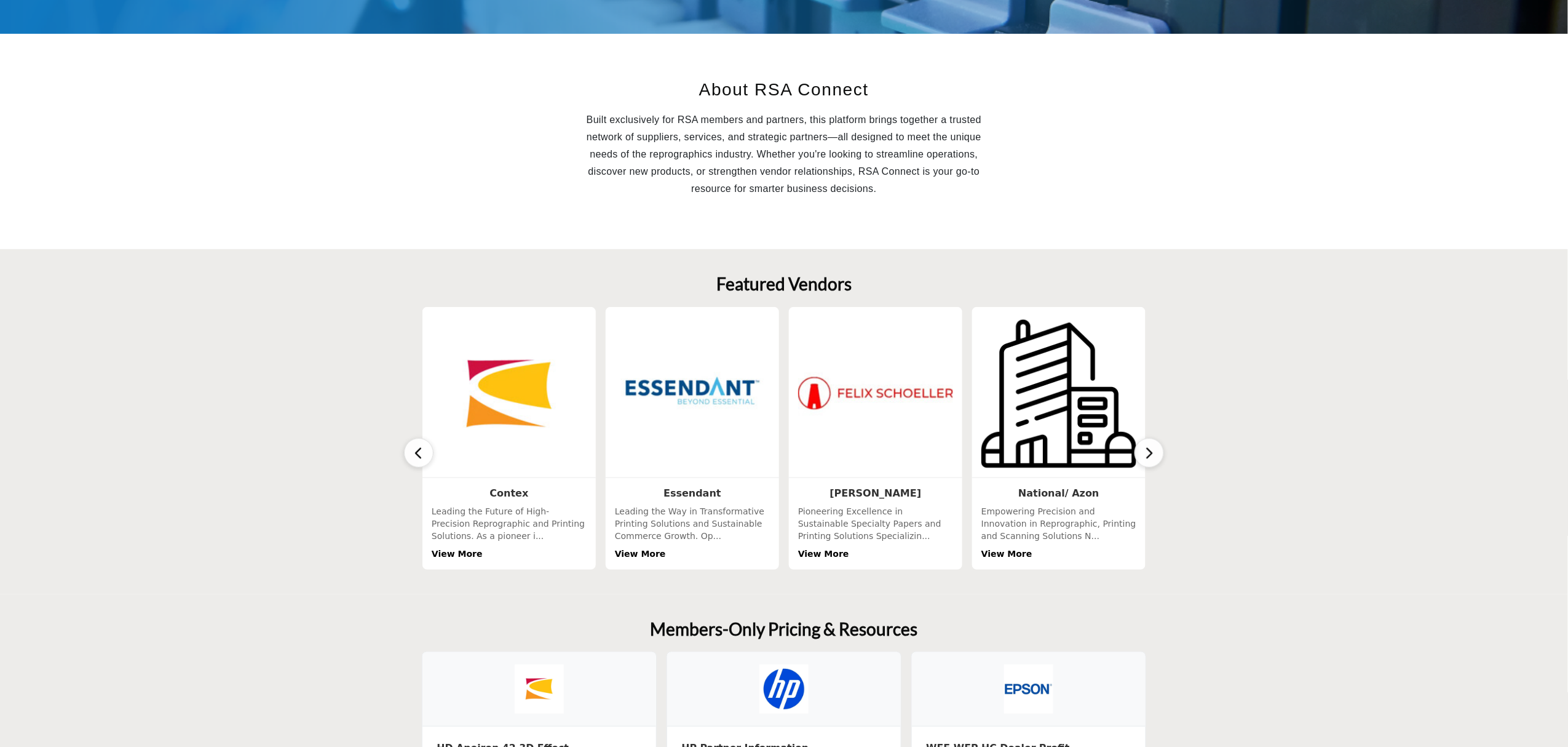
click at [1150, 447] on icon "button" at bounding box center [1149, 453] width 10 height 16
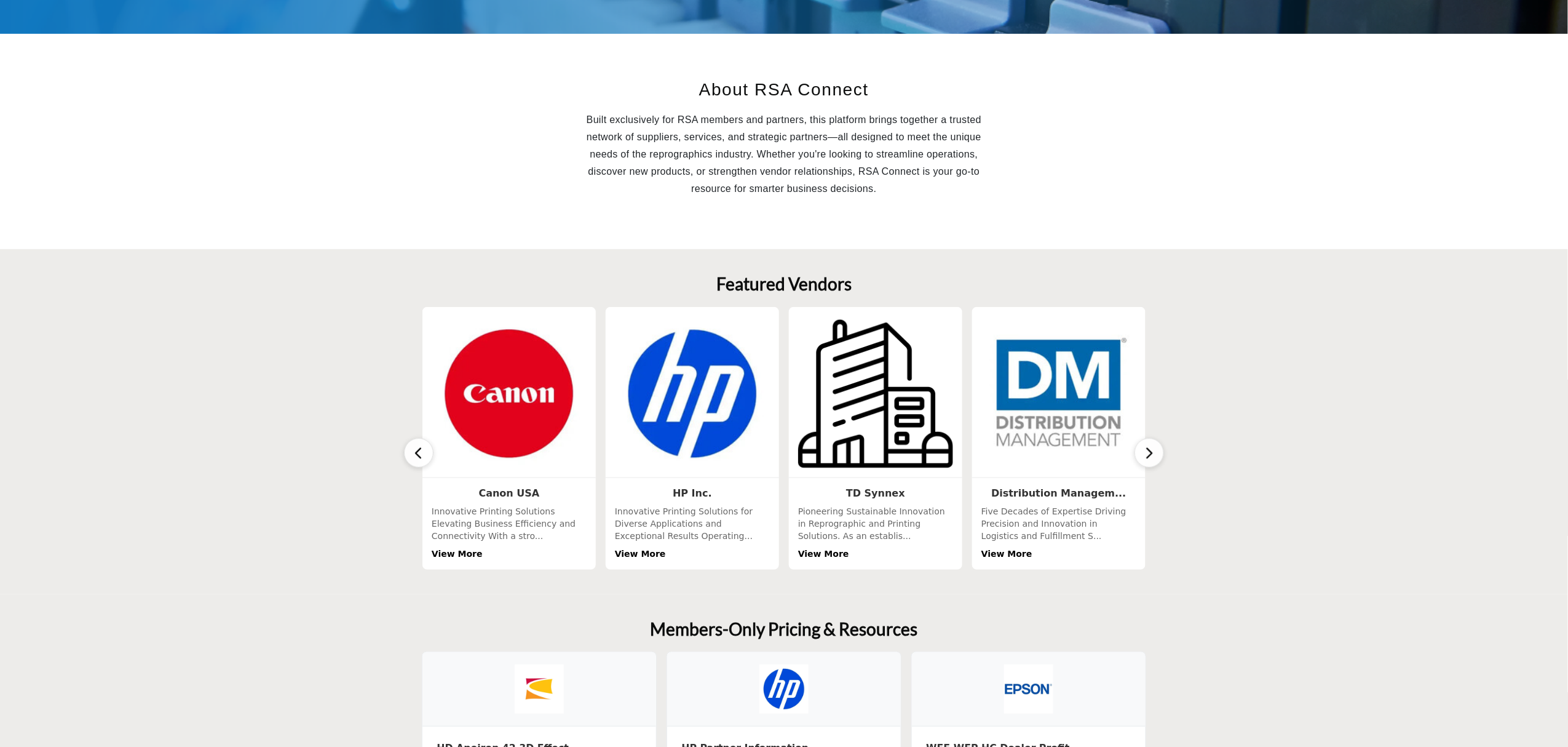
click at [1150, 447] on icon "button" at bounding box center [1149, 453] width 10 height 16
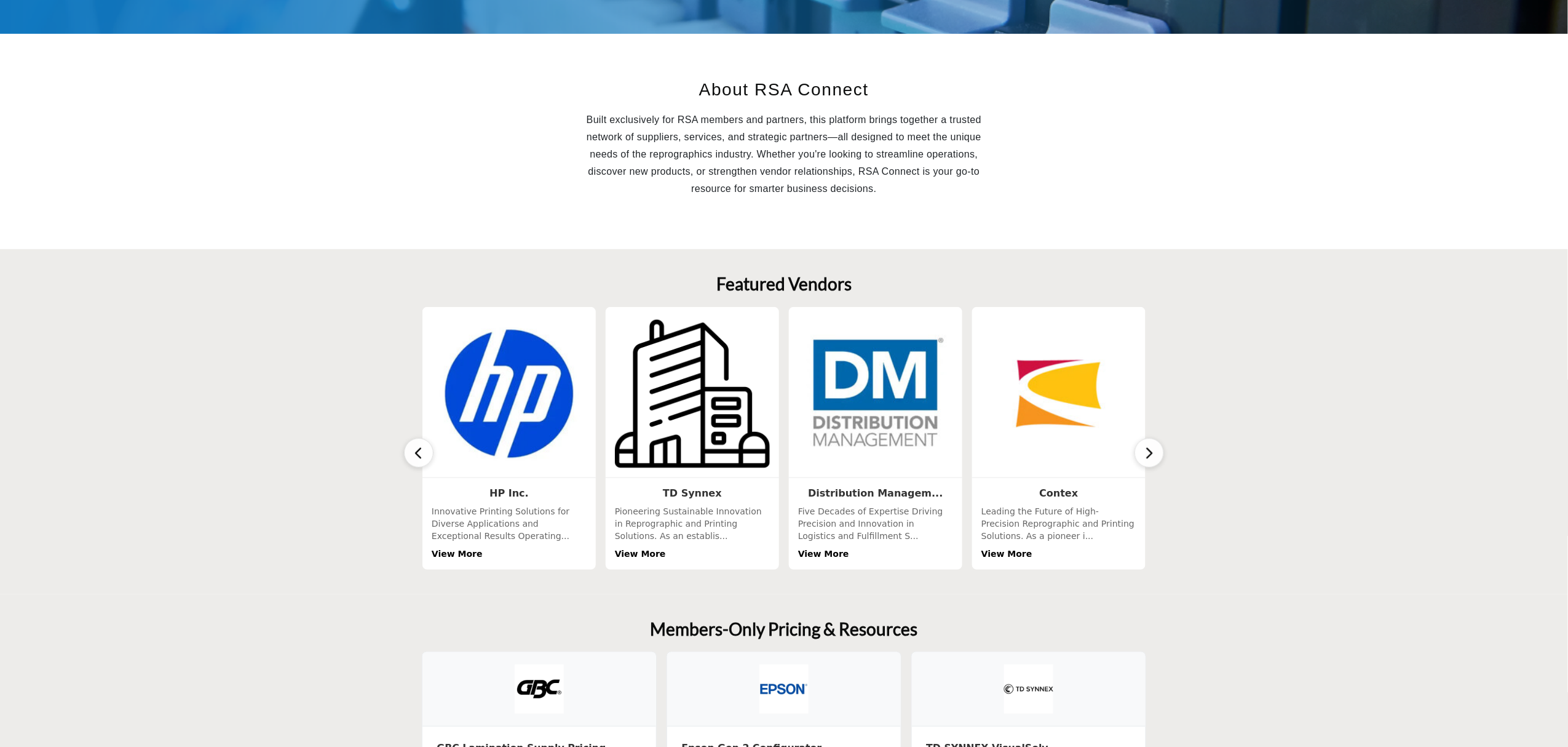
click at [1150, 447] on icon "button" at bounding box center [1149, 453] width 10 height 16
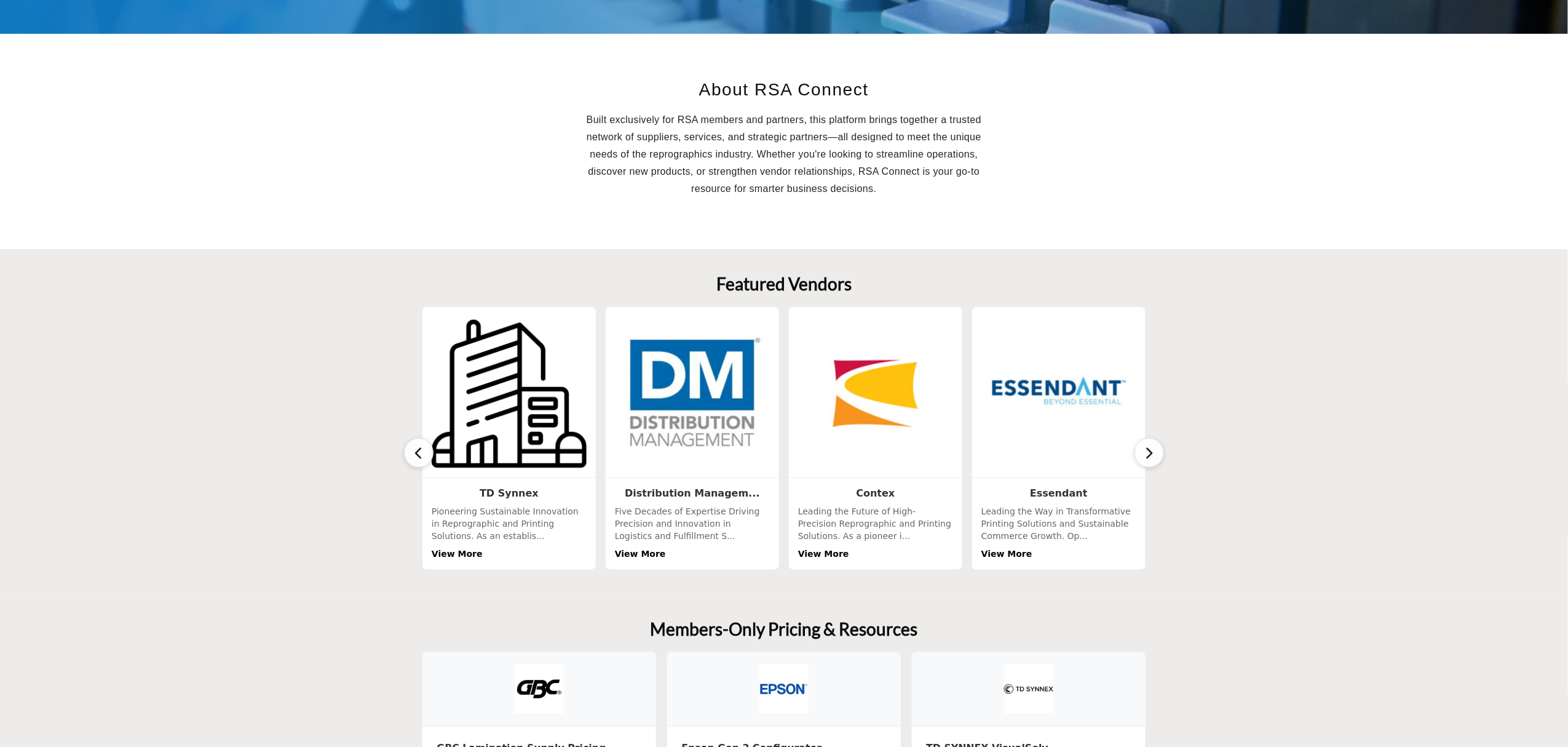
click at [1150, 447] on icon "button" at bounding box center [1149, 453] width 10 height 16
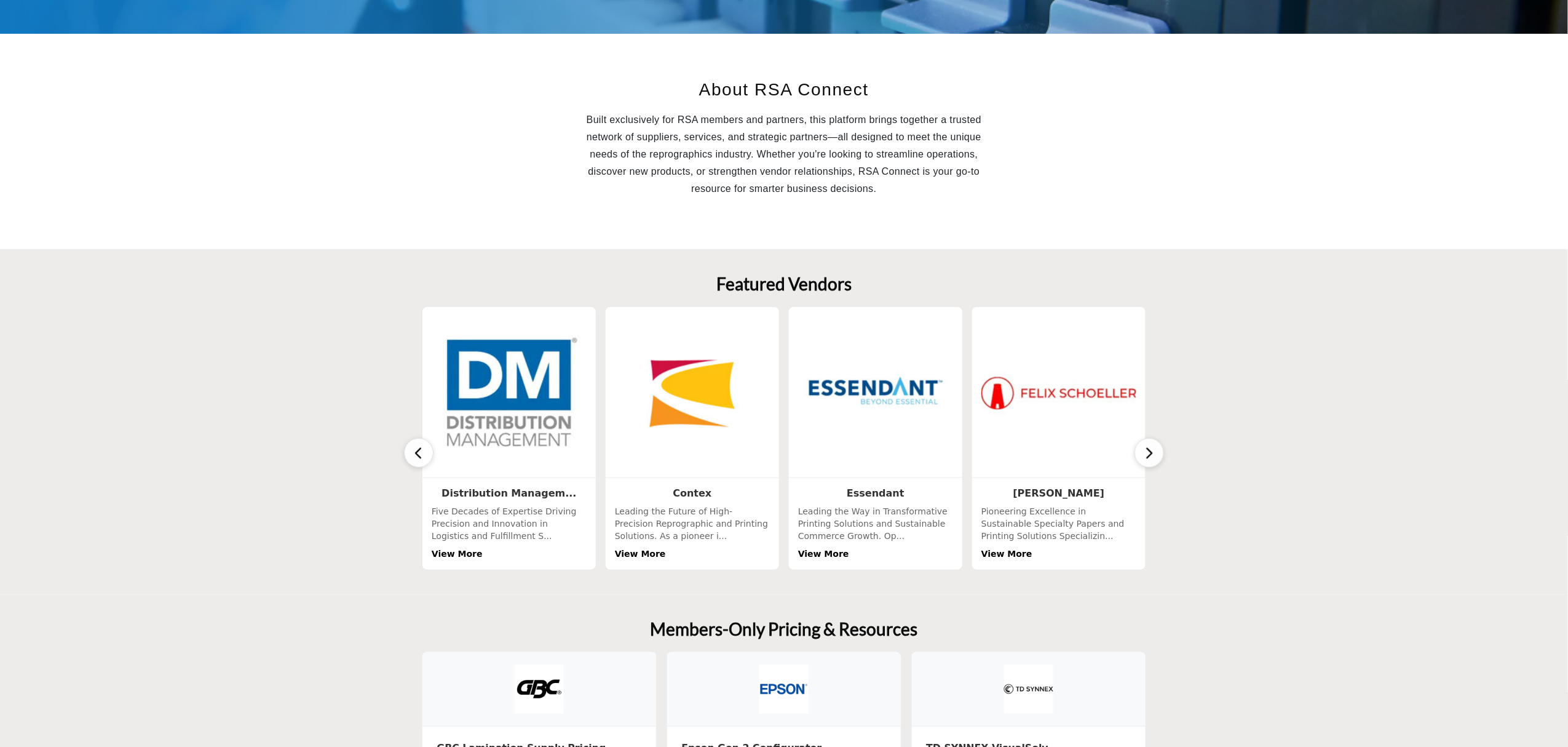
click at [1150, 447] on icon "button" at bounding box center [1149, 453] width 10 height 16
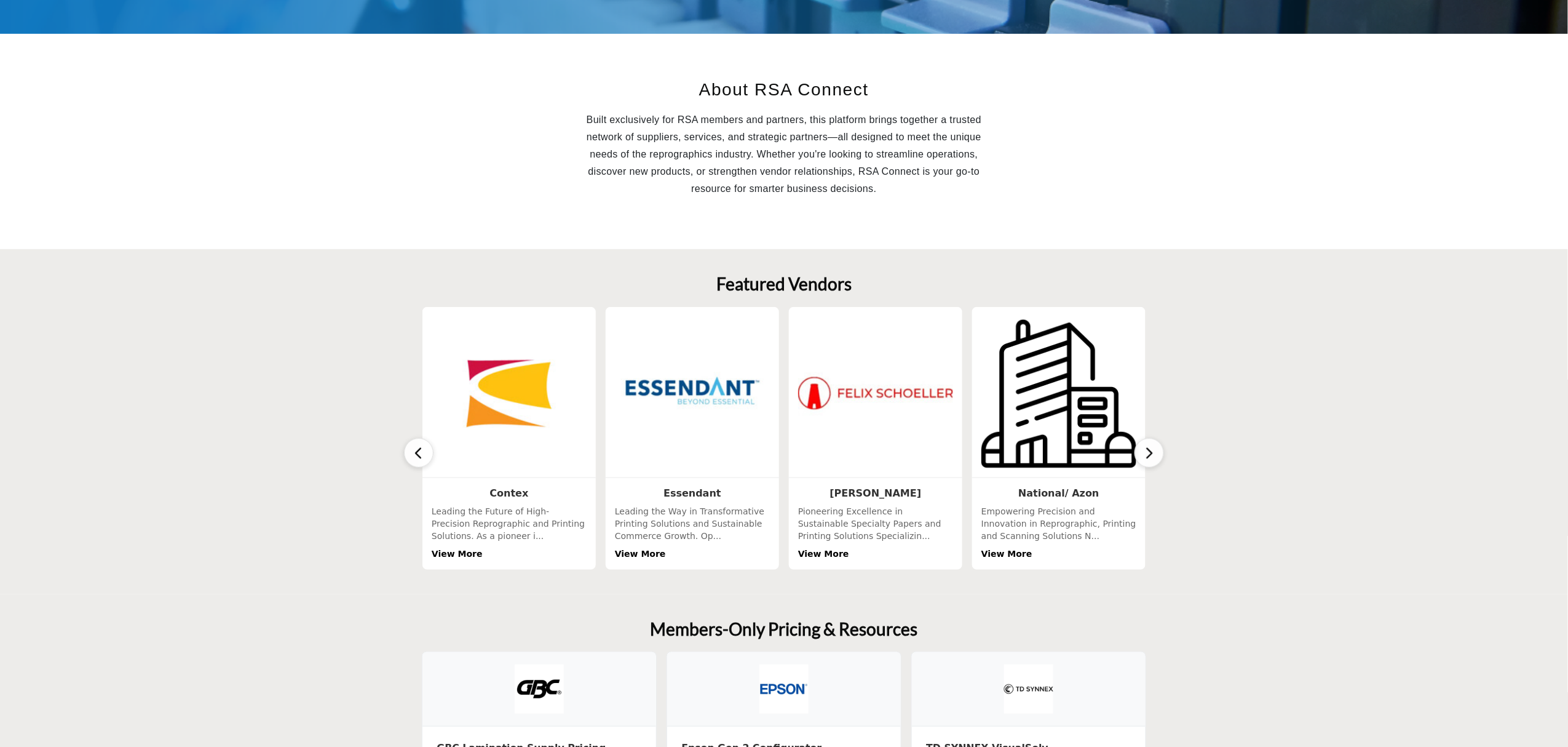
click at [1150, 447] on icon "button" at bounding box center [1149, 453] width 10 height 16
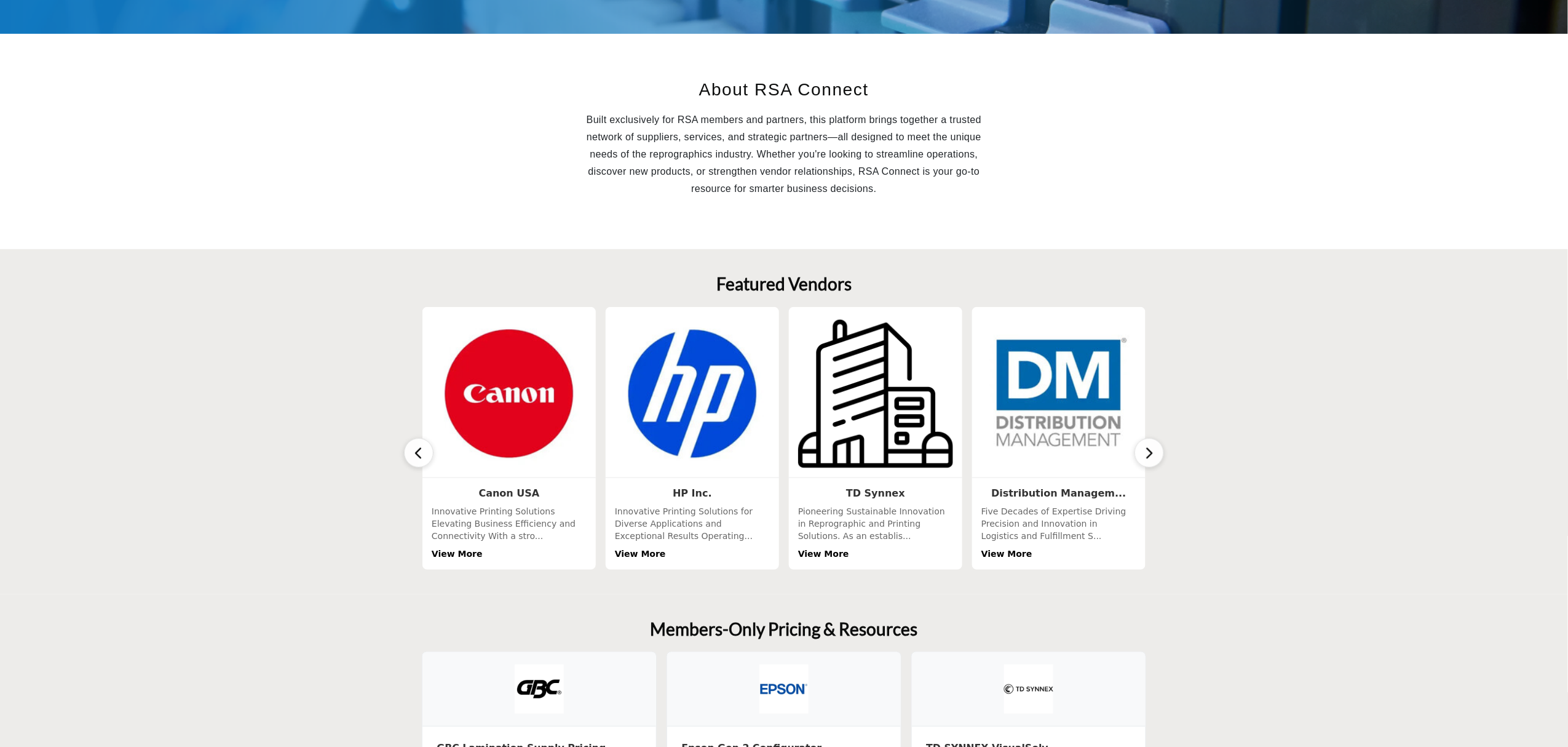
click at [1150, 447] on icon "button" at bounding box center [1149, 453] width 10 height 16
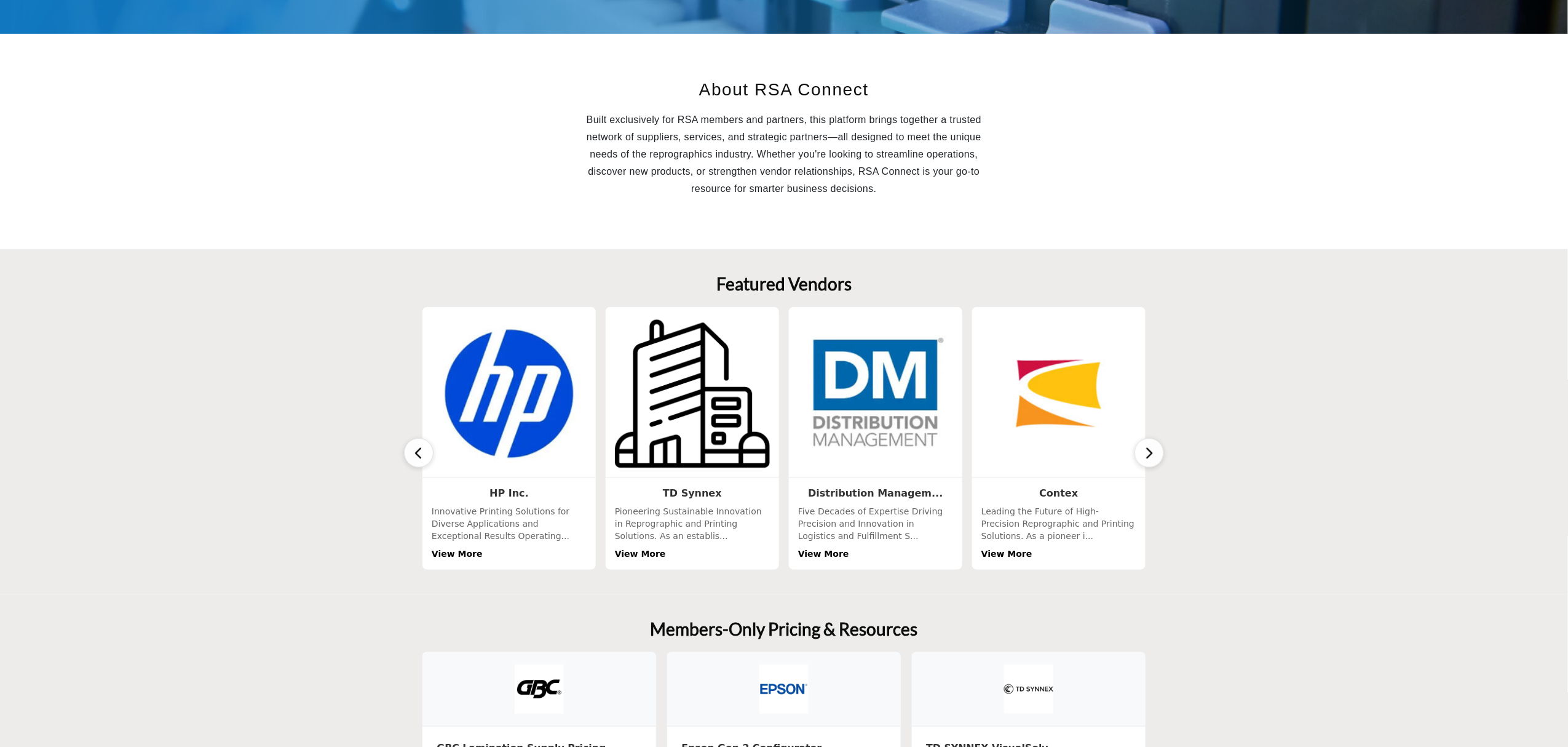
click at [1150, 447] on icon "button" at bounding box center [1149, 453] width 10 height 16
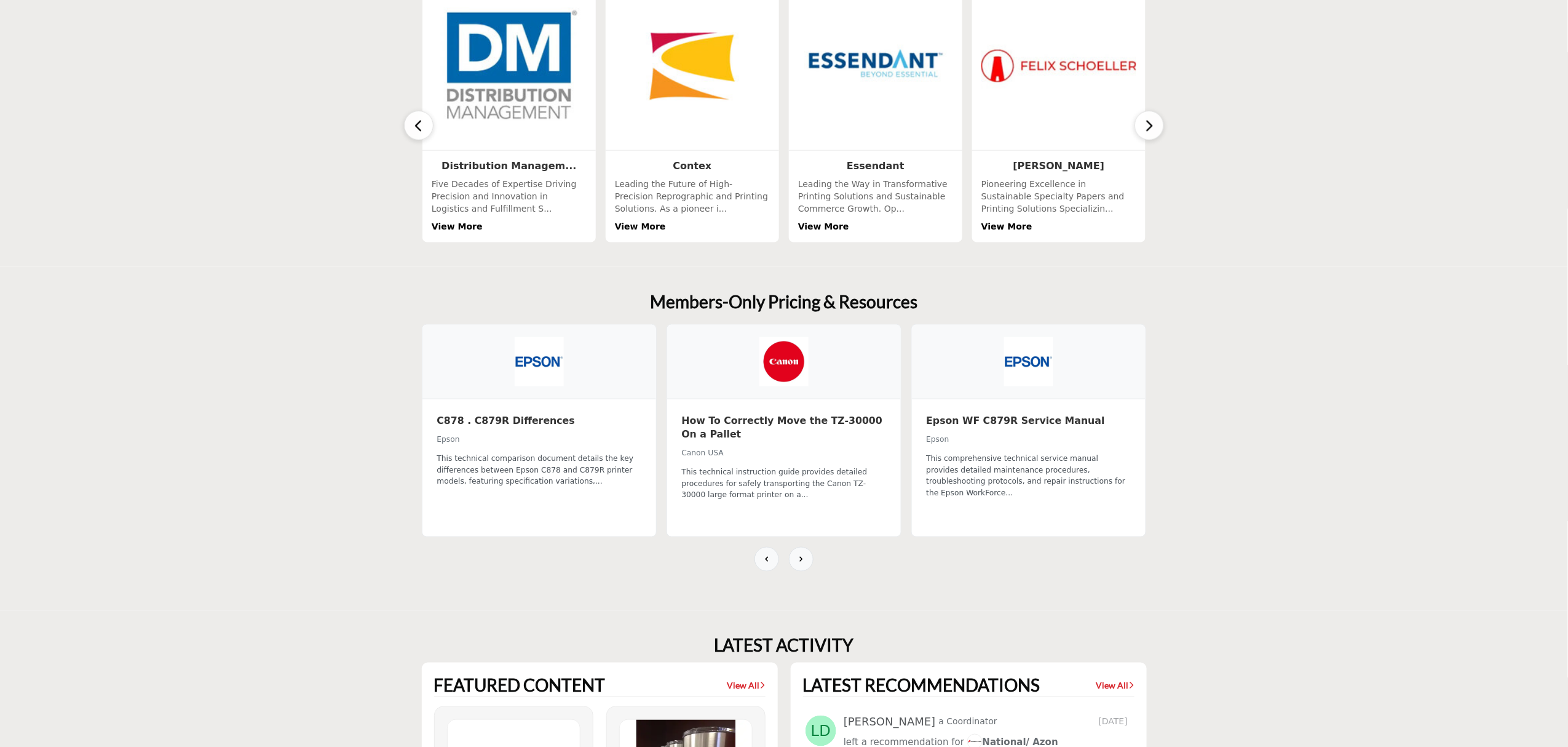
scroll to position [574, 0]
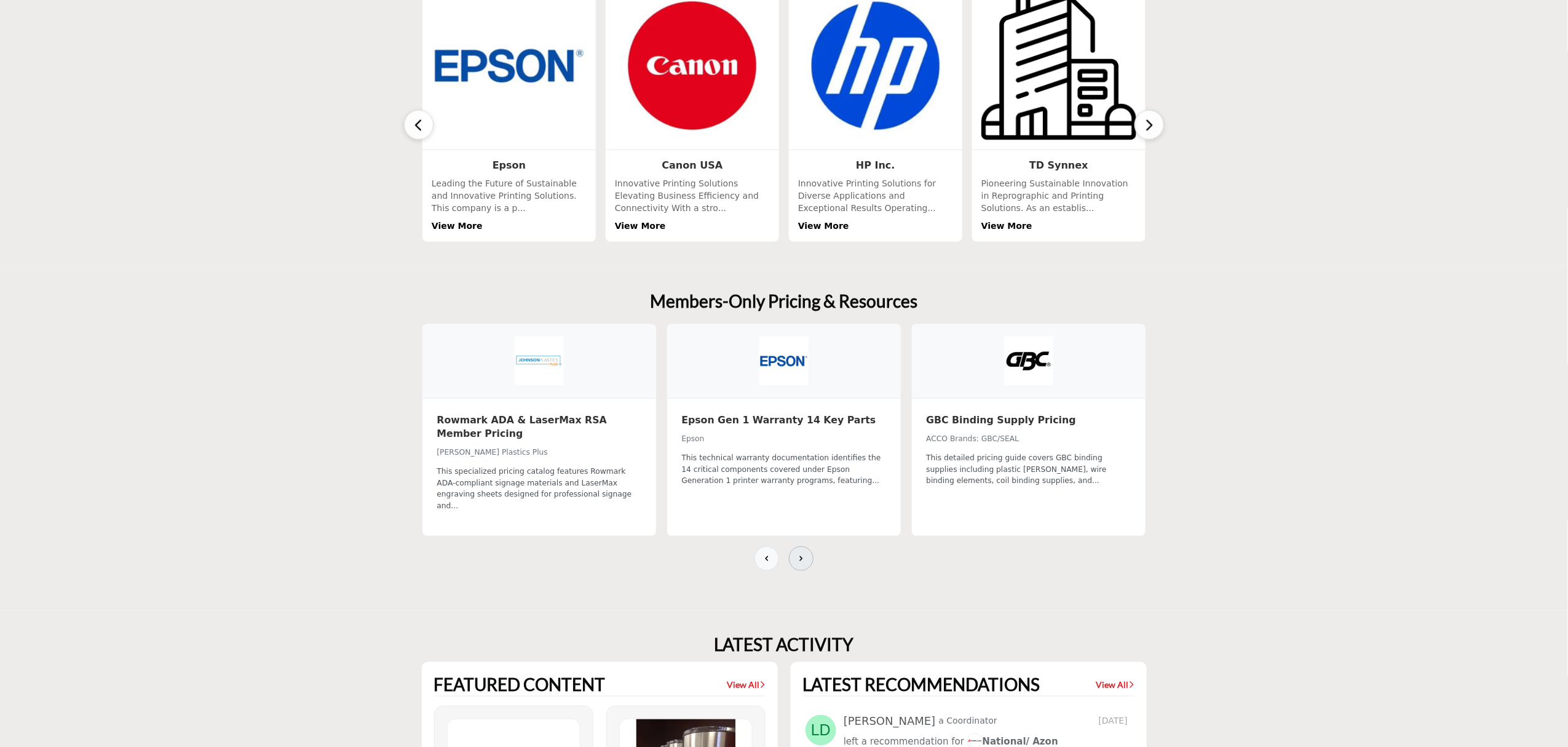
click at [792, 550] on button at bounding box center [801, 558] width 24 height 24
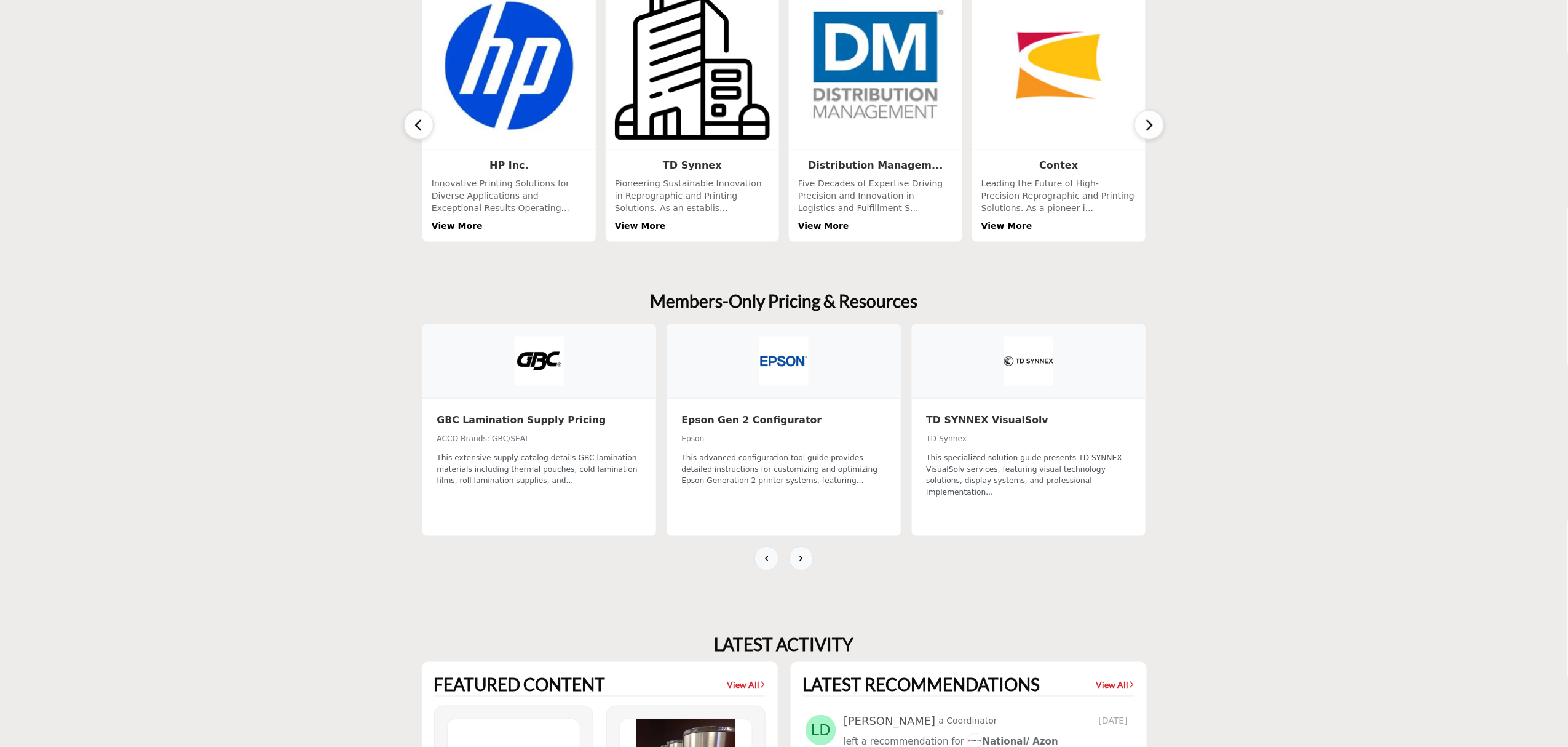
click at [1139, 119] on button "button" at bounding box center [1150, 125] width 30 height 30
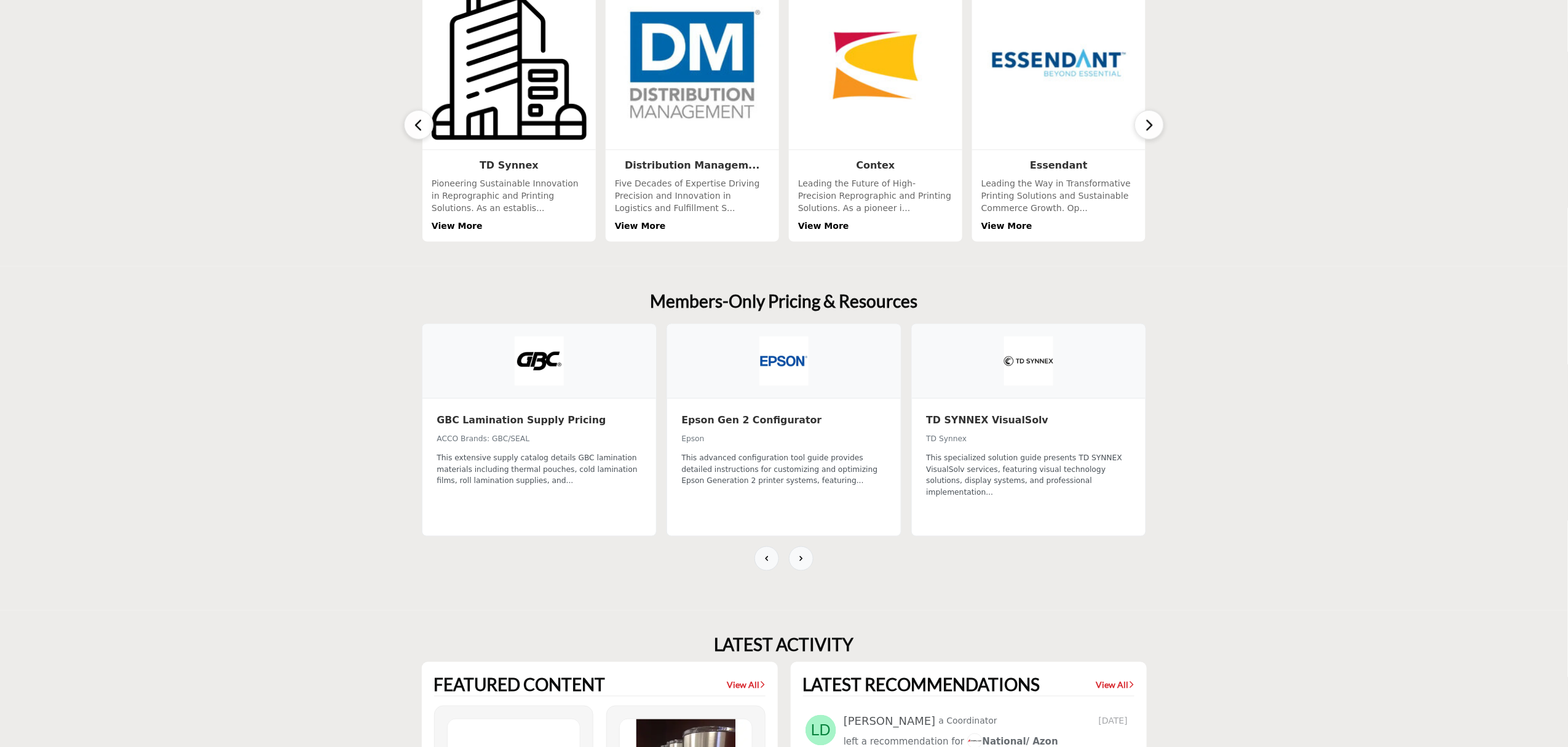
click at [1139, 119] on button "button" at bounding box center [1150, 125] width 30 height 30
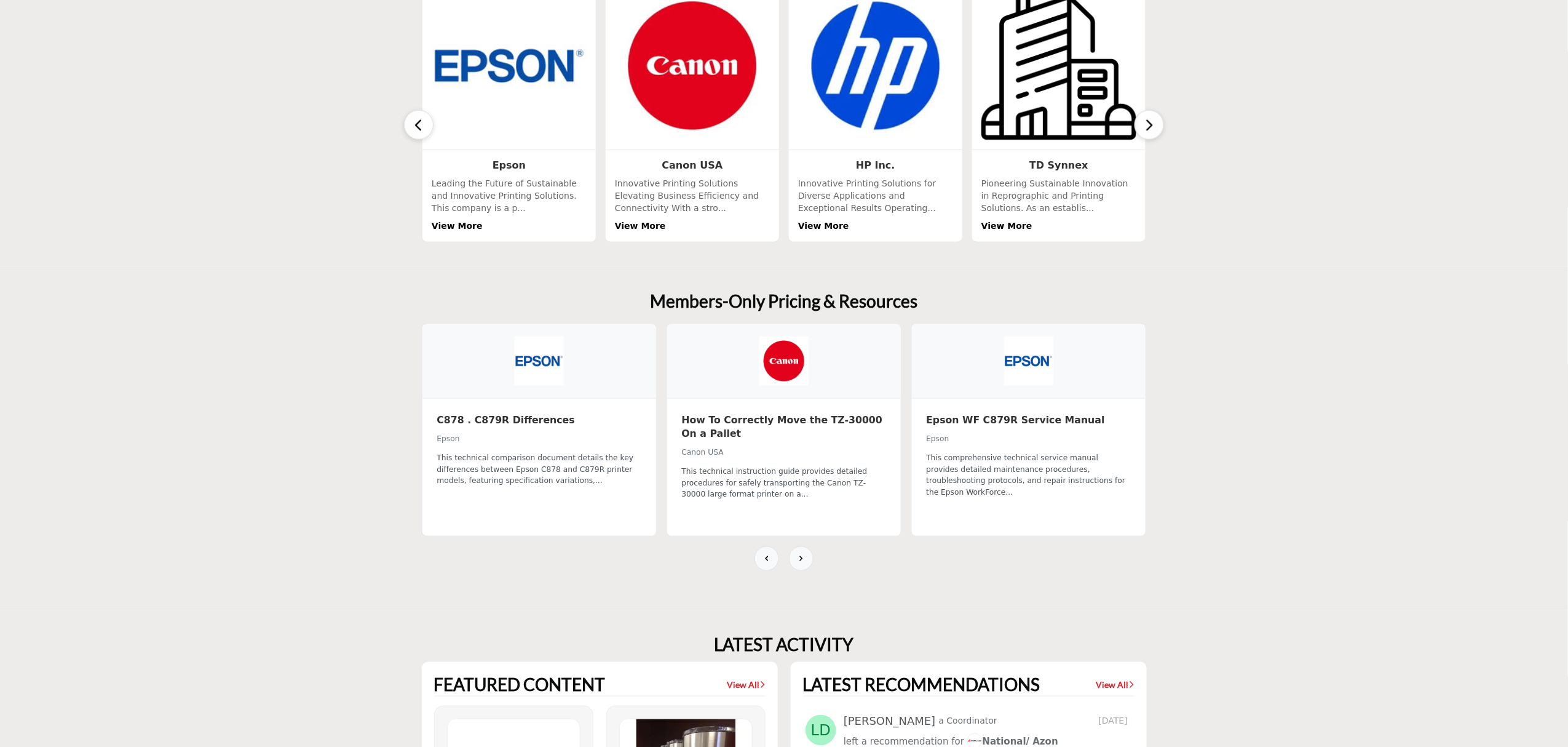
click at [1338, 365] on section "Members-Only Pricing & Resources Rowmark ADA & LaserMax RSA Member Pricing John…" at bounding box center [784, 438] width 1568 height 343
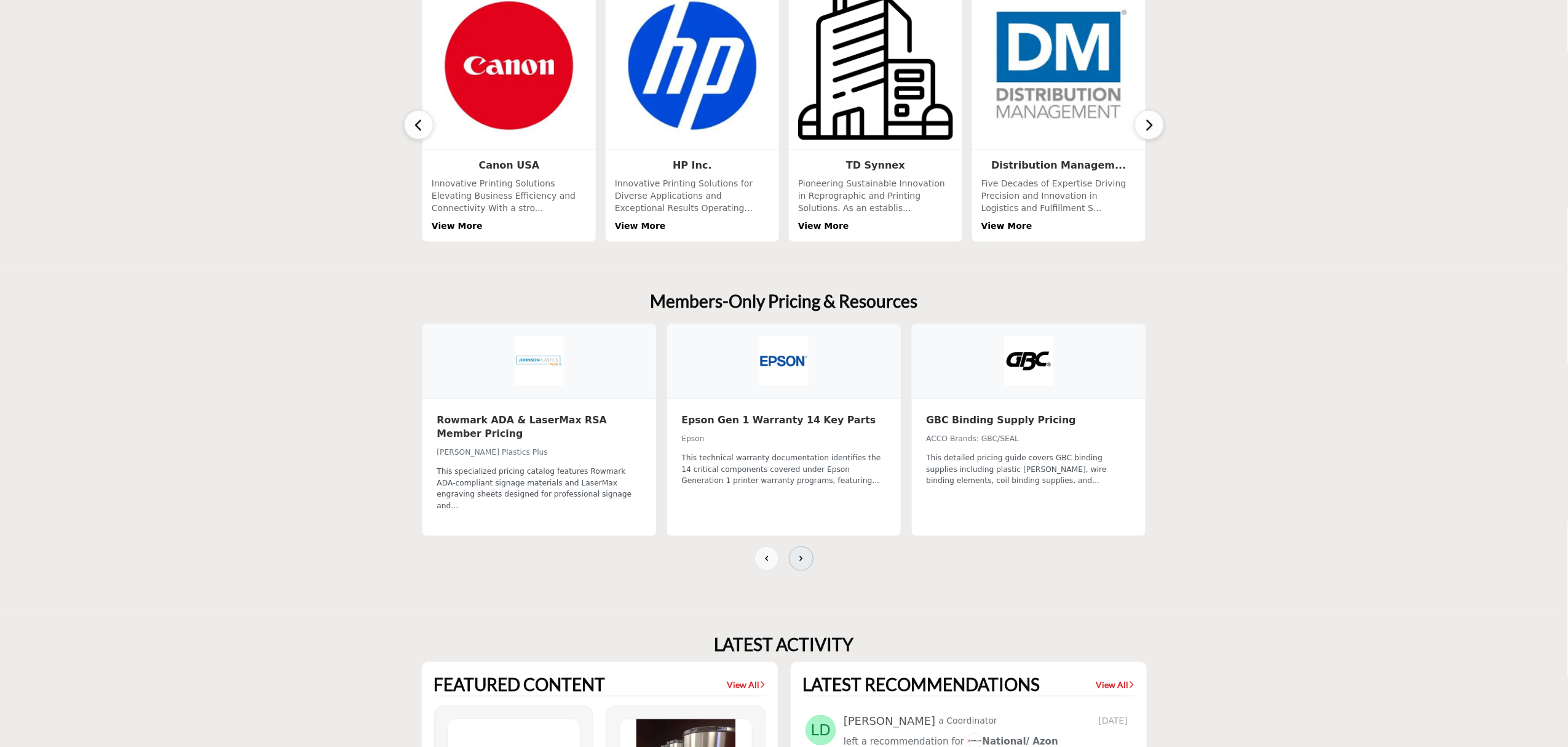
click at [803, 554] on icon at bounding box center [801, 558] width 10 height 10
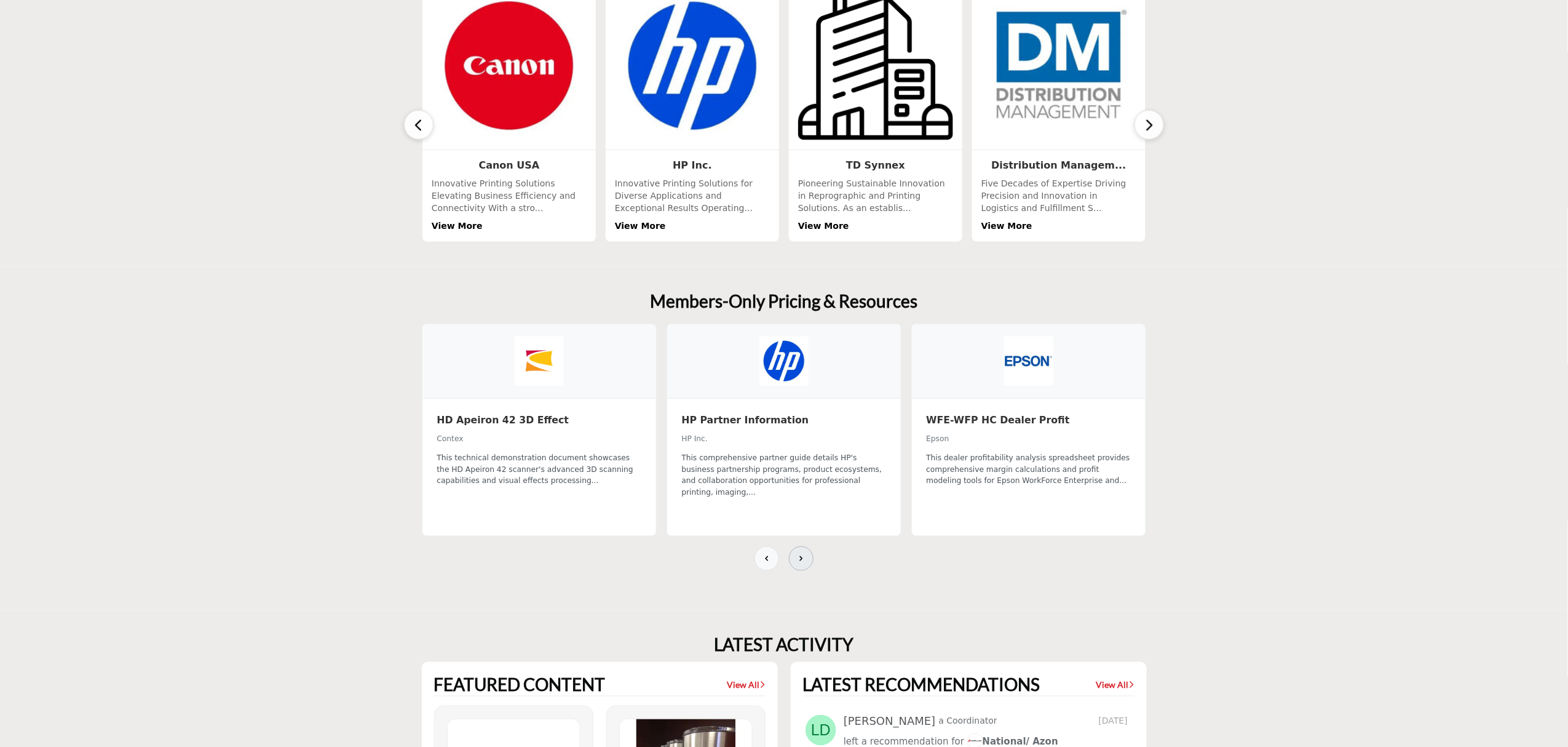
click at [803, 554] on icon at bounding box center [801, 558] width 10 height 10
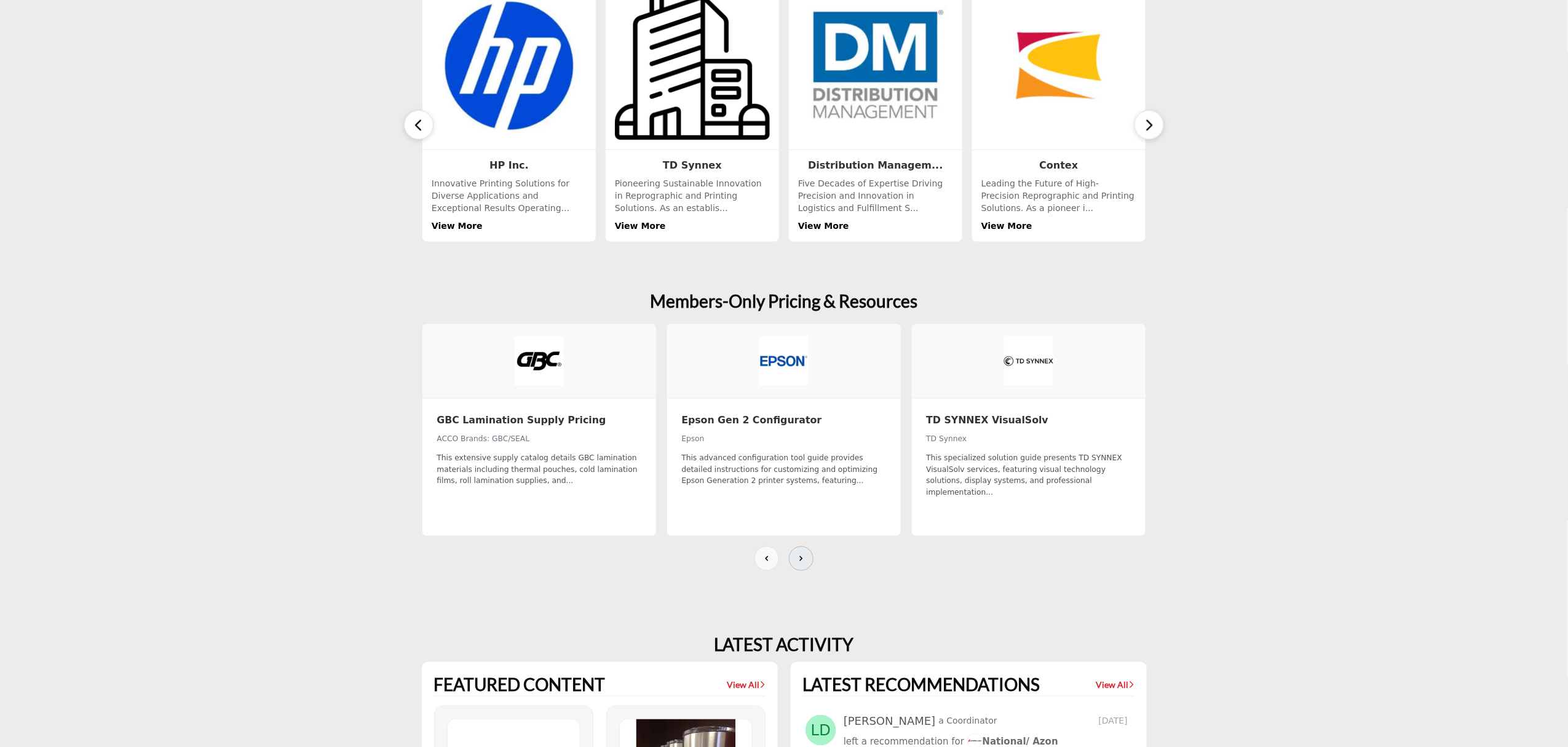
click at [803, 554] on icon at bounding box center [801, 558] width 10 height 10
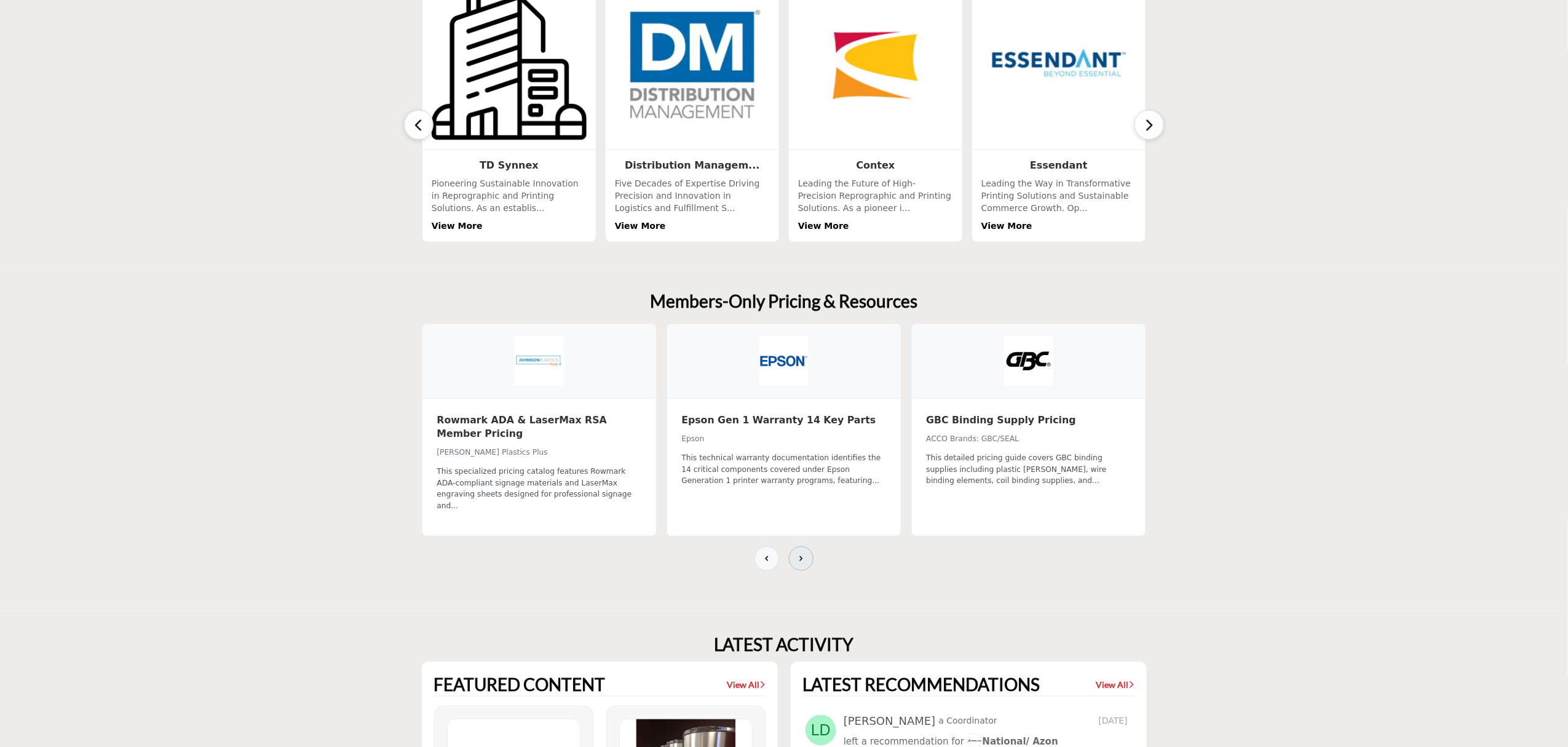
click at [803, 554] on icon at bounding box center [801, 558] width 10 height 10
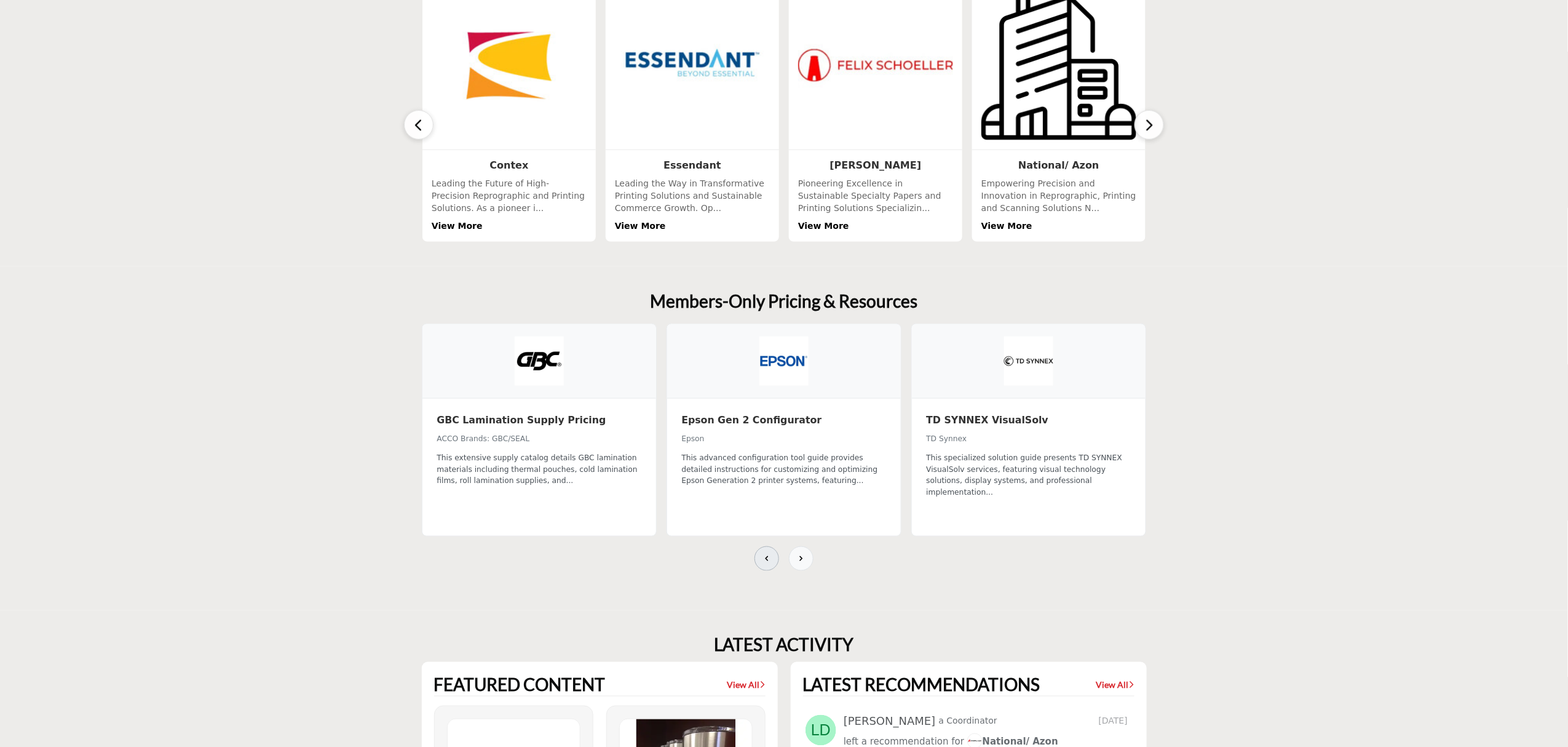
click at [766, 554] on icon at bounding box center [766, 558] width 10 height 10
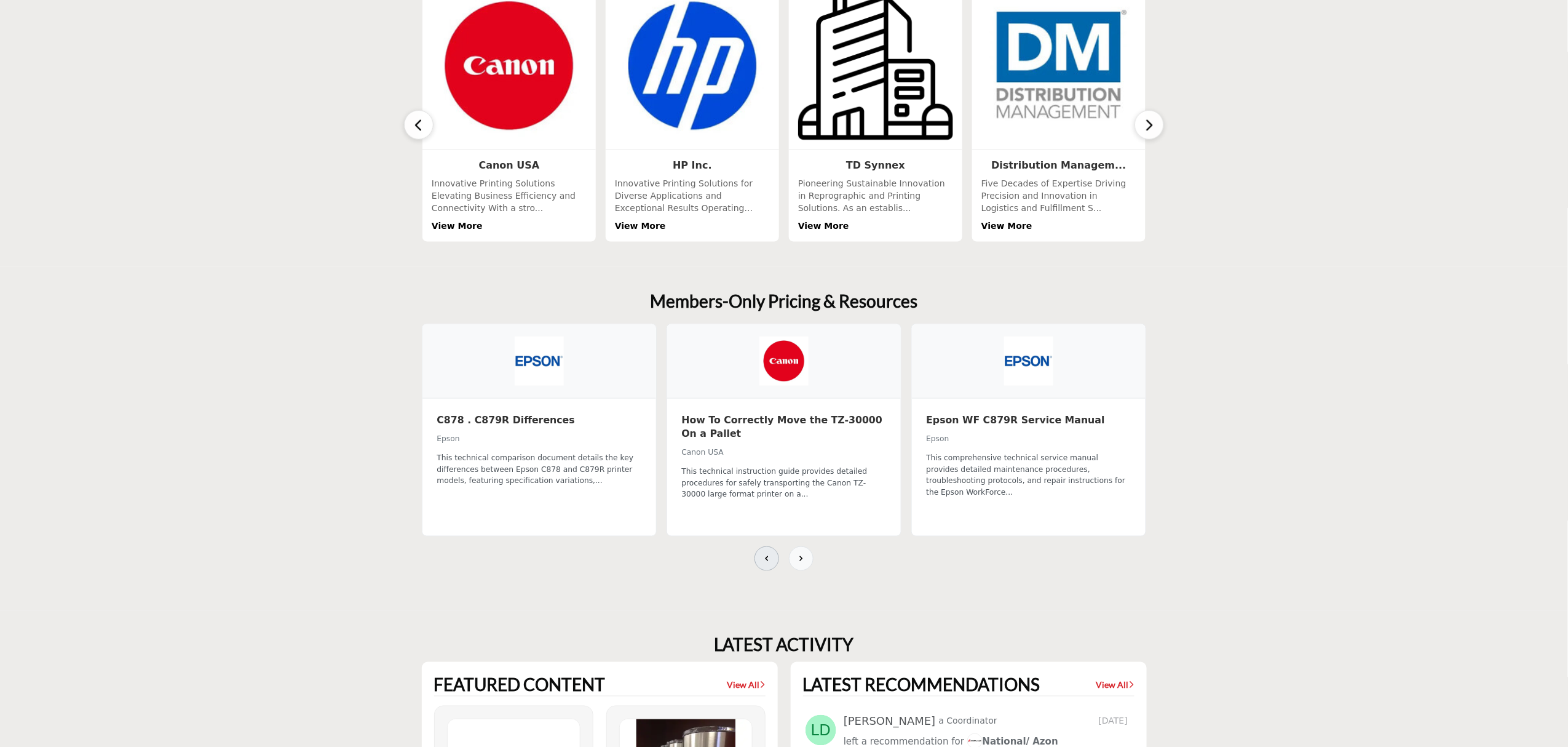
click at [766, 554] on icon at bounding box center [766, 558] width 10 height 10
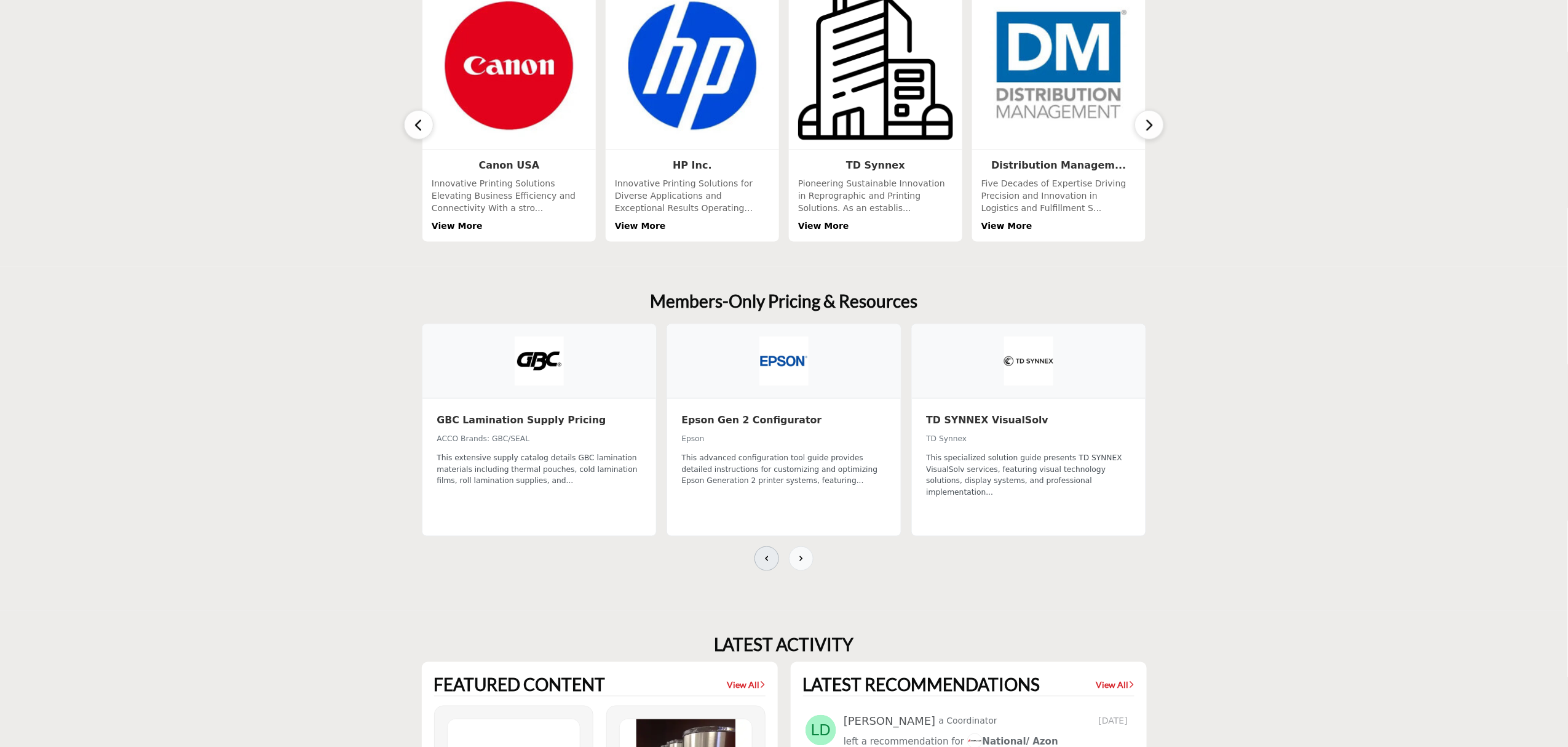
click at [766, 554] on icon at bounding box center [766, 558] width 10 height 10
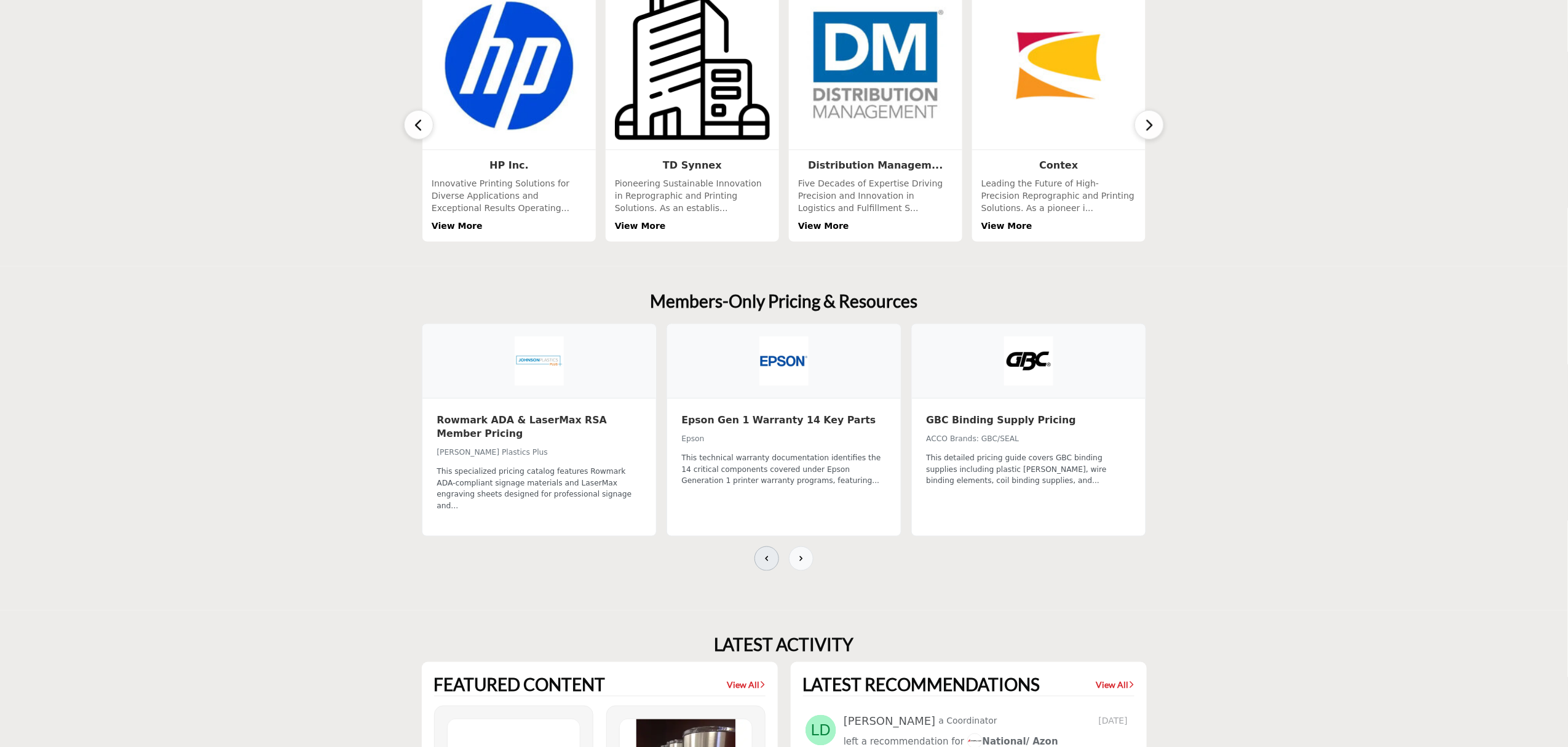
click at [766, 554] on icon at bounding box center [766, 558] width 10 height 10
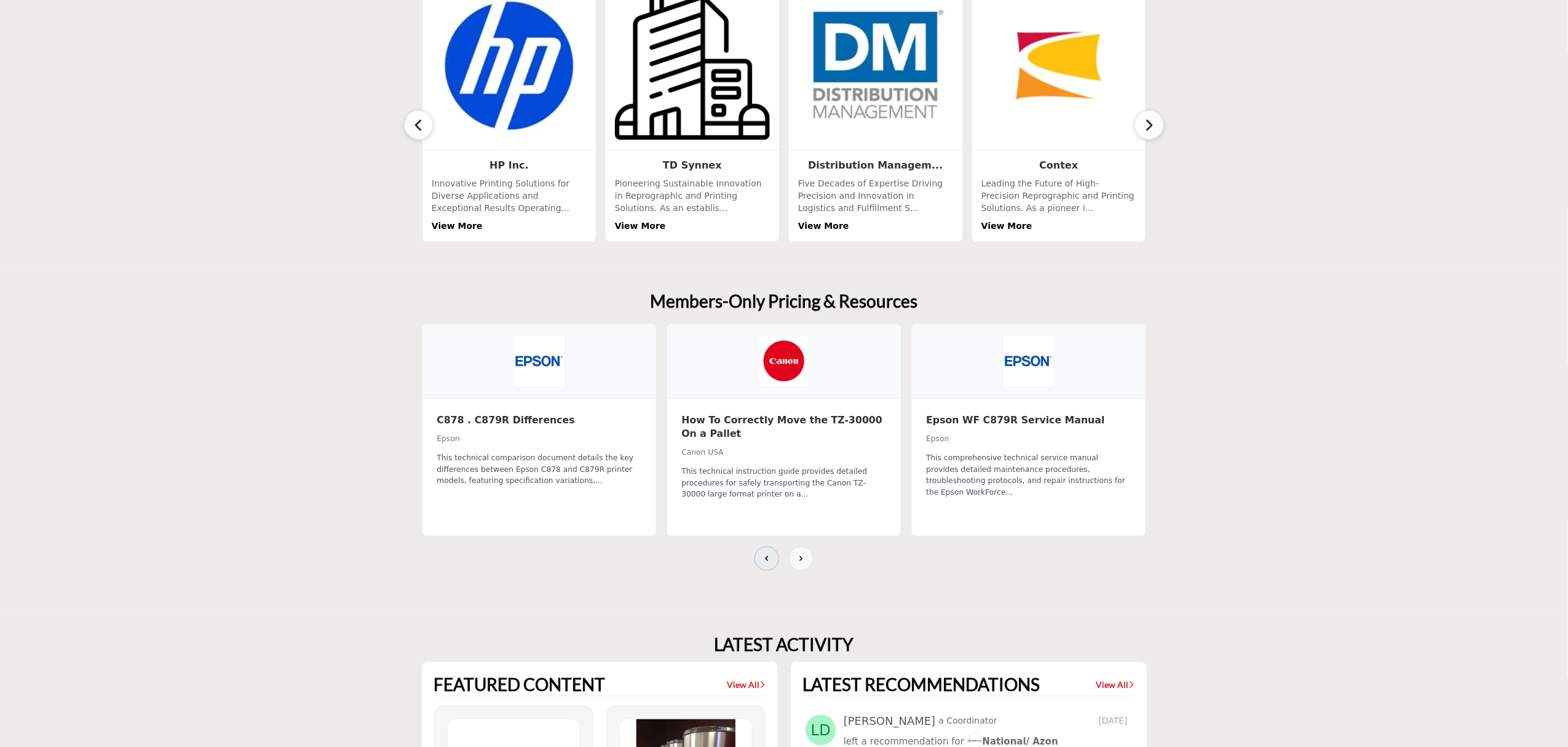
click at [766, 554] on icon at bounding box center [766, 558] width 10 height 10
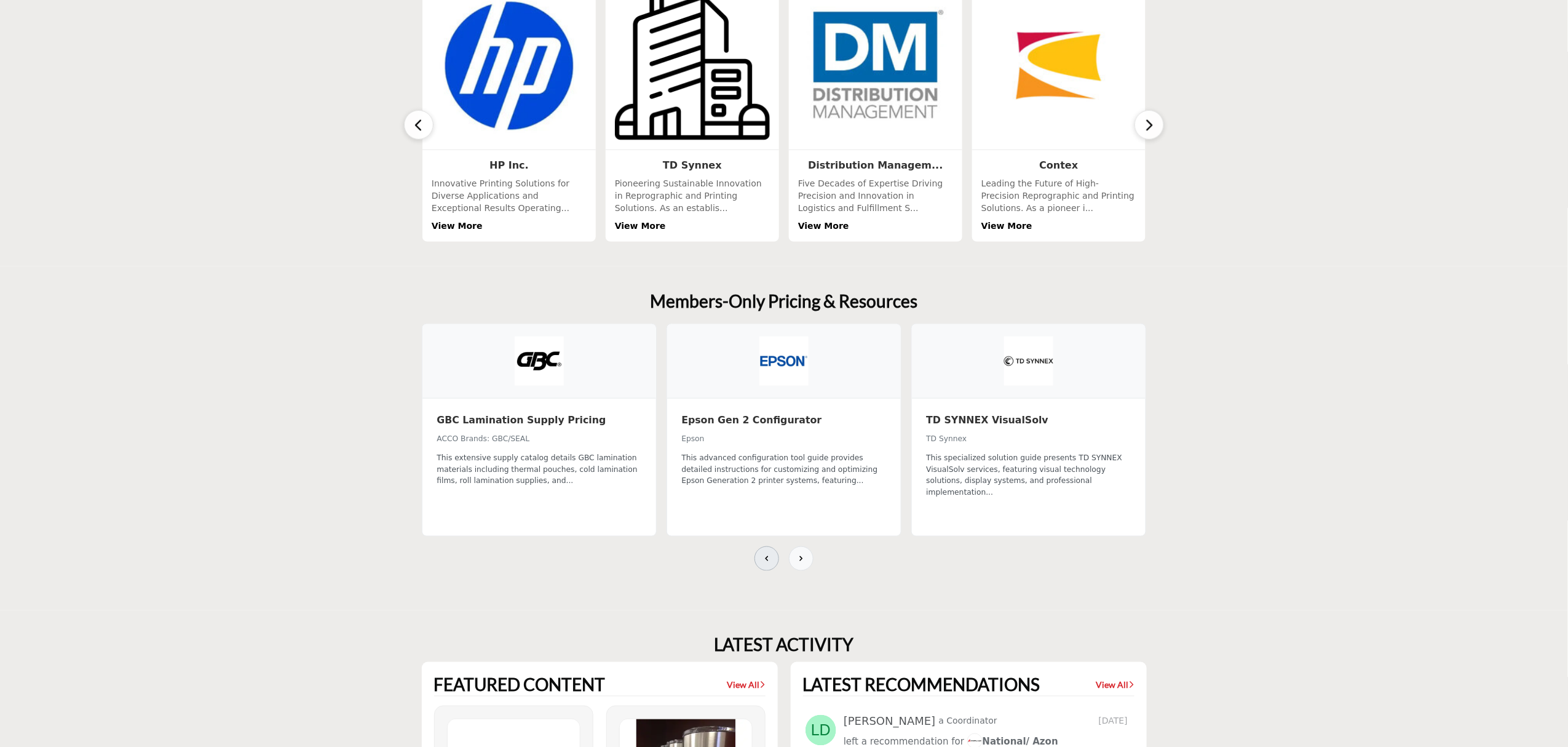
click at [766, 554] on icon at bounding box center [766, 558] width 10 height 10
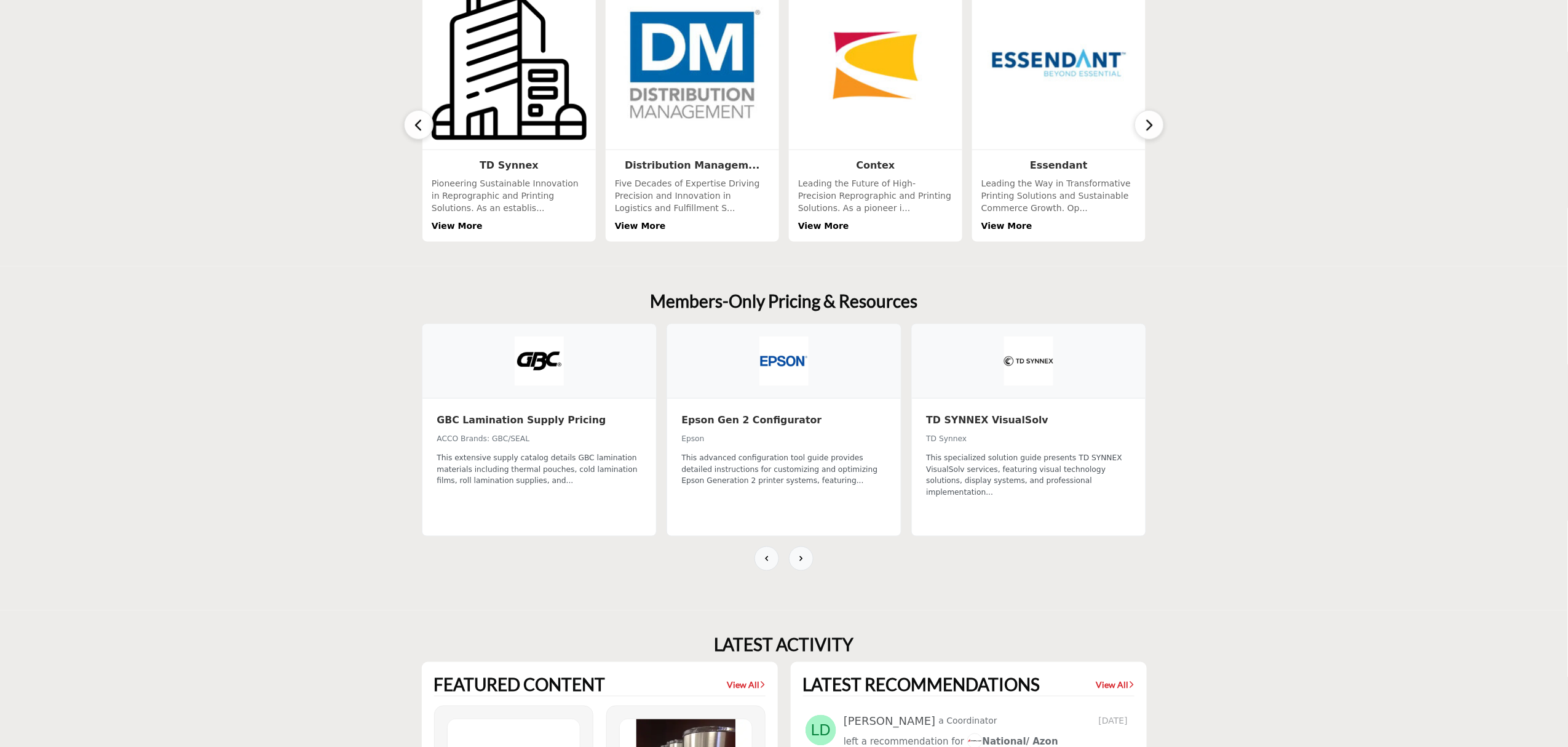
click at [1139, 126] on button "button" at bounding box center [1150, 125] width 30 height 30
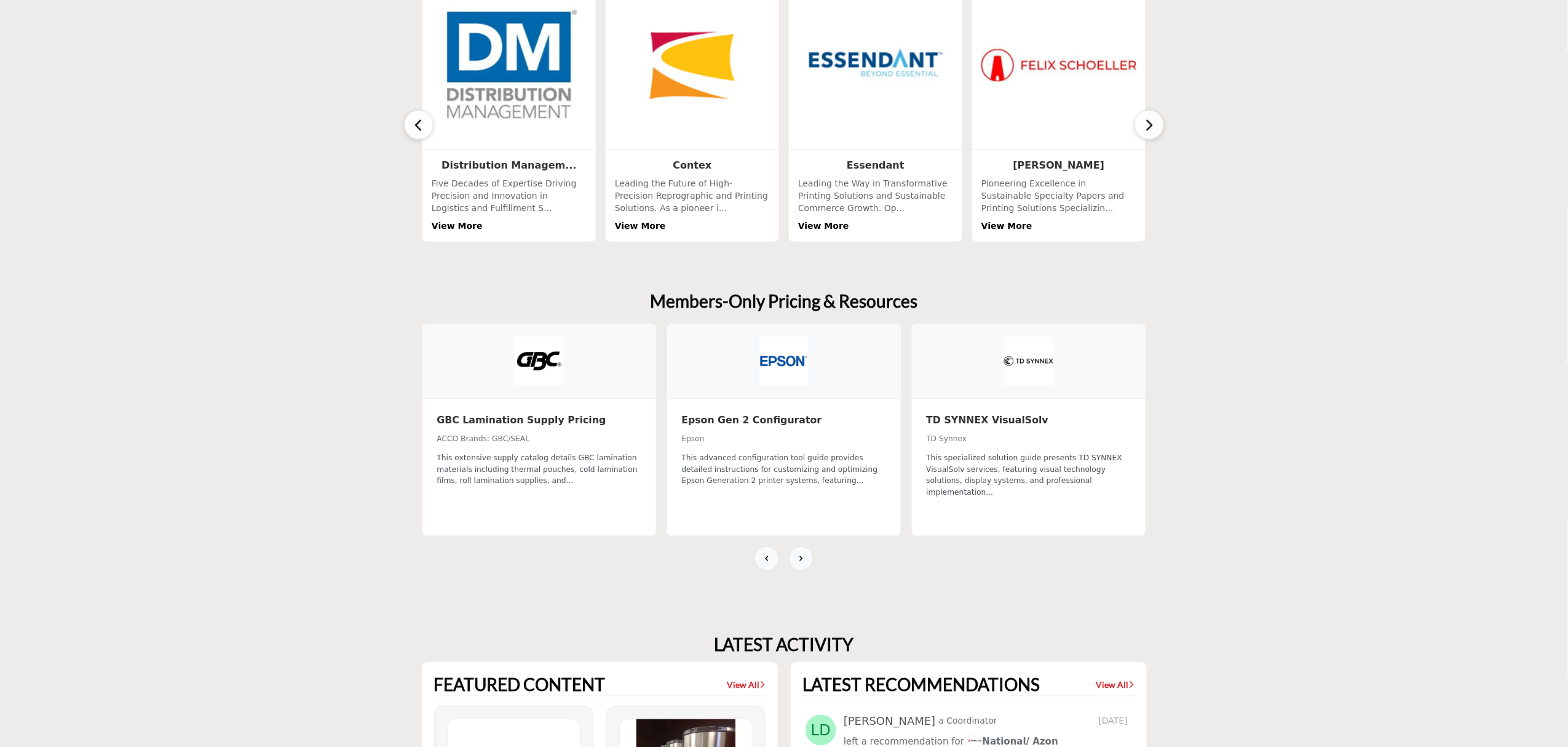
click at [1139, 126] on button "button" at bounding box center [1150, 125] width 30 height 30
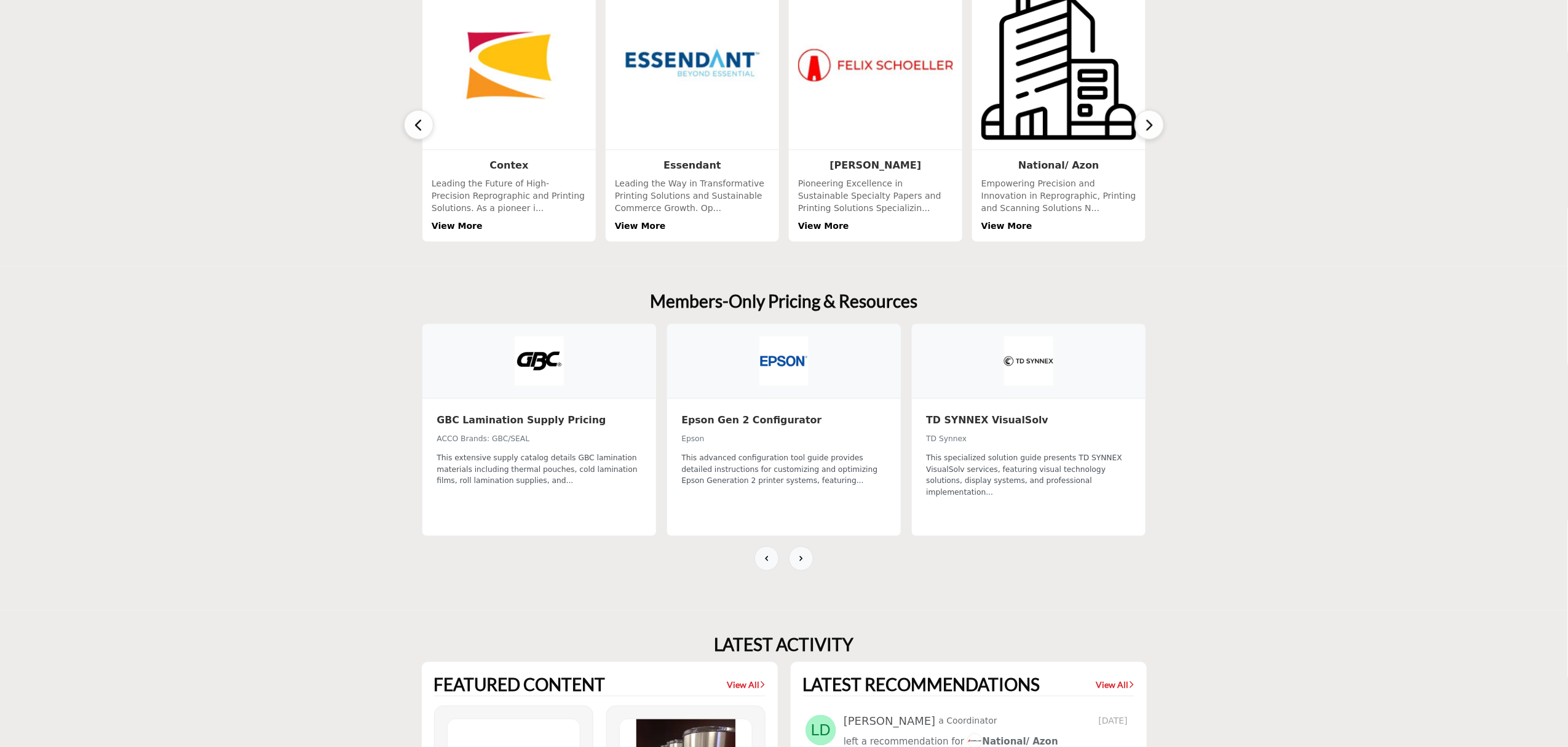
click at [1139, 126] on button "button" at bounding box center [1150, 125] width 30 height 30
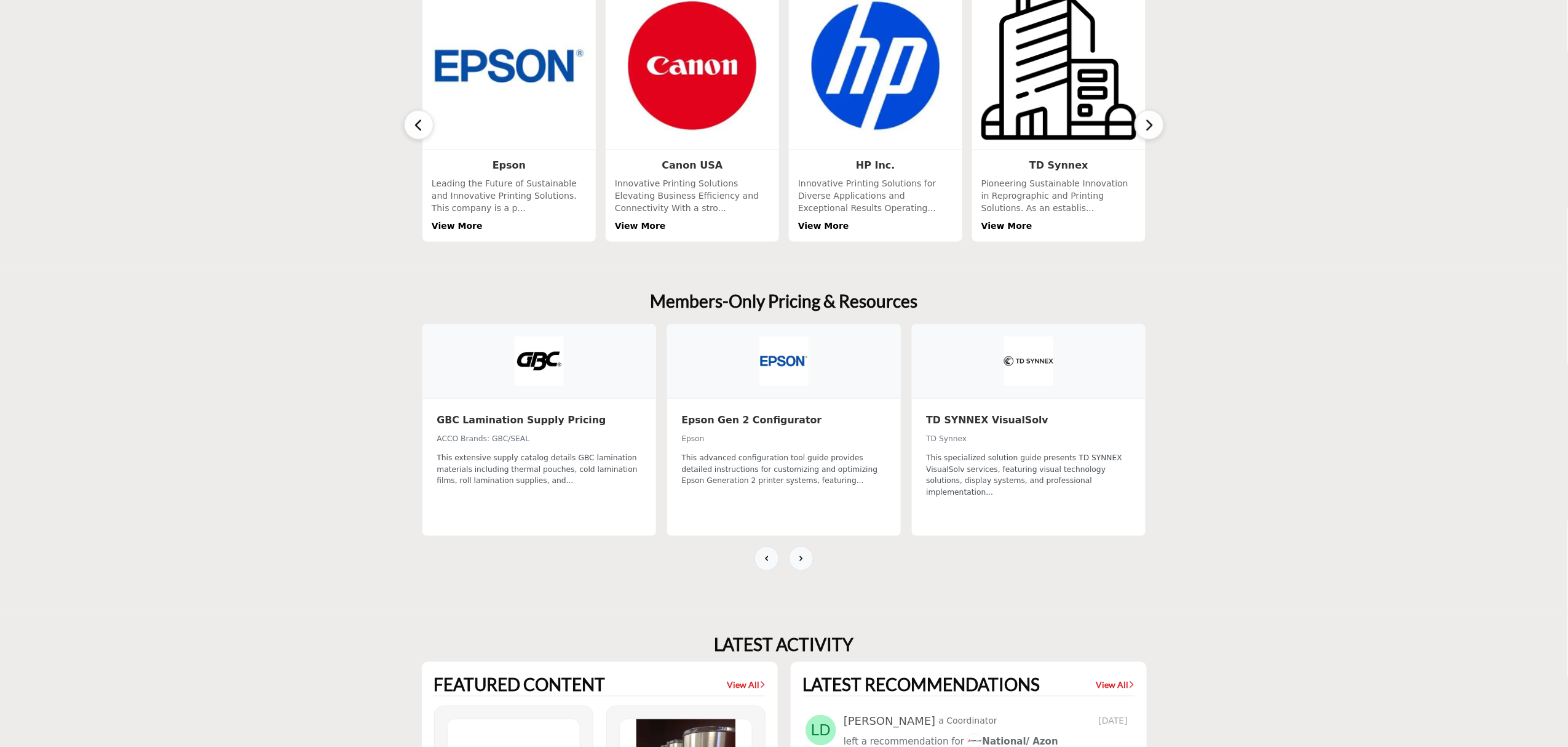
click at [1139, 126] on button "button" at bounding box center [1150, 125] width 30 height 30
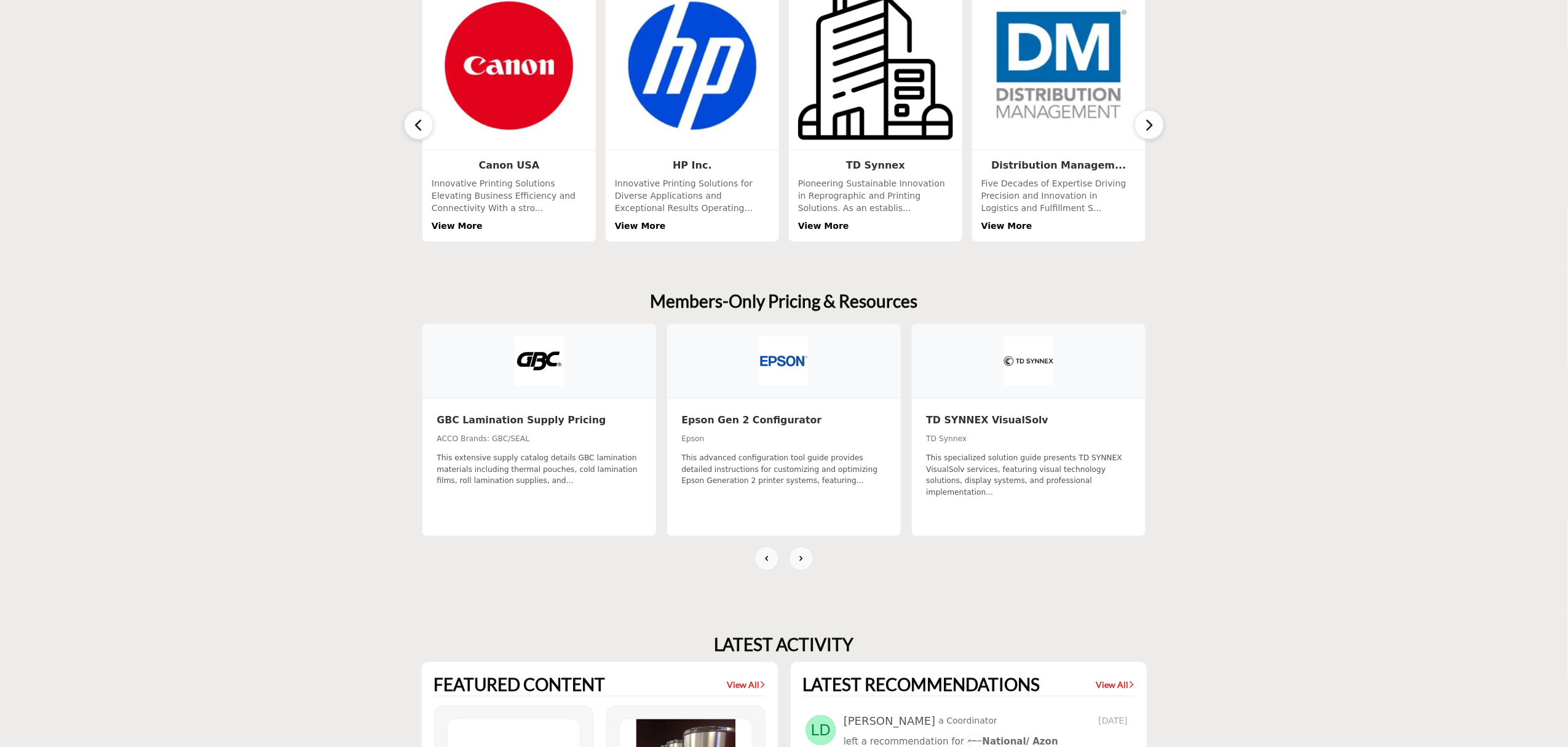
click at [1139, 126] on button "button" at bounding box center [1150, 125] width 30 height 30
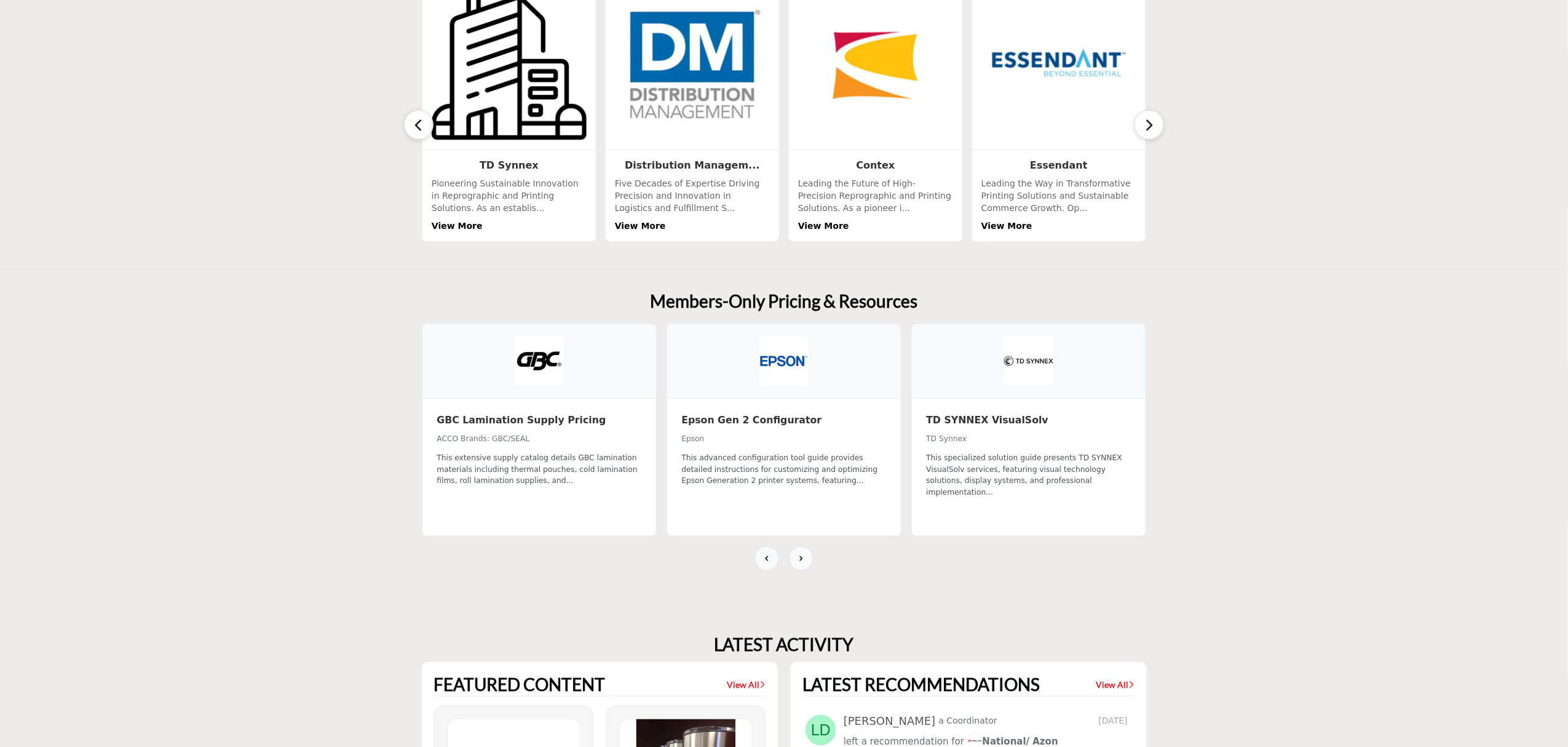
click at [1139, 126] on button "button" at bounding box center [1150, 125] width 30 height 30
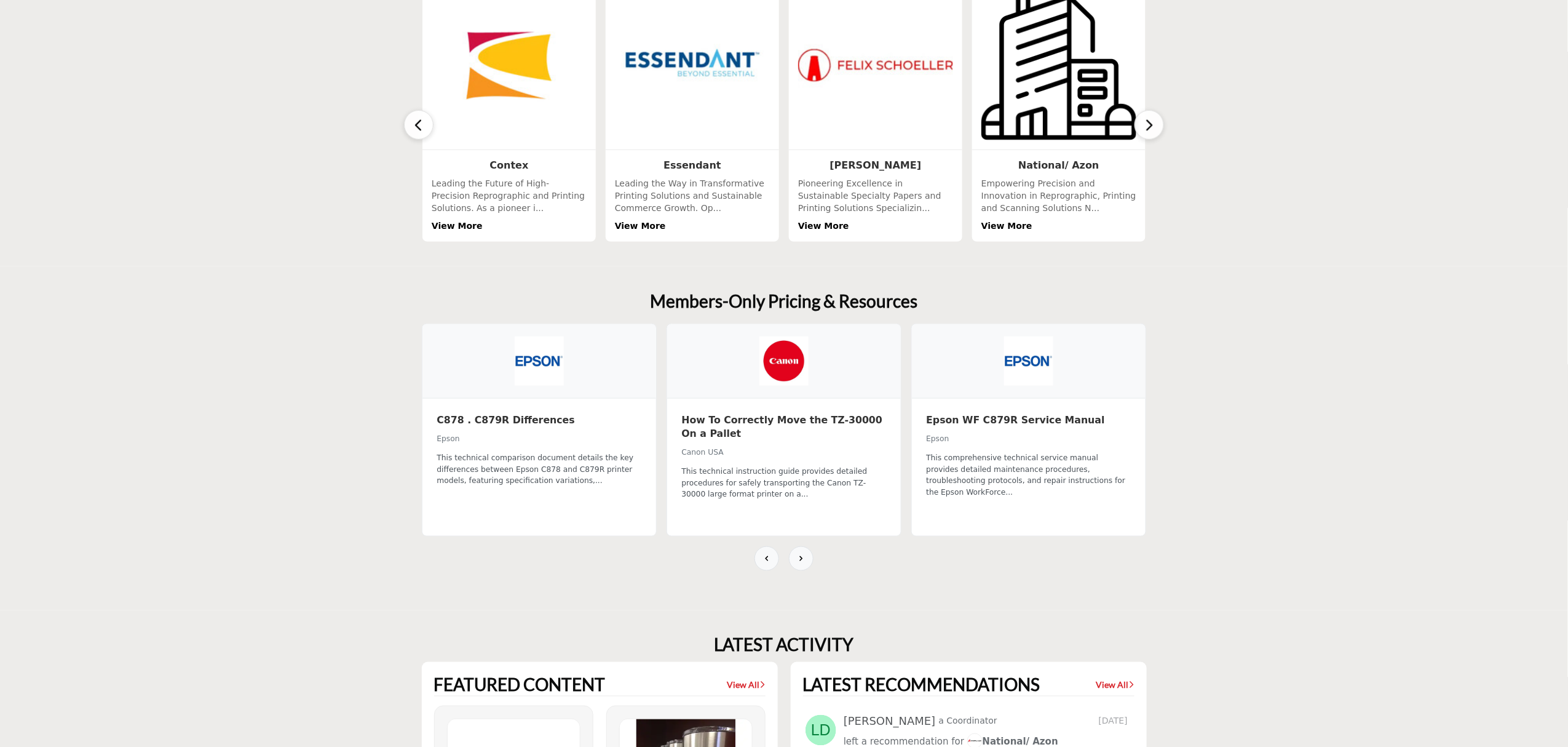
click at [761, 370] on img at bounding box center [784, 361] width 49 height 49
click at [777, 370] on img at bounding box center [784, 361] width 49 height 49
click at [770, 462] on div "How To Correctly Move the TZ-30000 On a Pallet Canon USA This technical instruc…" at bounding box center [784, 467] width 233 height 137
click at [776, 372] on img at bounding box center [784, 361] width 49 height 49
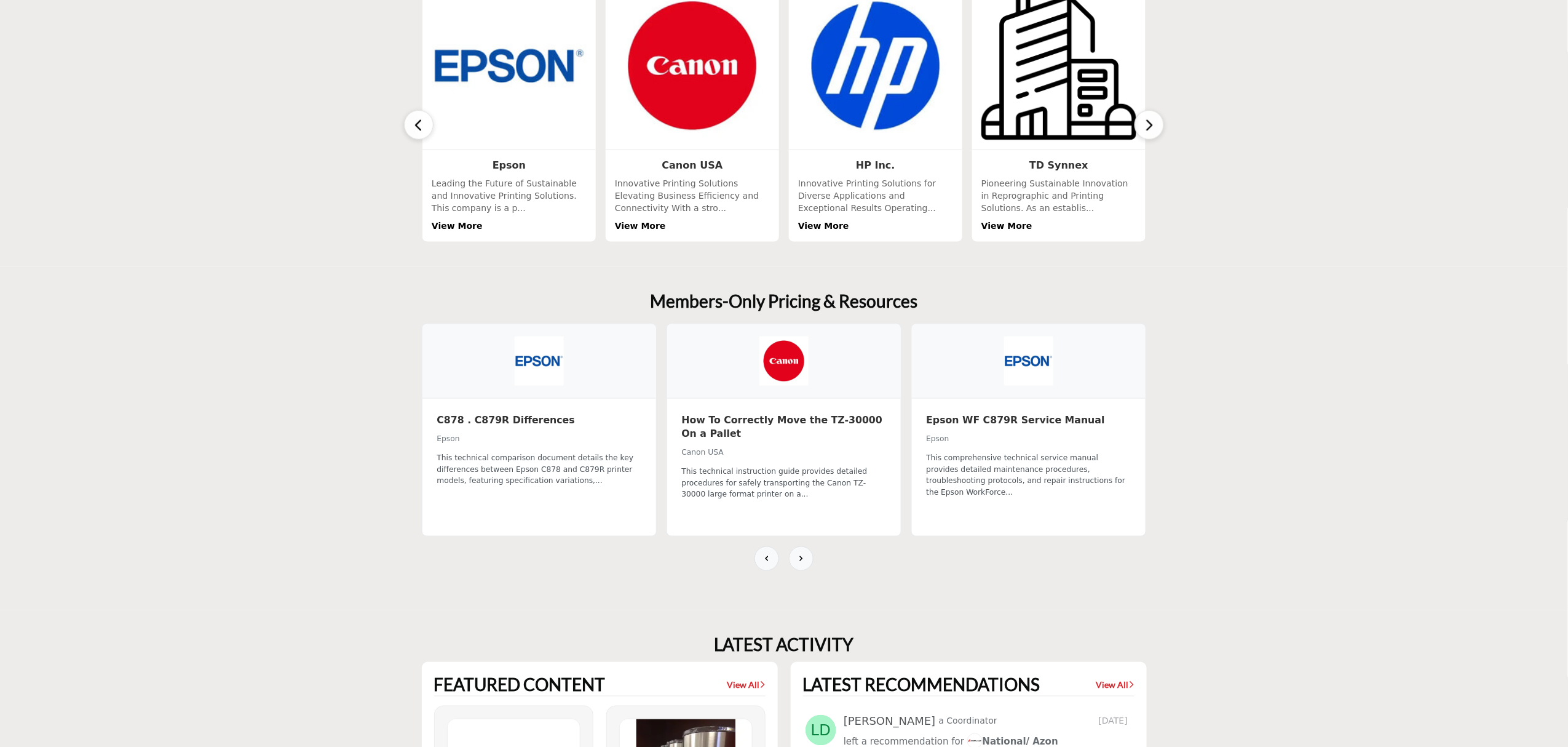
click at [801, 449] on div "Canon USA" at bounding box center [784, 452] width 204 height 13
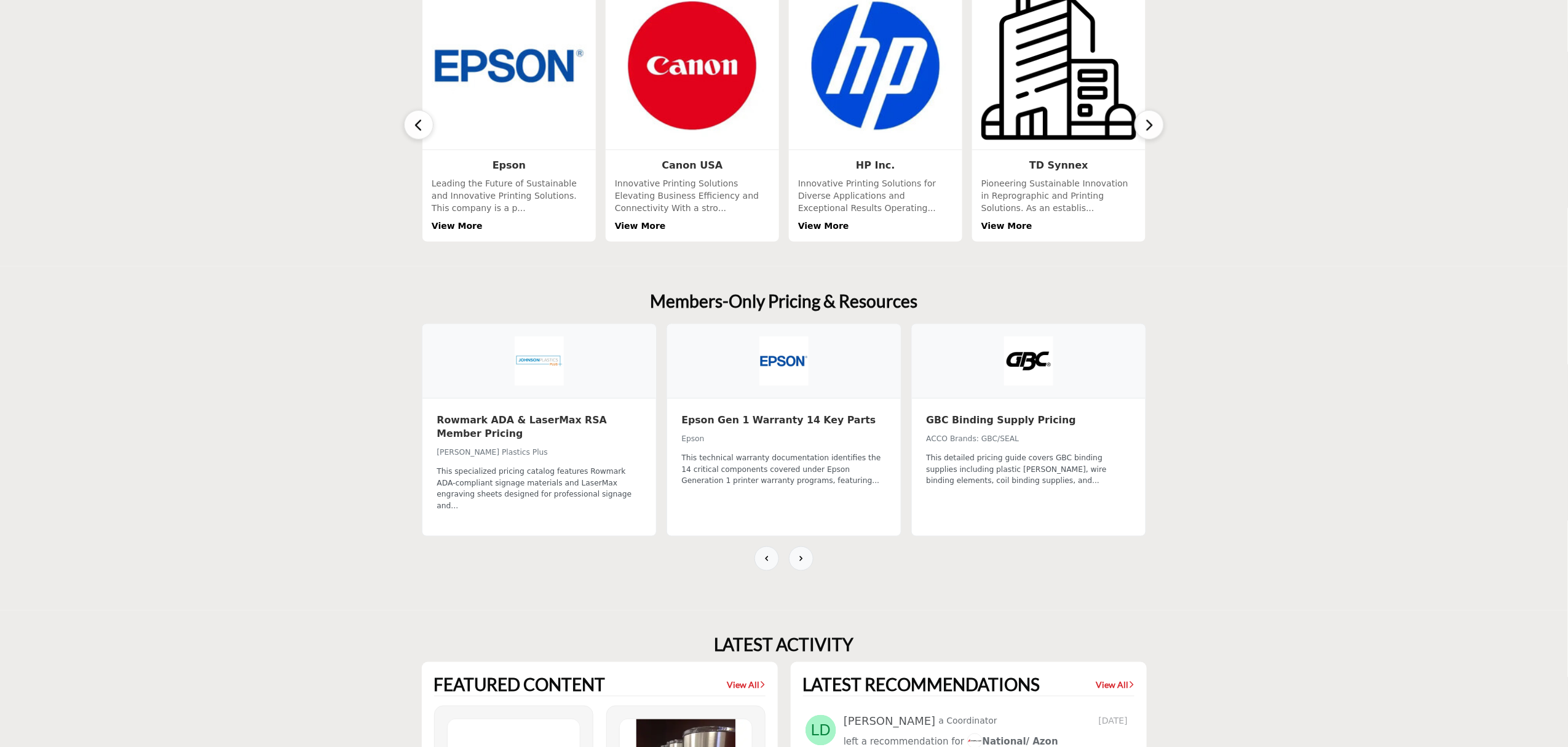
click at [766, 427] on h3 "Epson Gen 1 Warranty 14 Key Parts" at bounding box center [784, 419] width 204 height 13
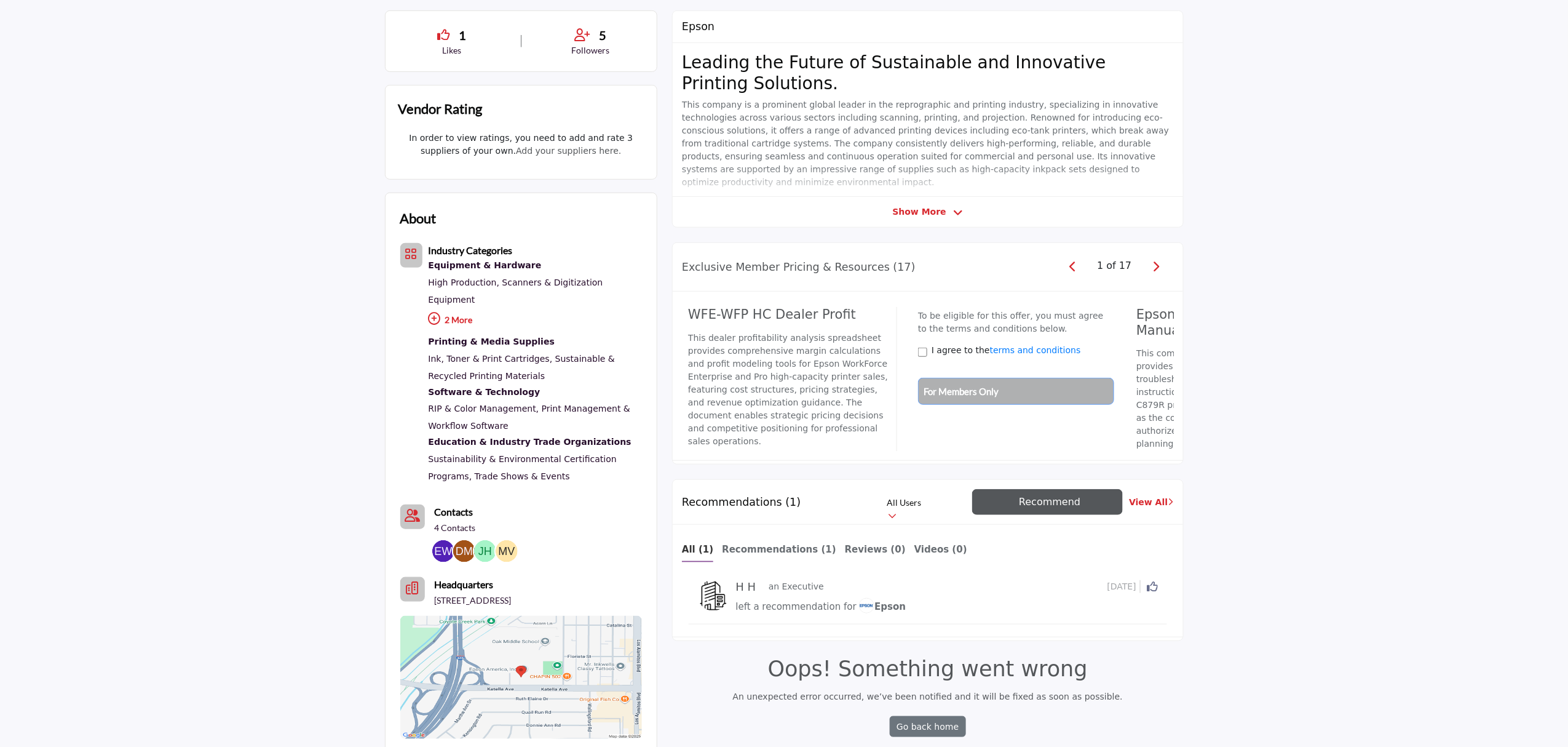
scroll to position [655, 0]
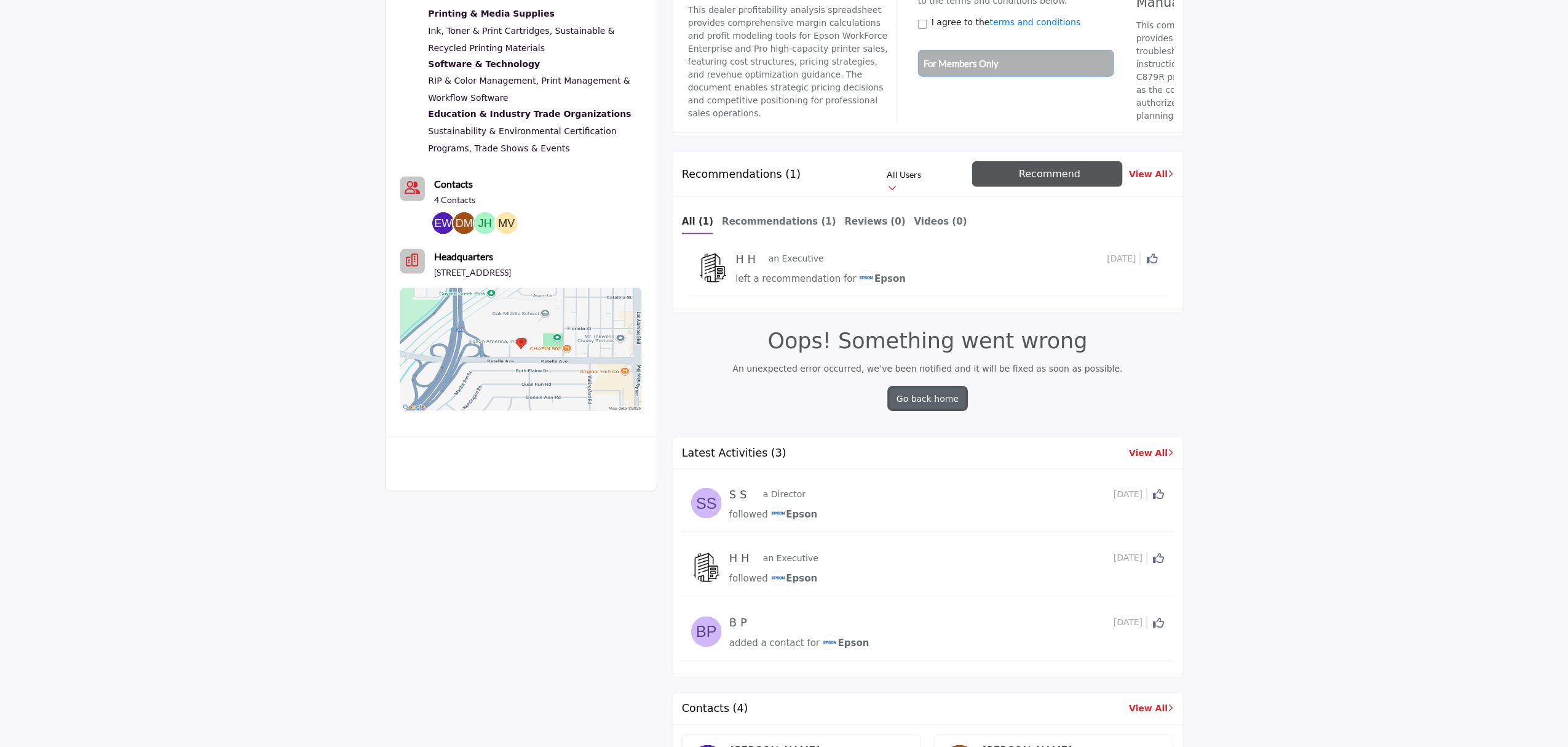
click at [930, 401] on link "Go back home" at bounding box center [928, 398] width 76 height 21
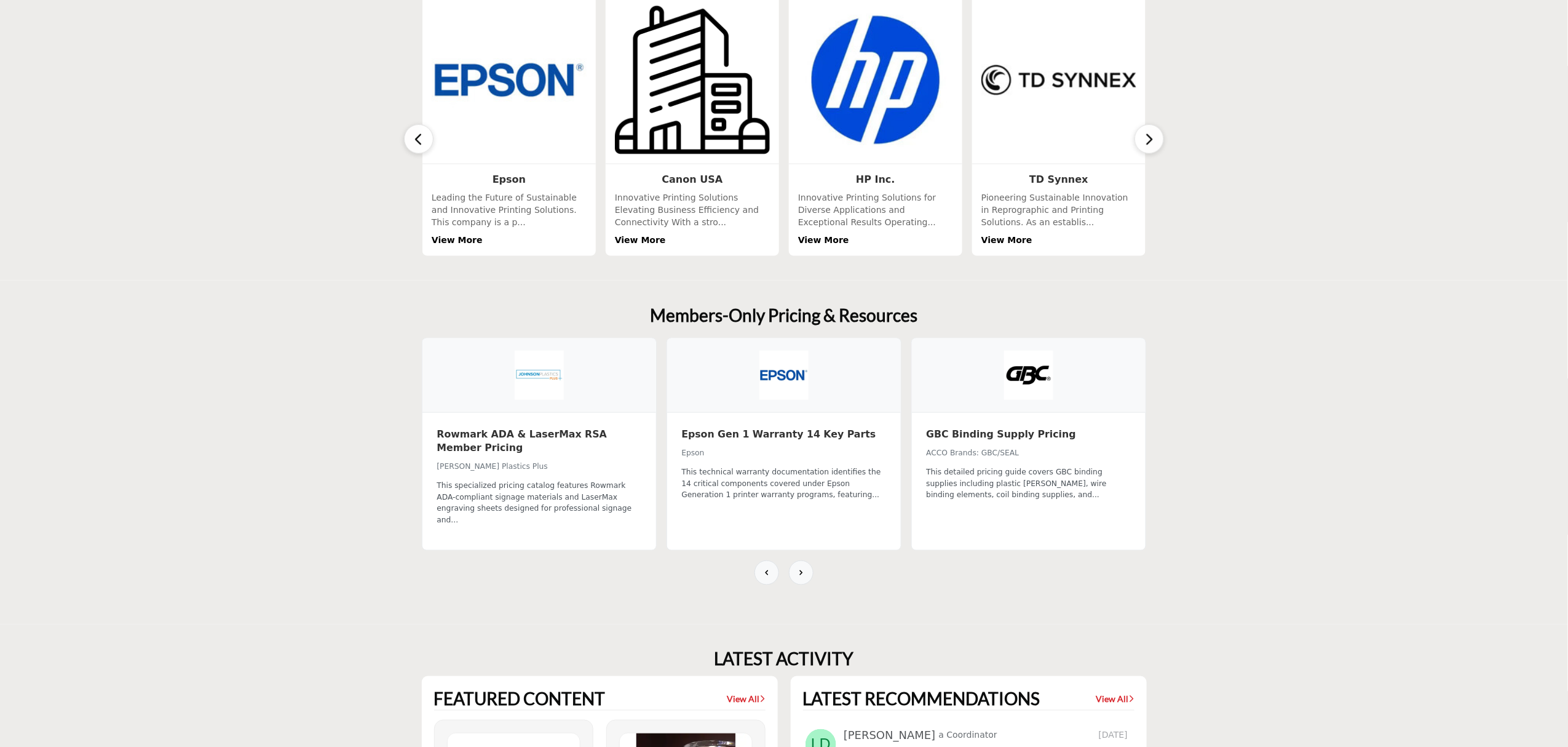
scroll to position [492, 0]
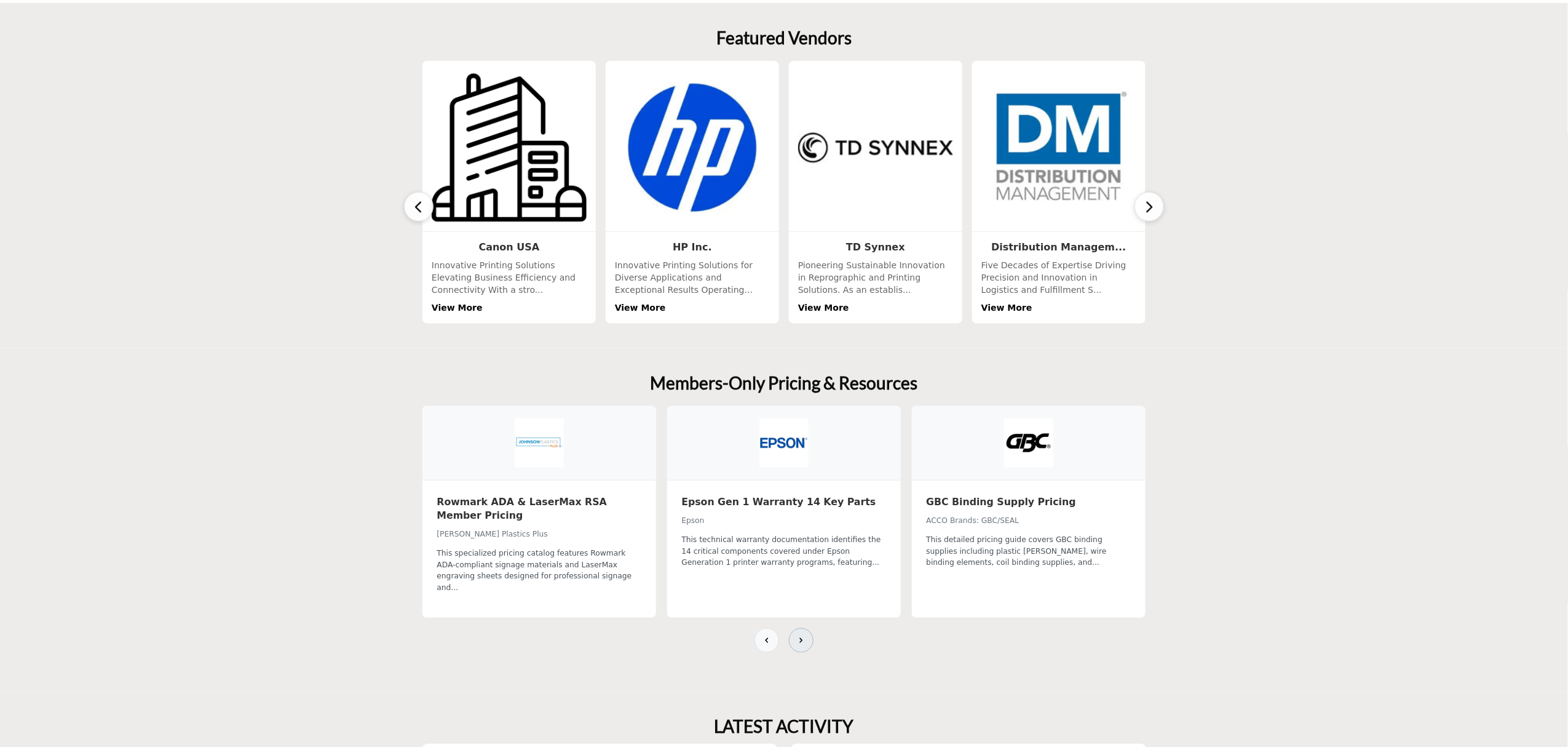
click at [805, 635] on icon at bounding box center [801, 640] width 10 height 10
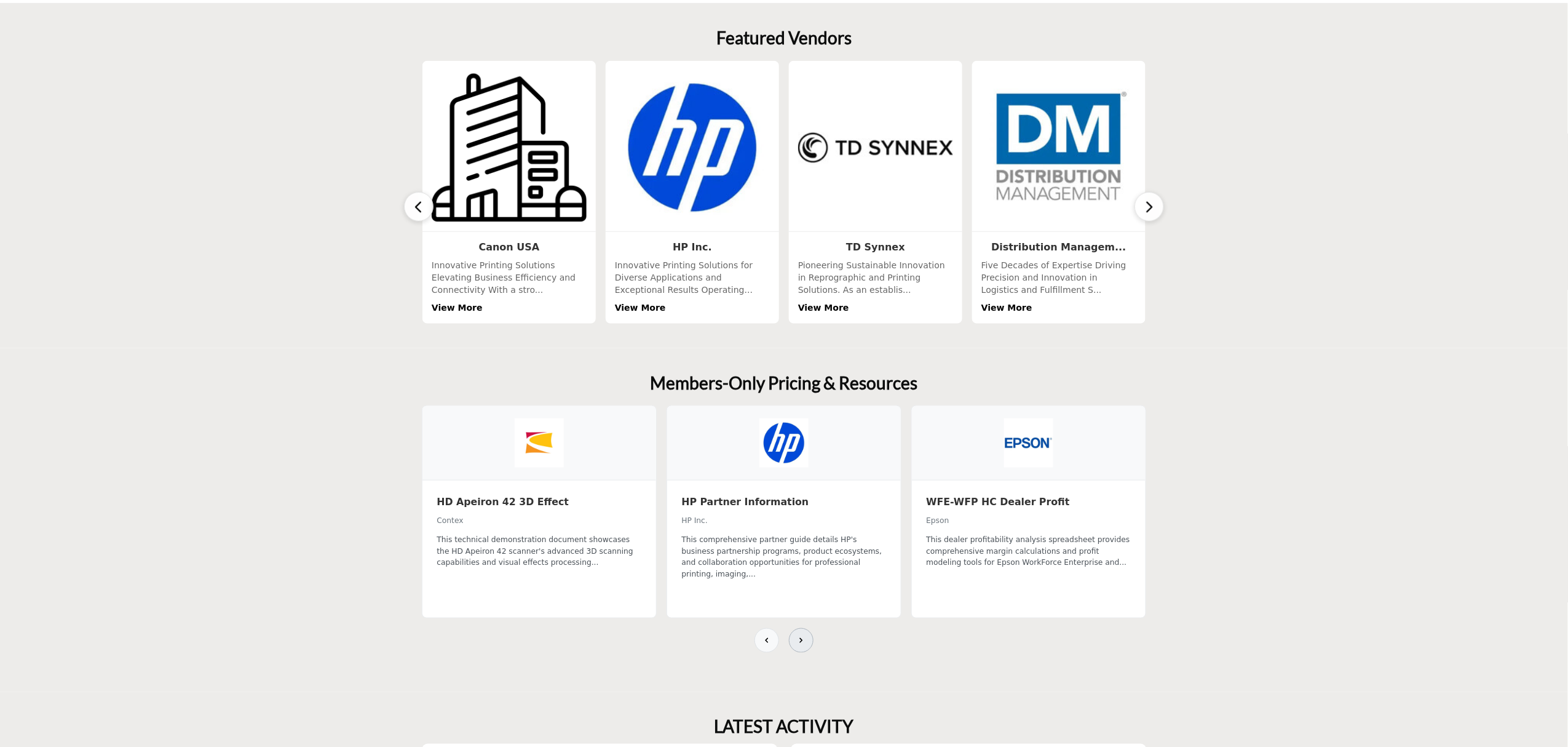
click at [805, 635] on icon at bounding box center [801, 640] width 10 height 10
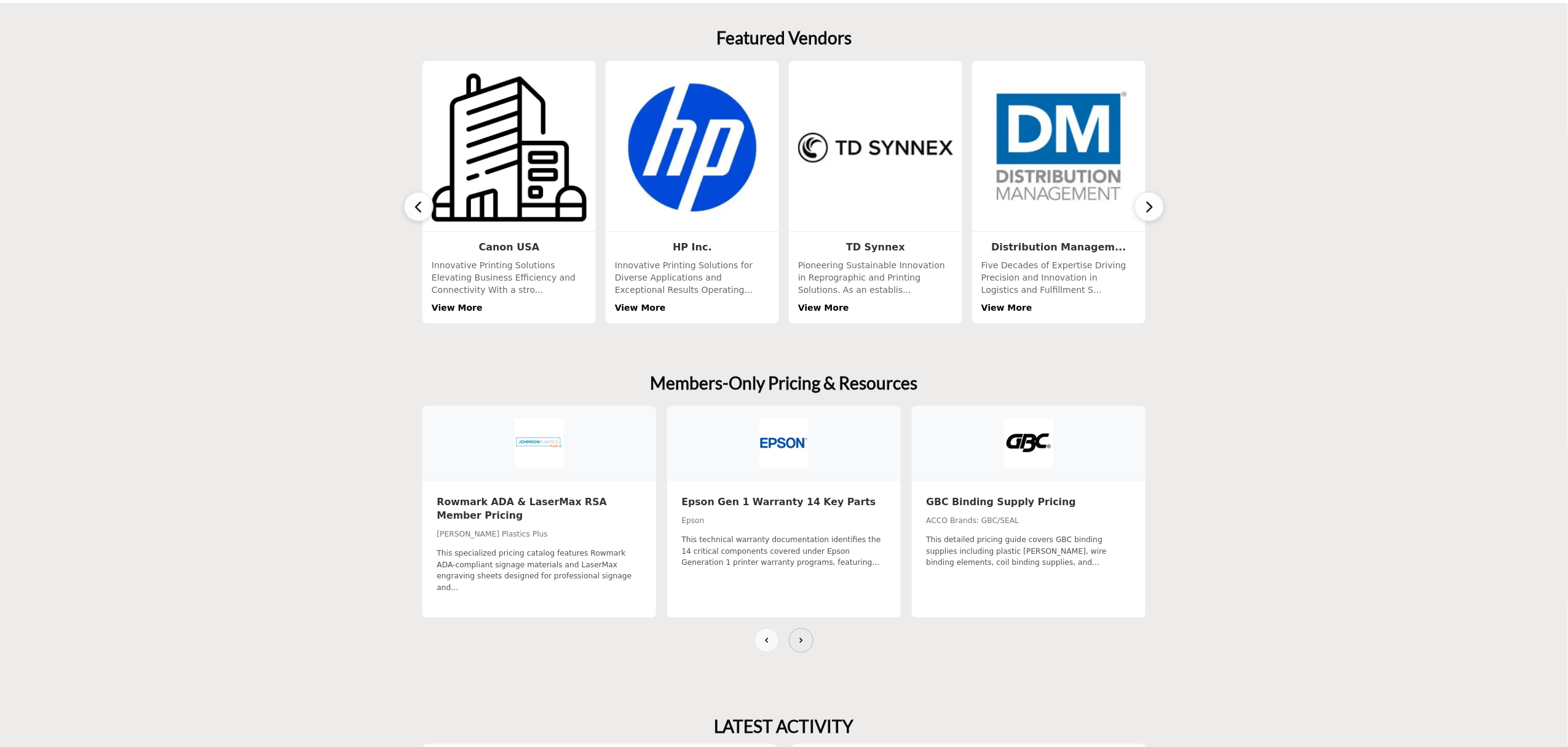
click at [805, 635] on icon at bounding box center [801, 640] width 10 height 10
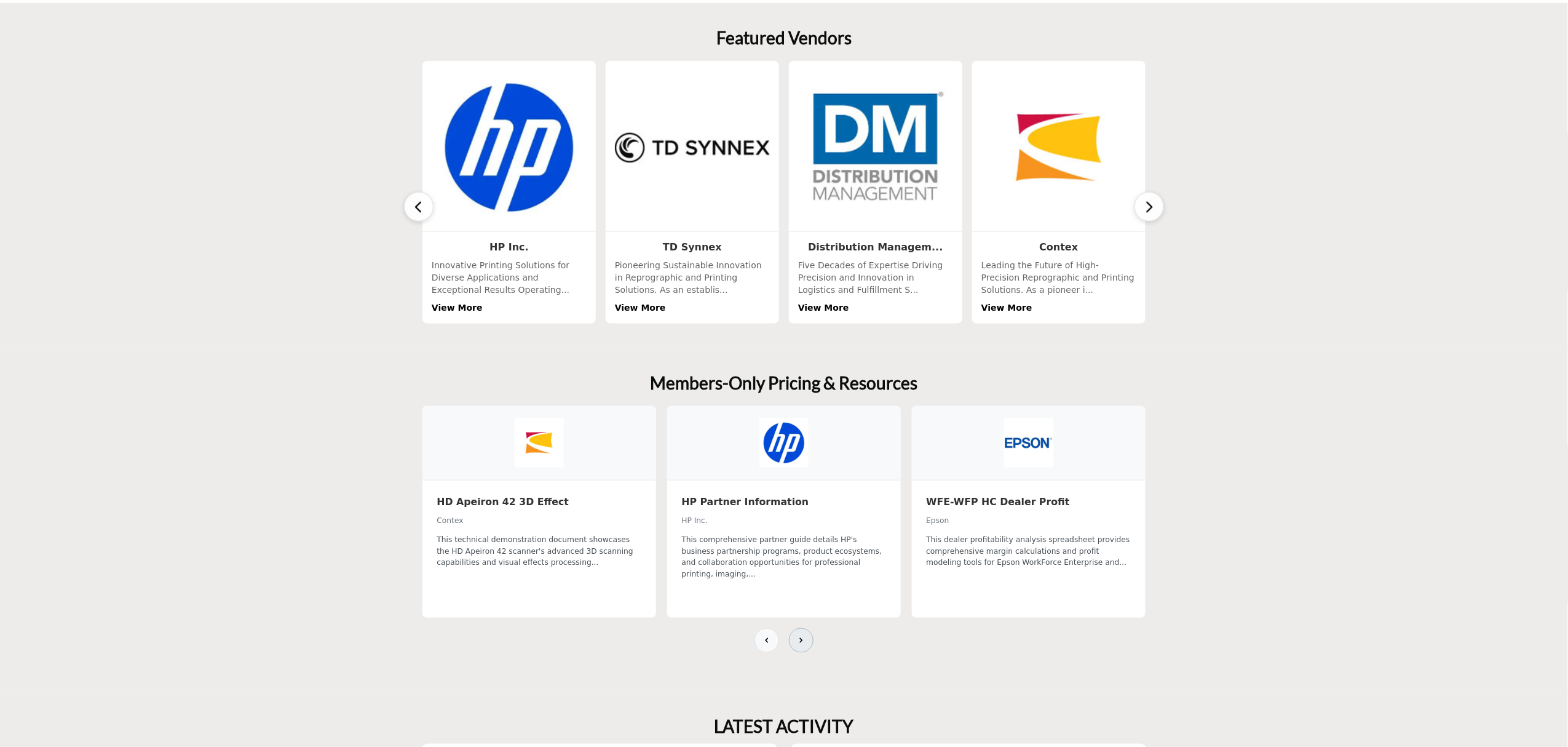
click at [805, 635] on icon at bounding box center [801, 640] width 10 height 10
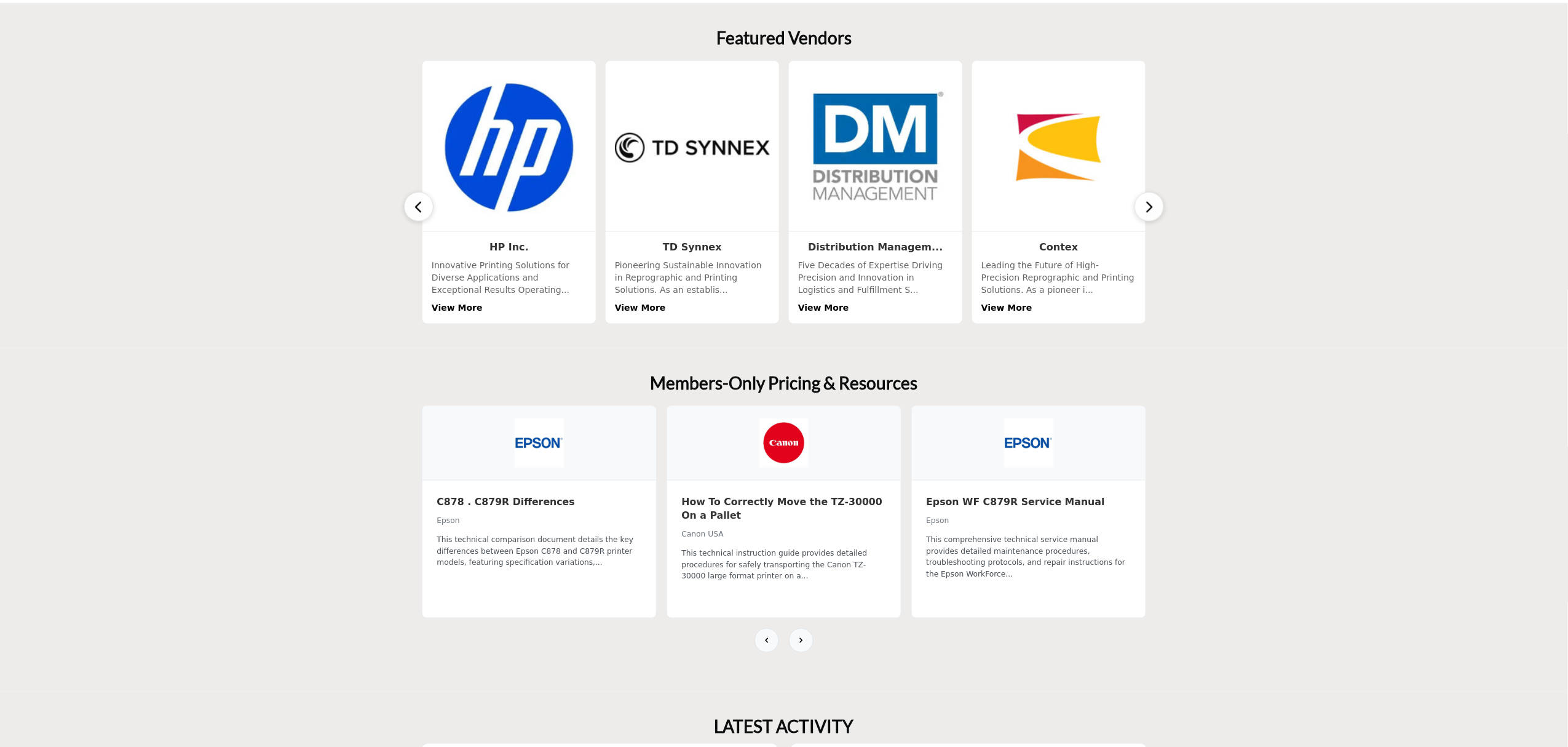
click at [1144, 203] on icon "button" at bounding box center [1149, 207] width 10 height 16
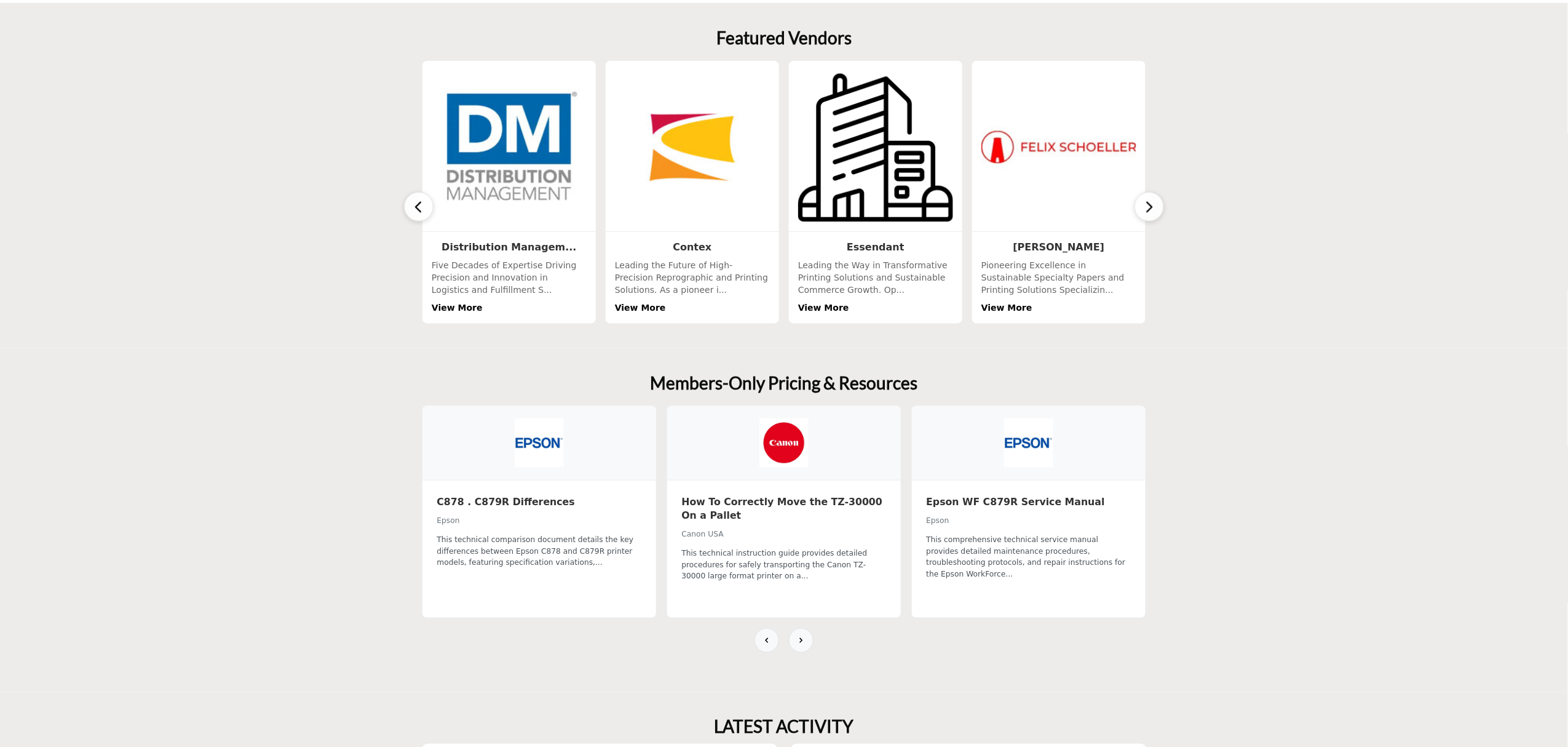
click at [1144, 203] on icon "button" at bounding box center [1149, 207] width 10 height 16
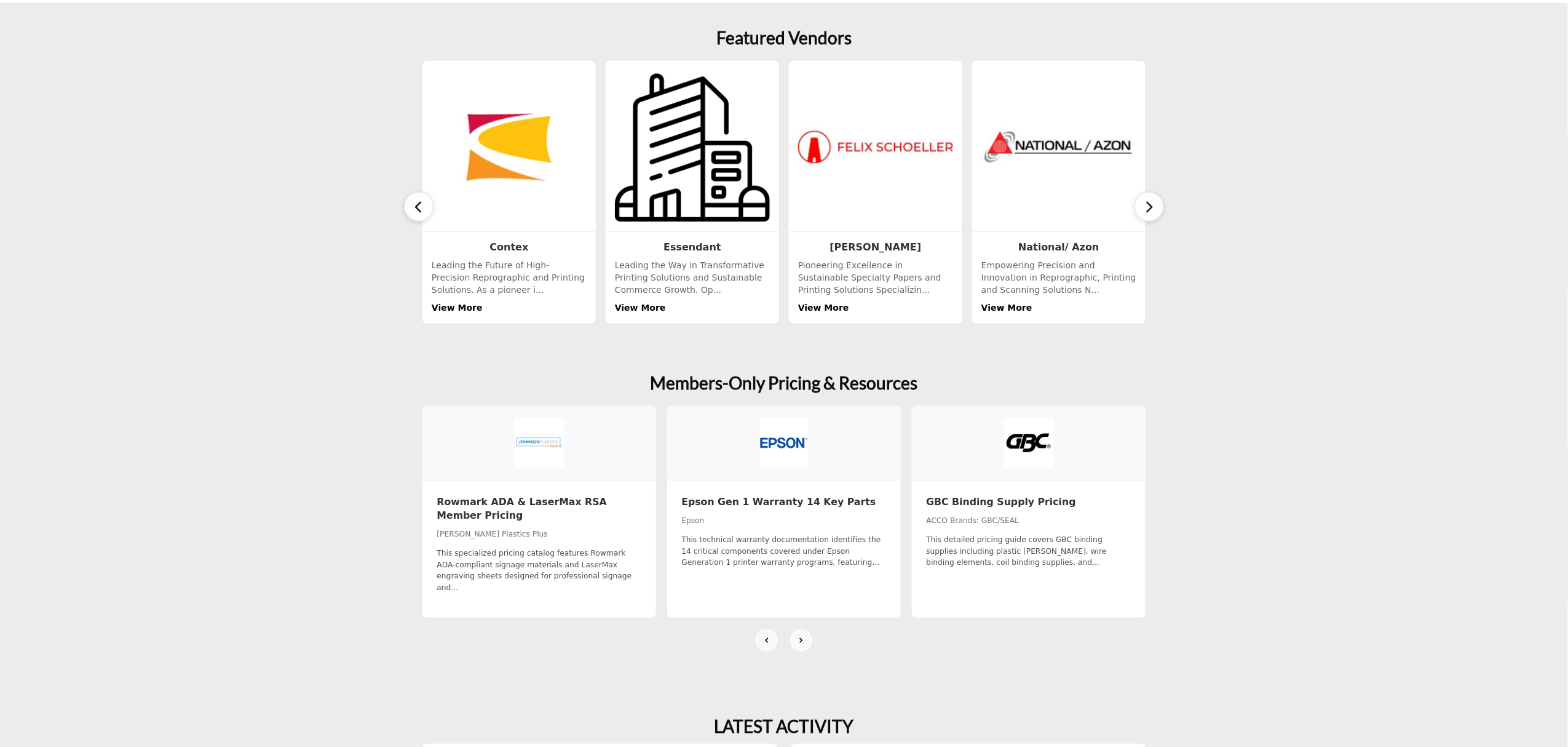
click at [1144, 203] on icon "button" at bounding box center [1149, 207] width 10 height 16
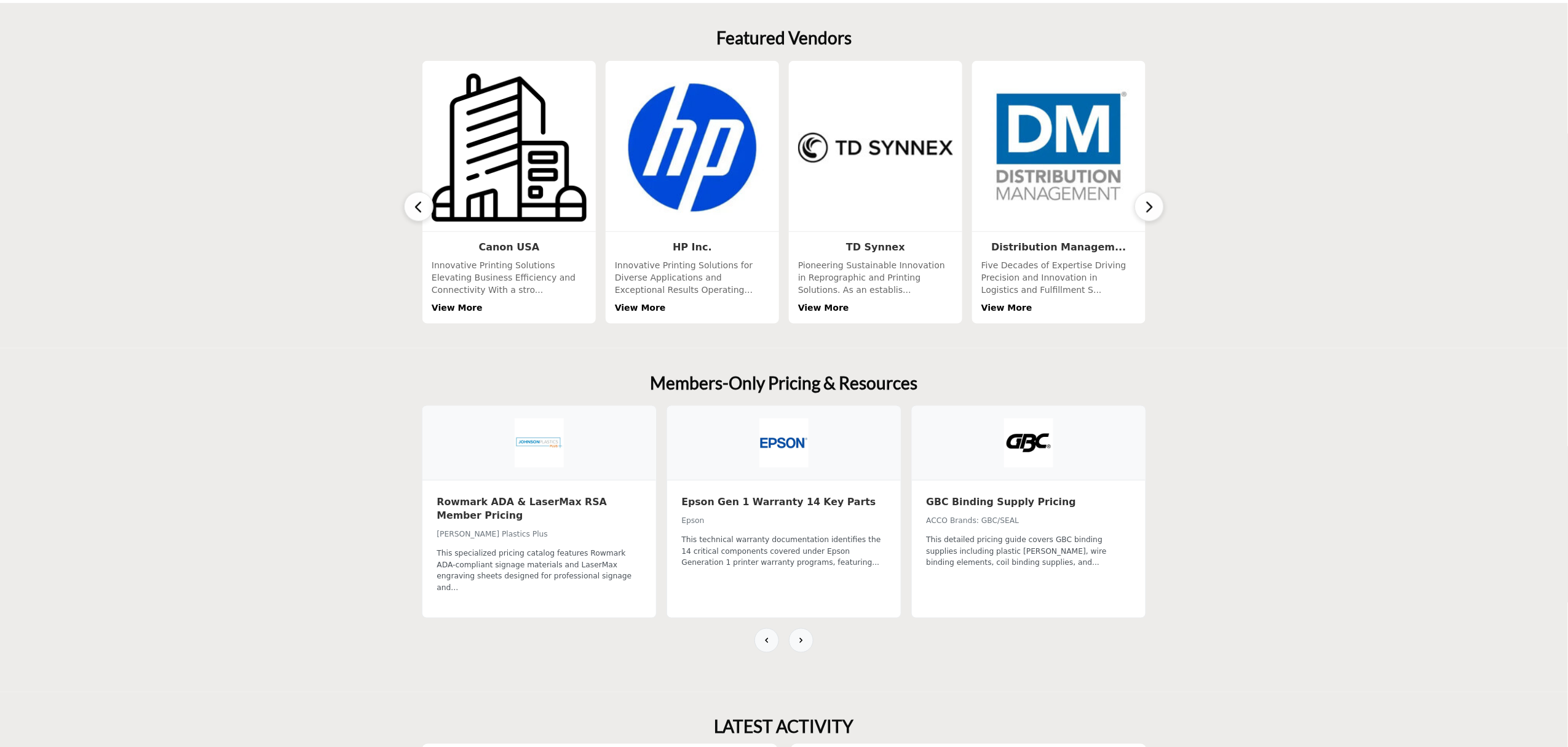
click at [1144, 203] on icon "button" at bounding box center [1149, 207] width 10 height 16
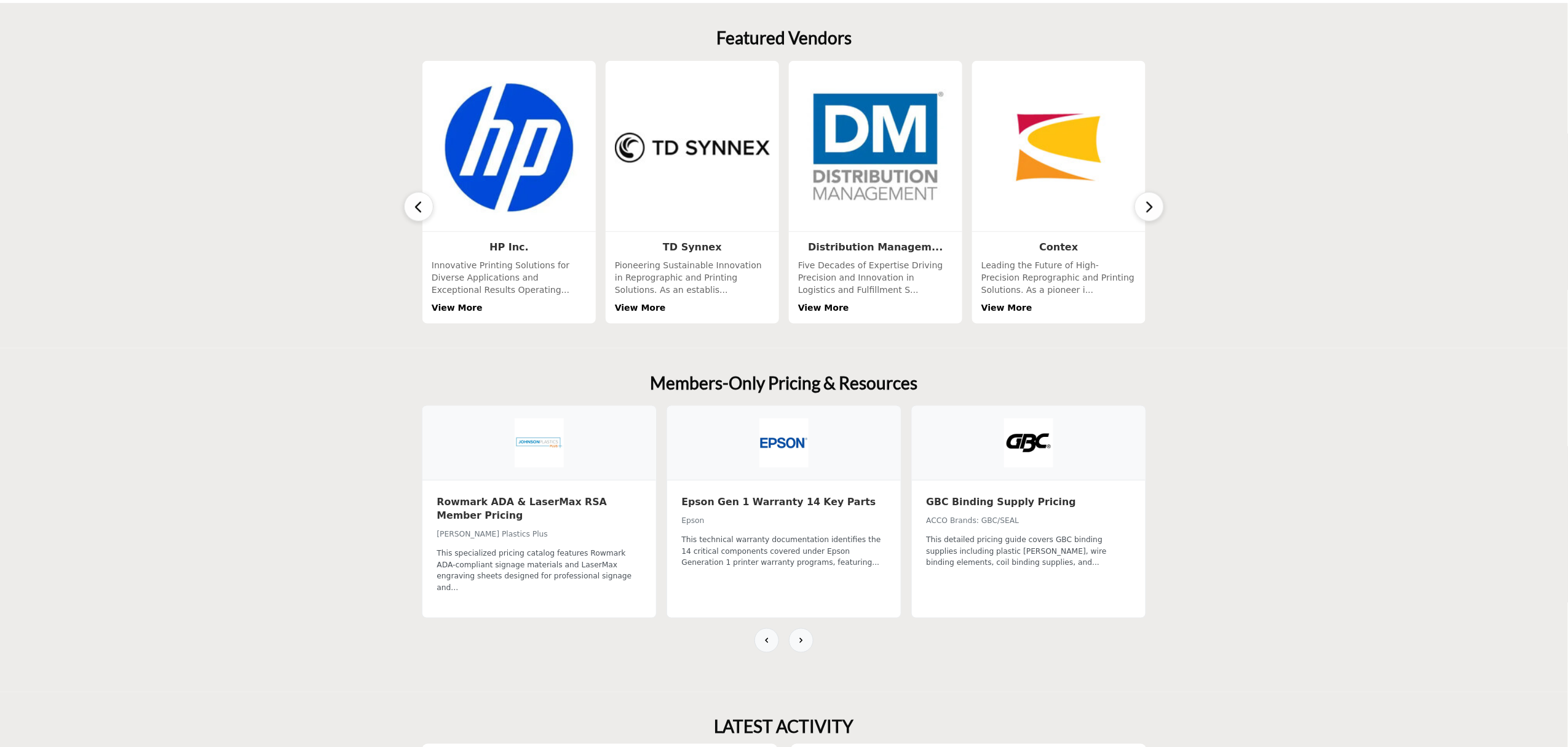
click at [1144, 203] on icon "button" at bounding box center [1149, 207] width 10 height 16
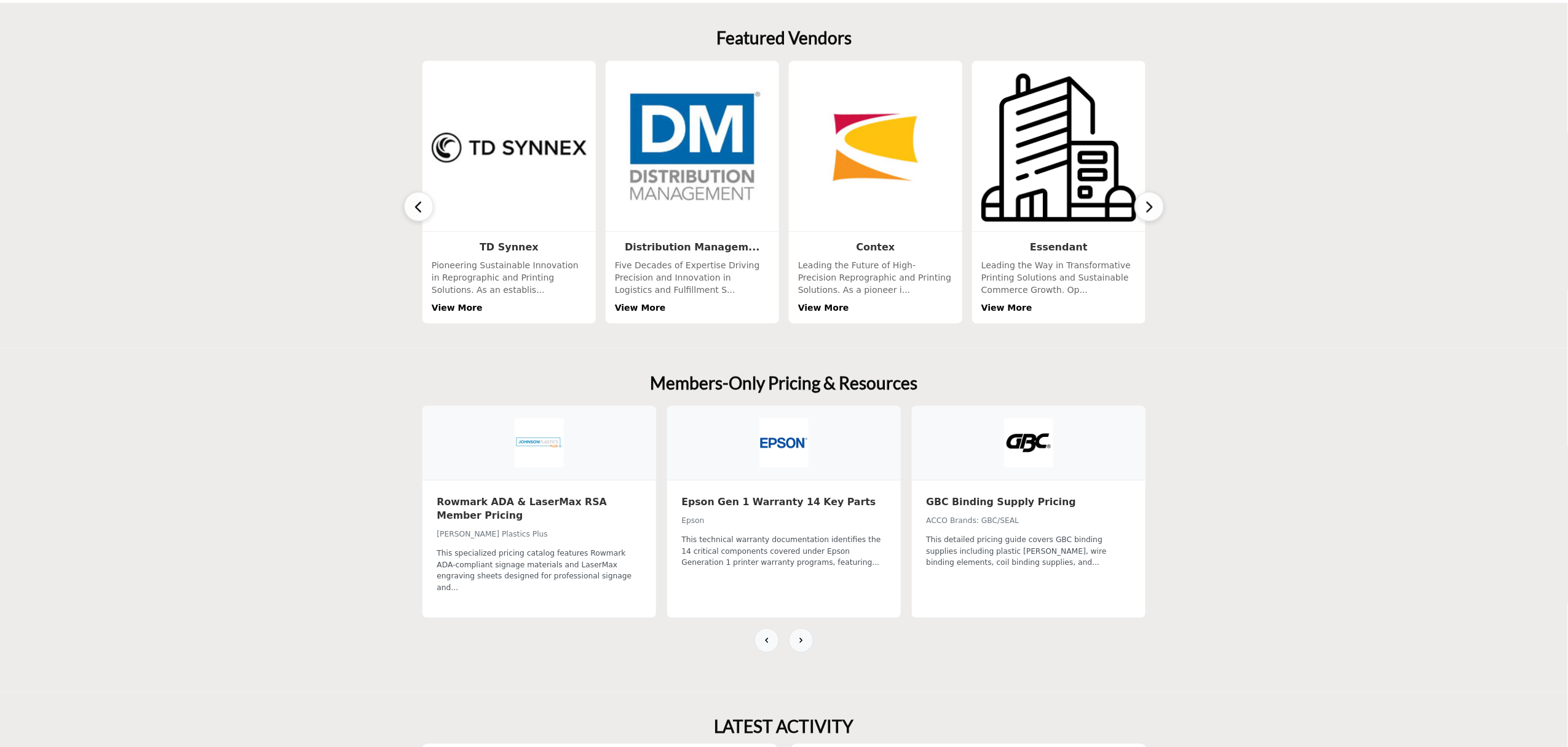
click at [1144, 203] on icon "button" at bounding box center [1149, 207] width 10 height 16
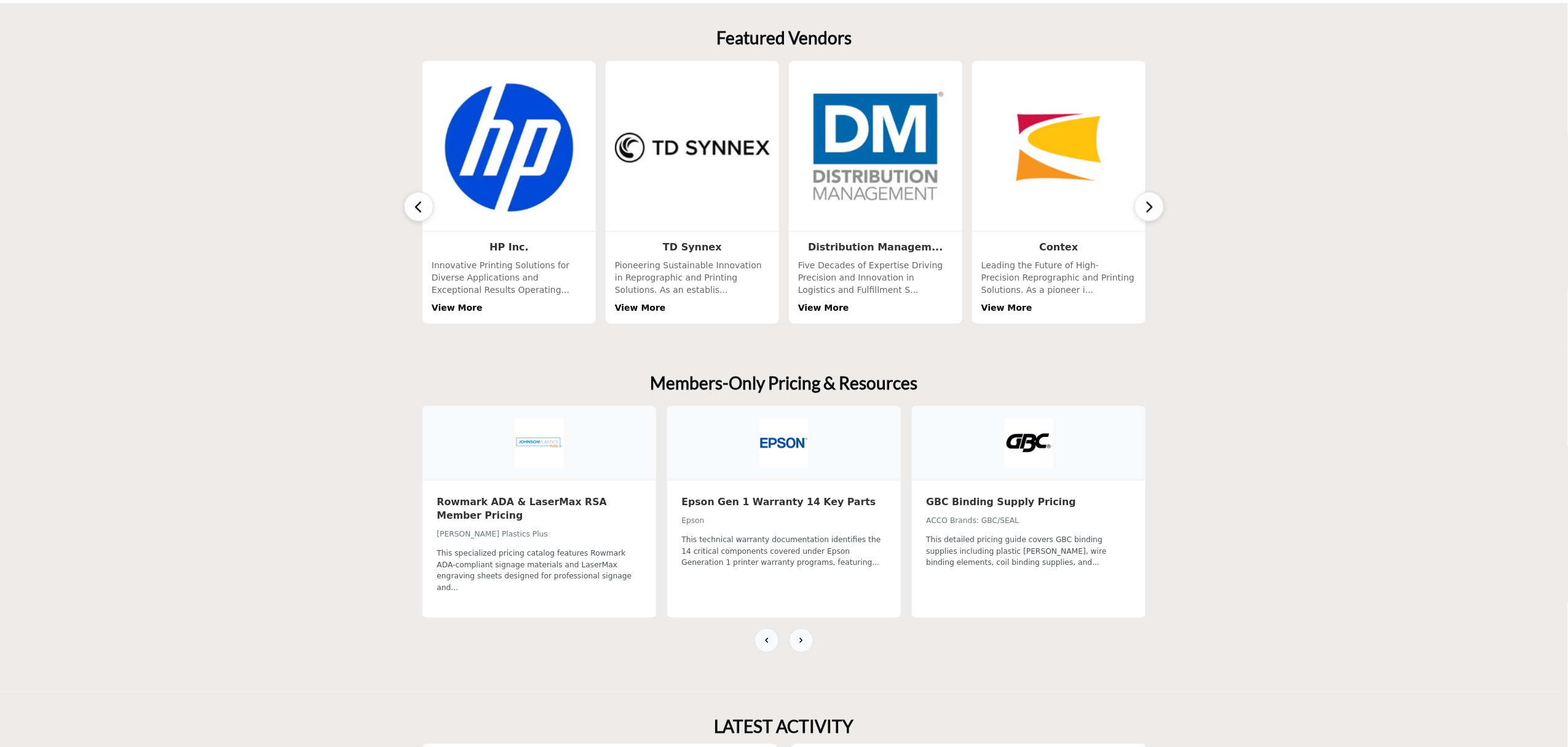
click at [1151, 211] on icon "button" at bounding box center [1149, 207] width 10 height 16
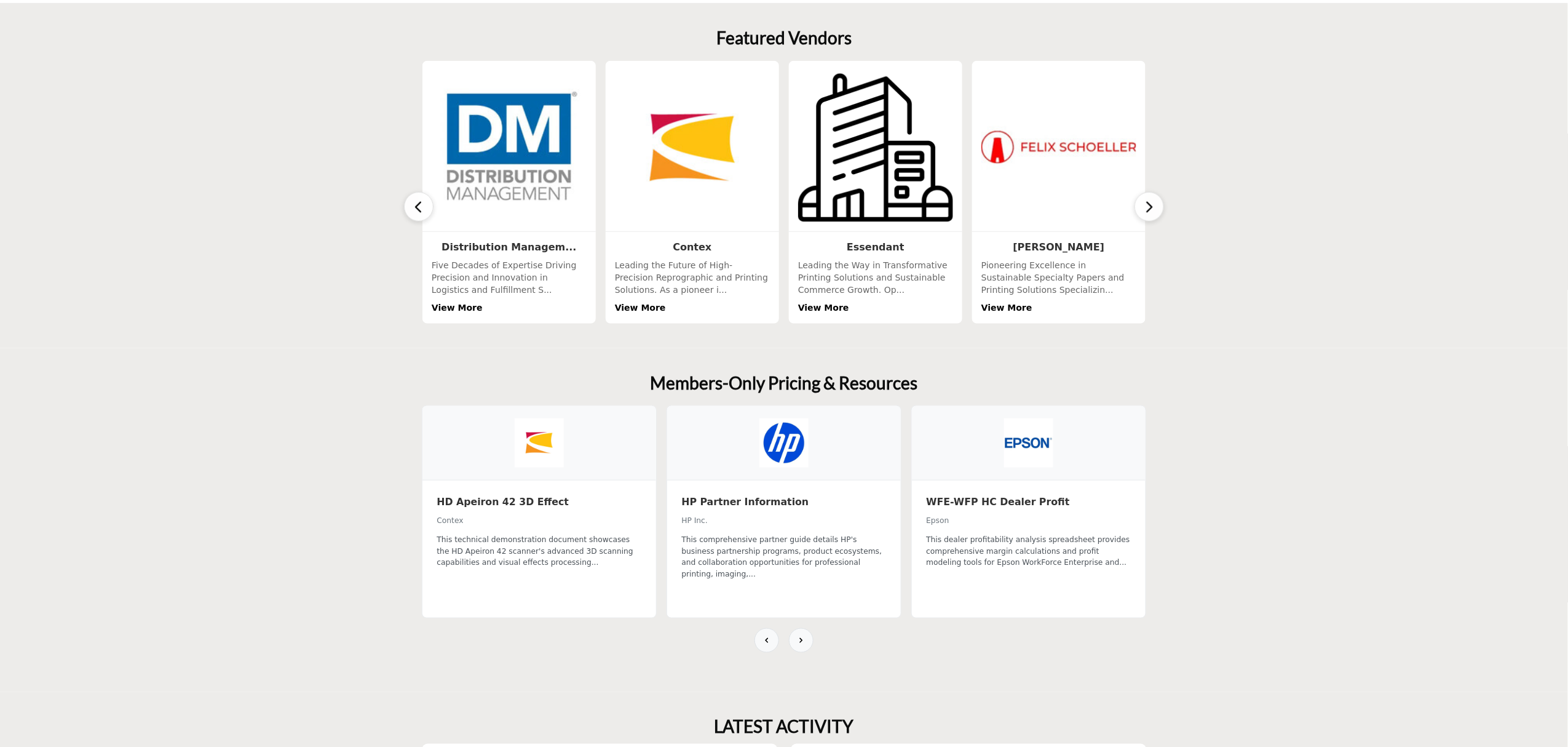
click at [1152, 215] on icon "button" at bounding box center [1149, 207] width 10 height 16
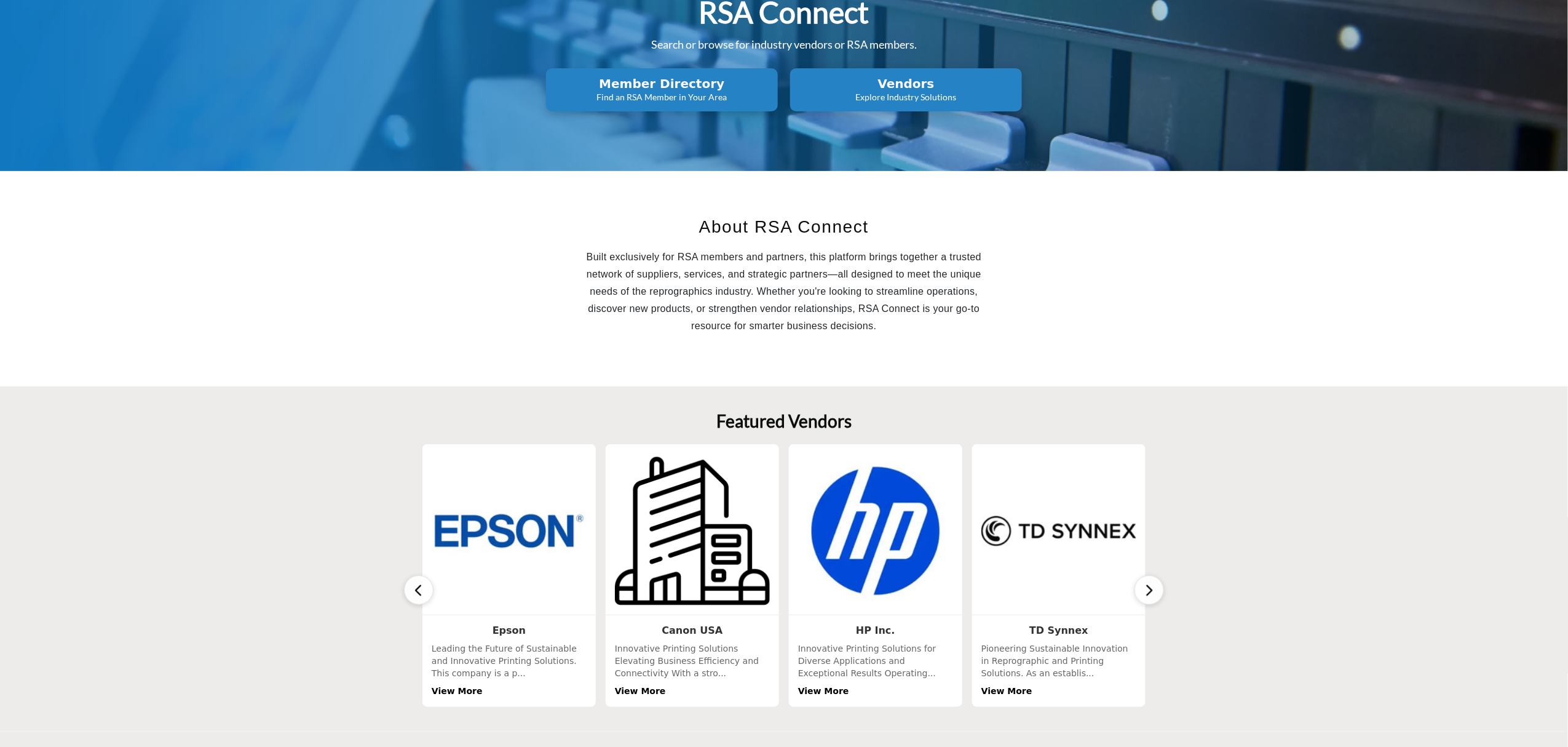
scroll to position [0, 0]
